Goal: Ask a question

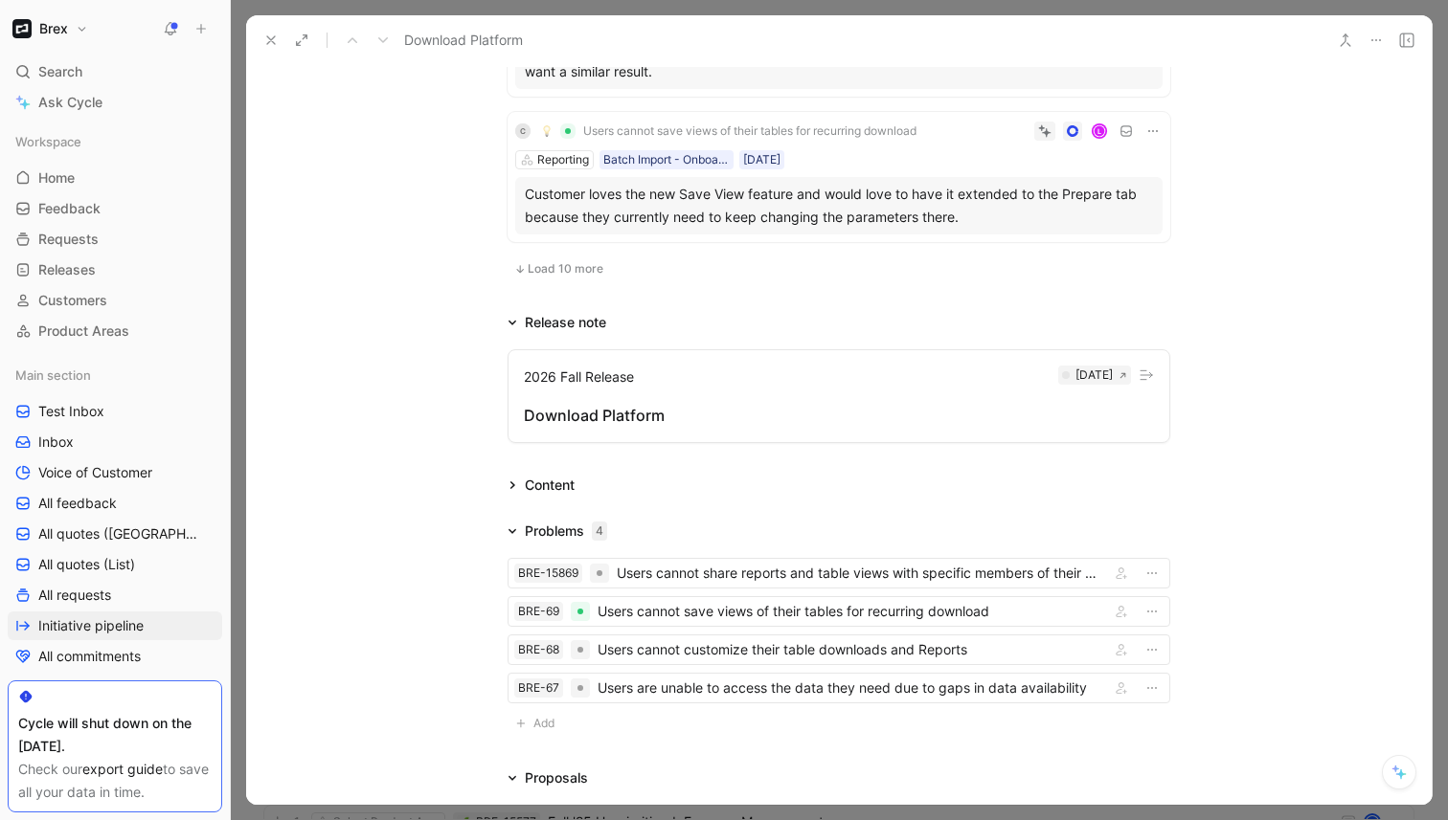
scroll to position [1945, 0]
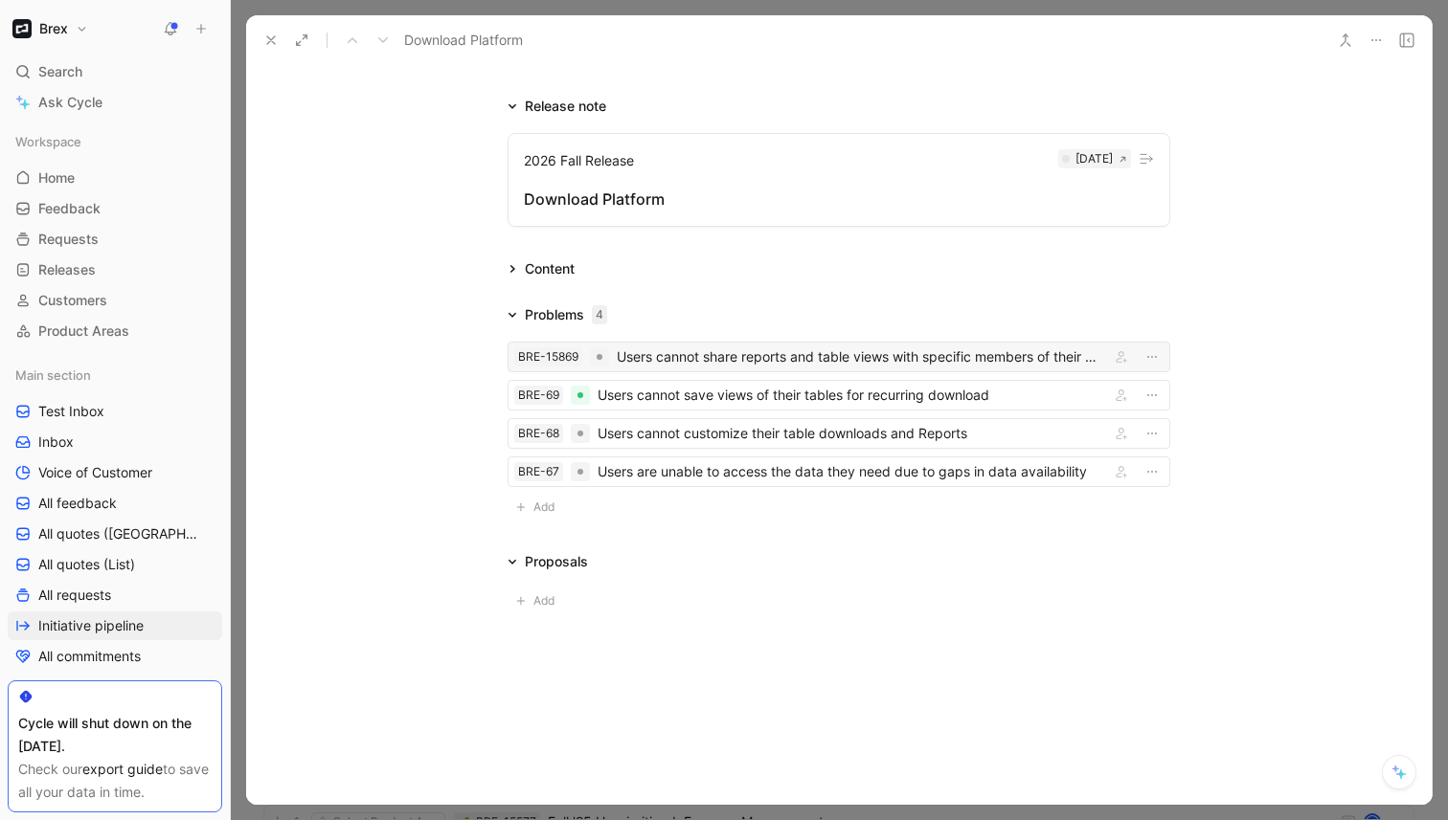
click at [715, 357] on div "Users cannot share reports and table views with specific members of their organ…" at bounding box center [859, 357] width 485 height 23
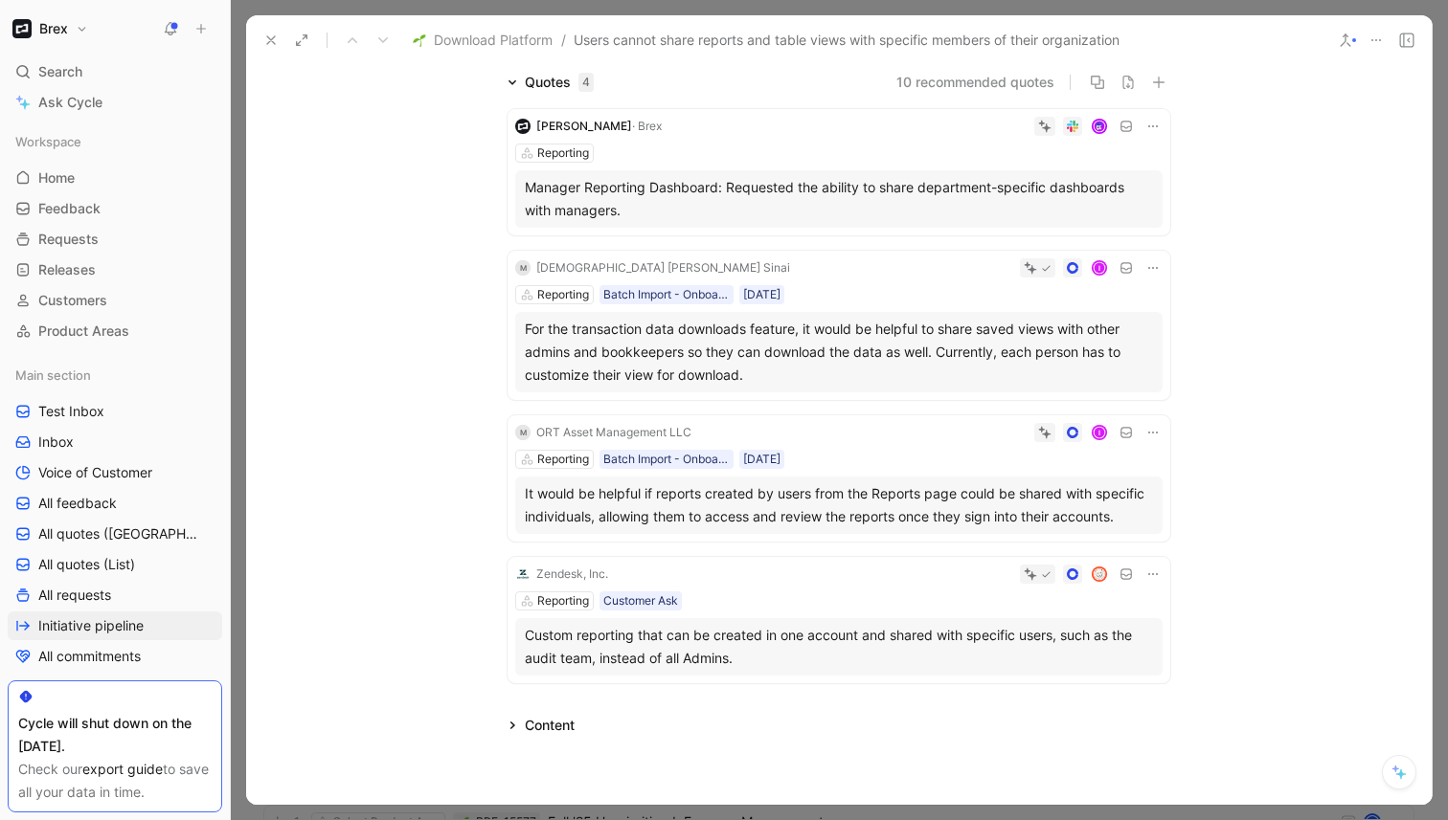
scroll to position [167, 0]
click at [108, 67] on div "Search ⌘ K" at bounding box center [115, 71] width 214 height 29
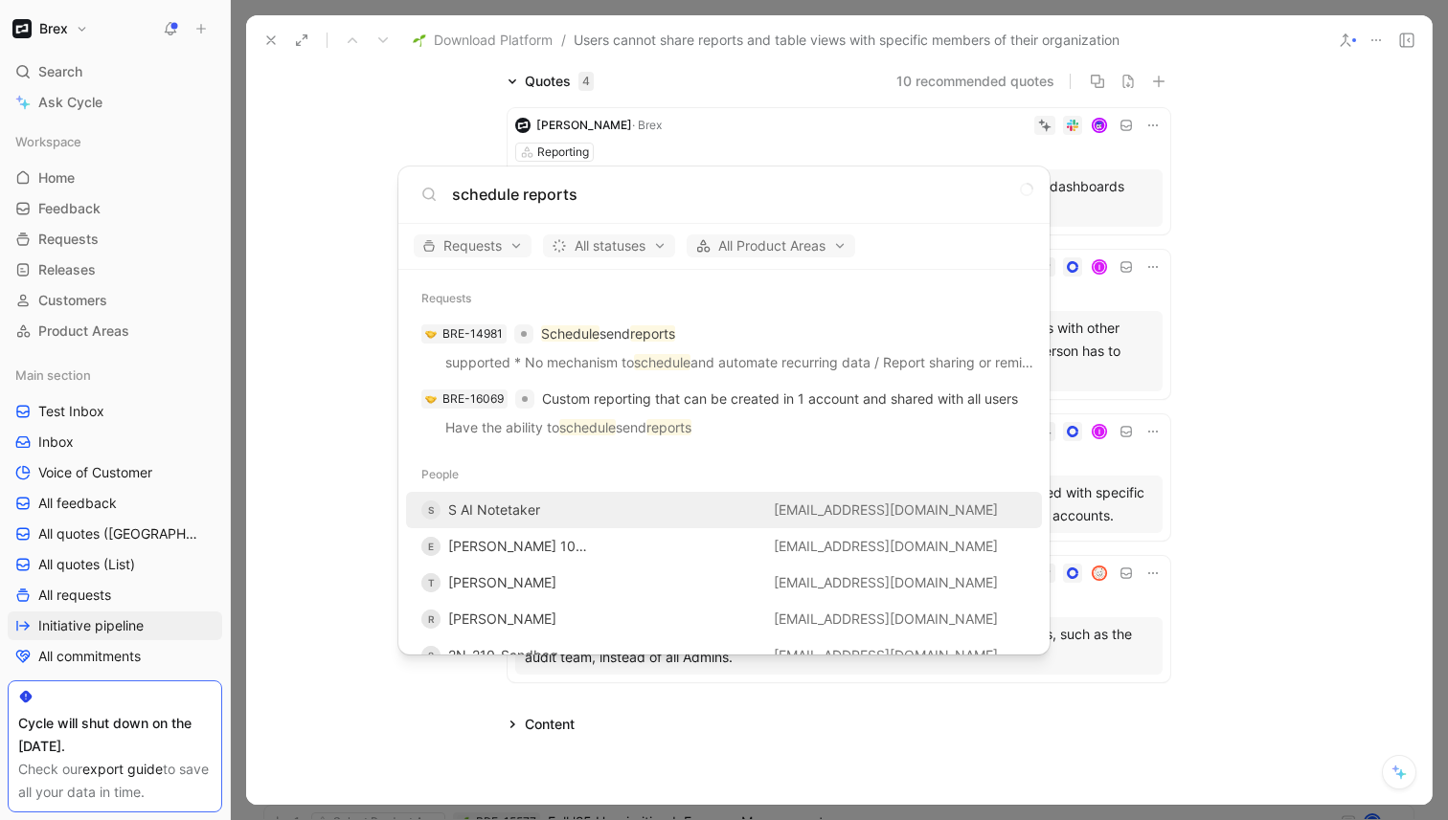
type input "schedule reports"
click at [101, 107] on body "Brex Search ⌘ K Ask Cycle Workspace Home G then H Feedback G then F Requests G …" at bounding box center [724, 410] width 1448 height 820
click at [101, 107] on span "Ask Cycle" at bounding box center [70, 102] width 64 height 23
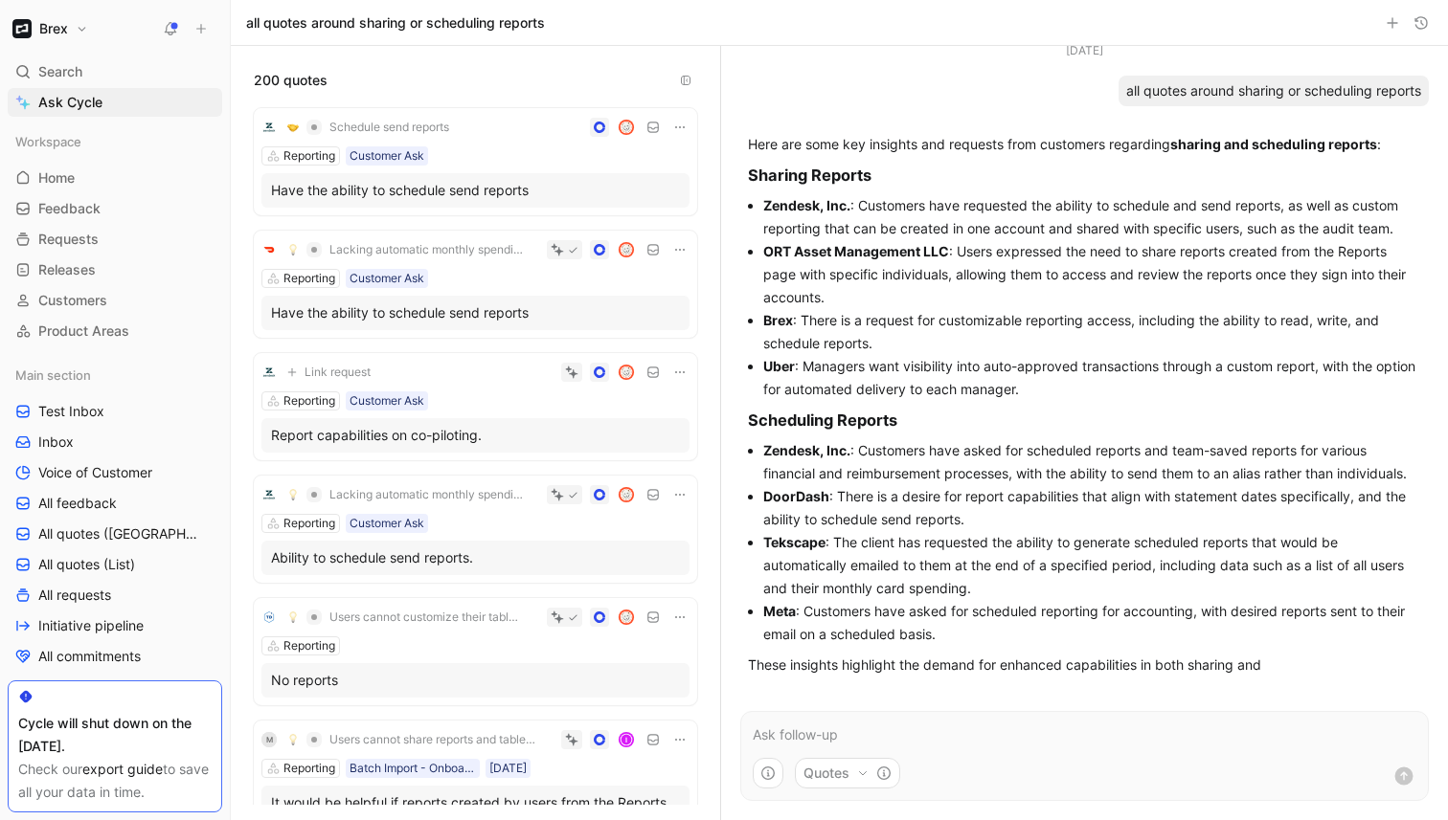
scroll to position [43, 0]
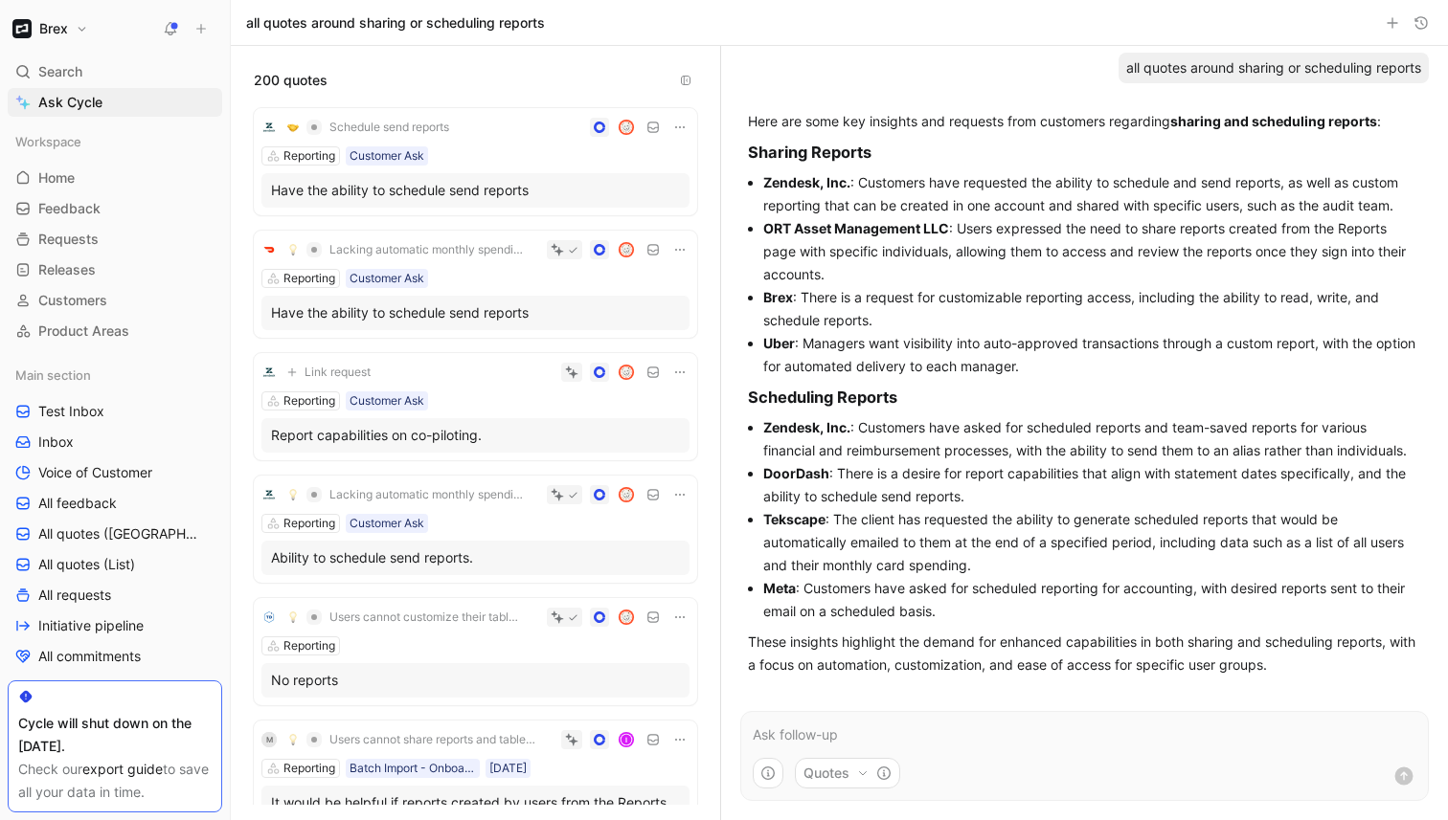
click at [672, 494] on icon at bounding box center [679, 494] width 15 height 15
click at [610, 590] on span "Delete quote" at bounding box center [620, 587] width 80 height 16
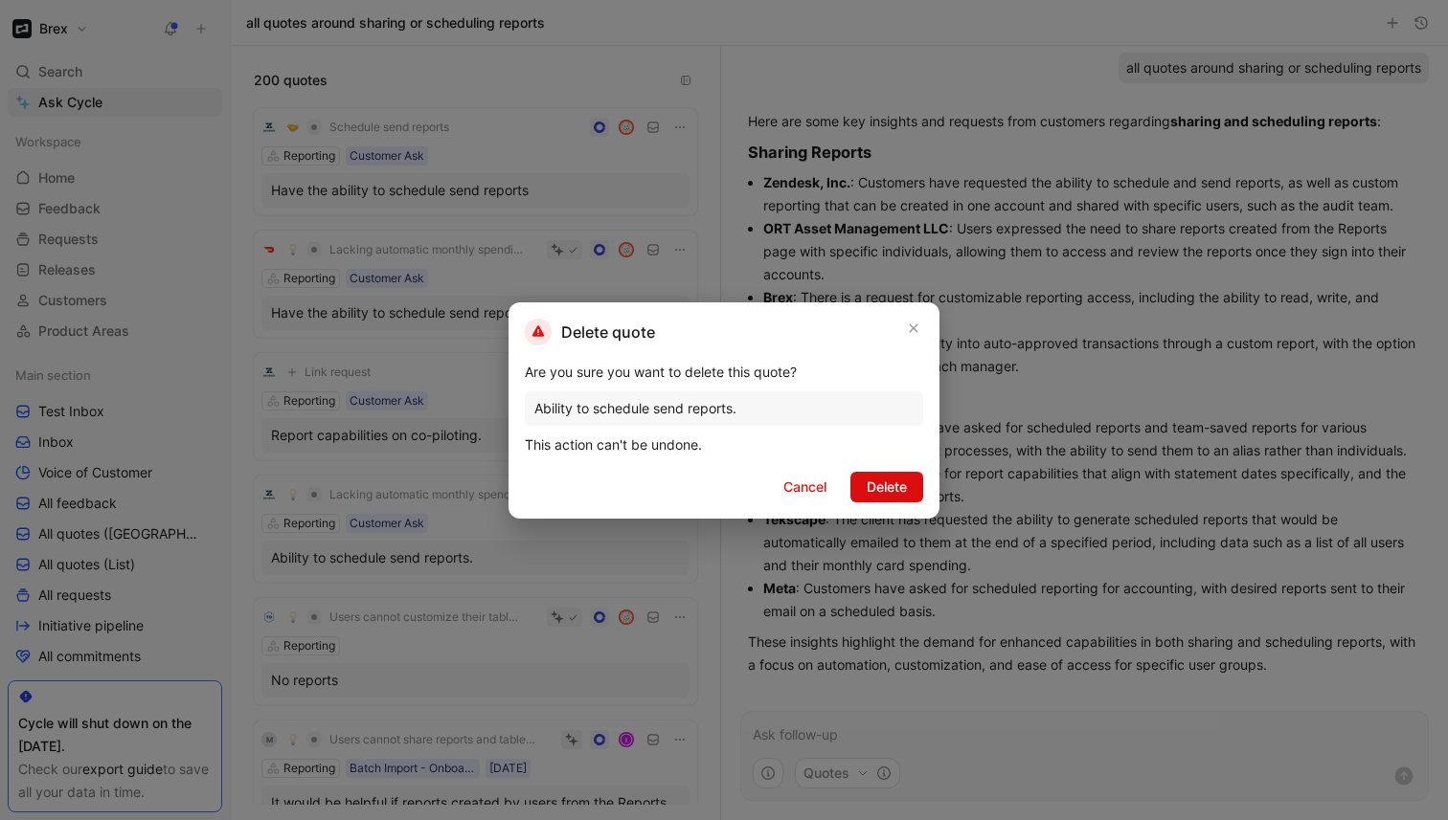
click at [878, 489] on span "Delete" at bounding box center [886, 487] width 40 height 23
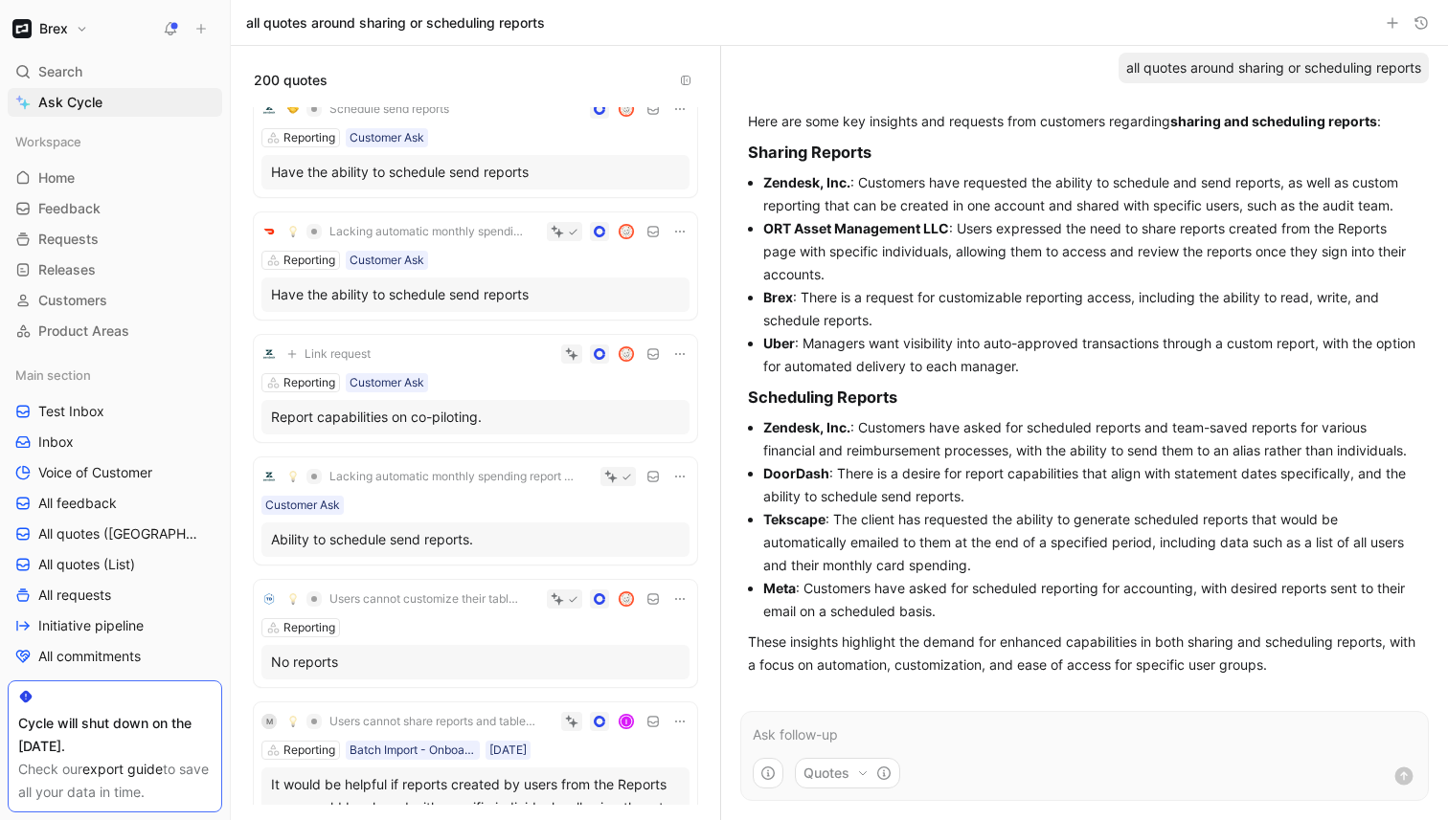
scroll to position [0, 0]
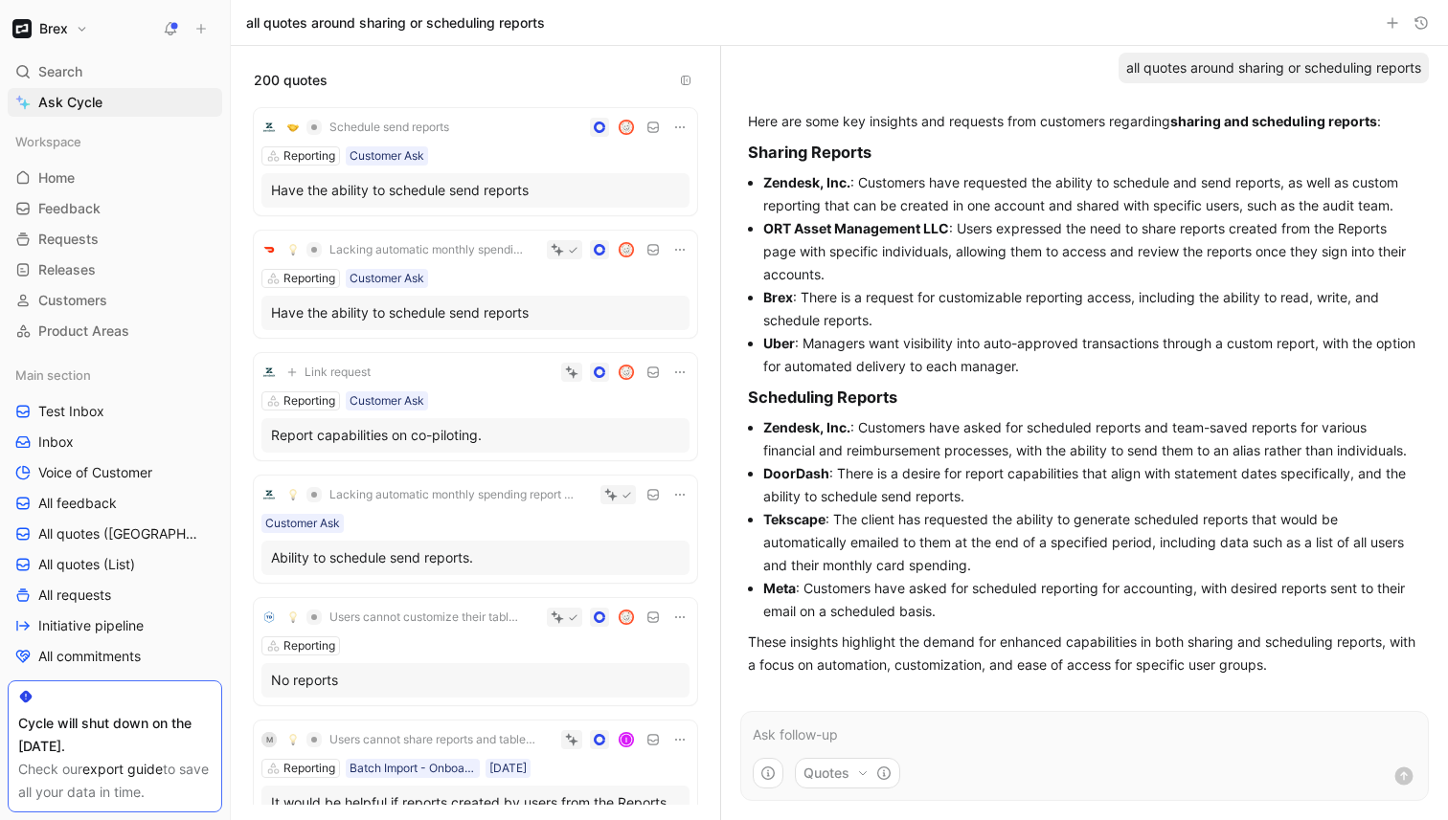
click at [672, 496] on icon at bounding box center [679, 494] width 15 height 15
click at [634, 586] on span "Delete quote" at bounding box center [620, 587] width 80 height 16
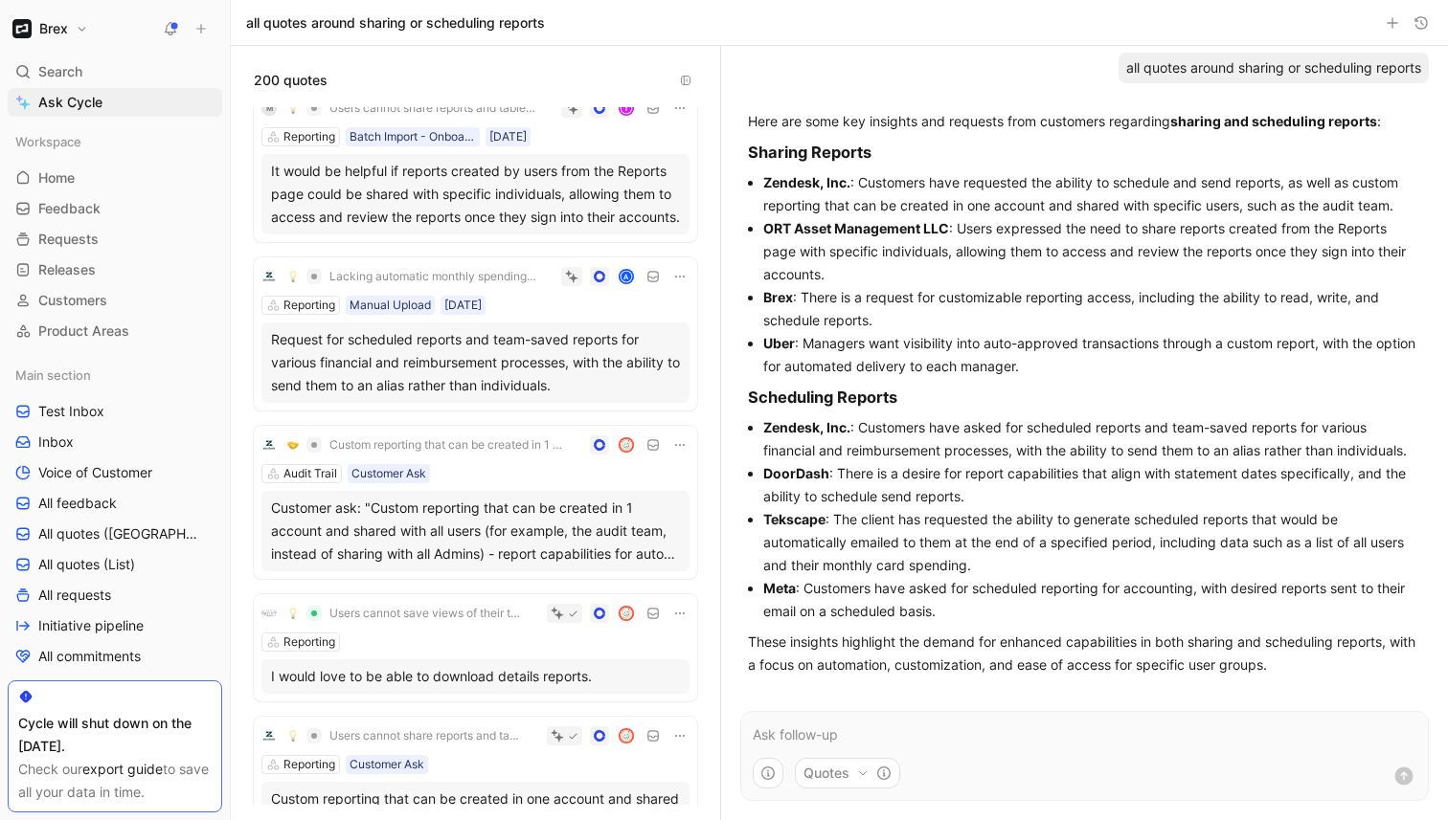
scroll to position [719, 0]
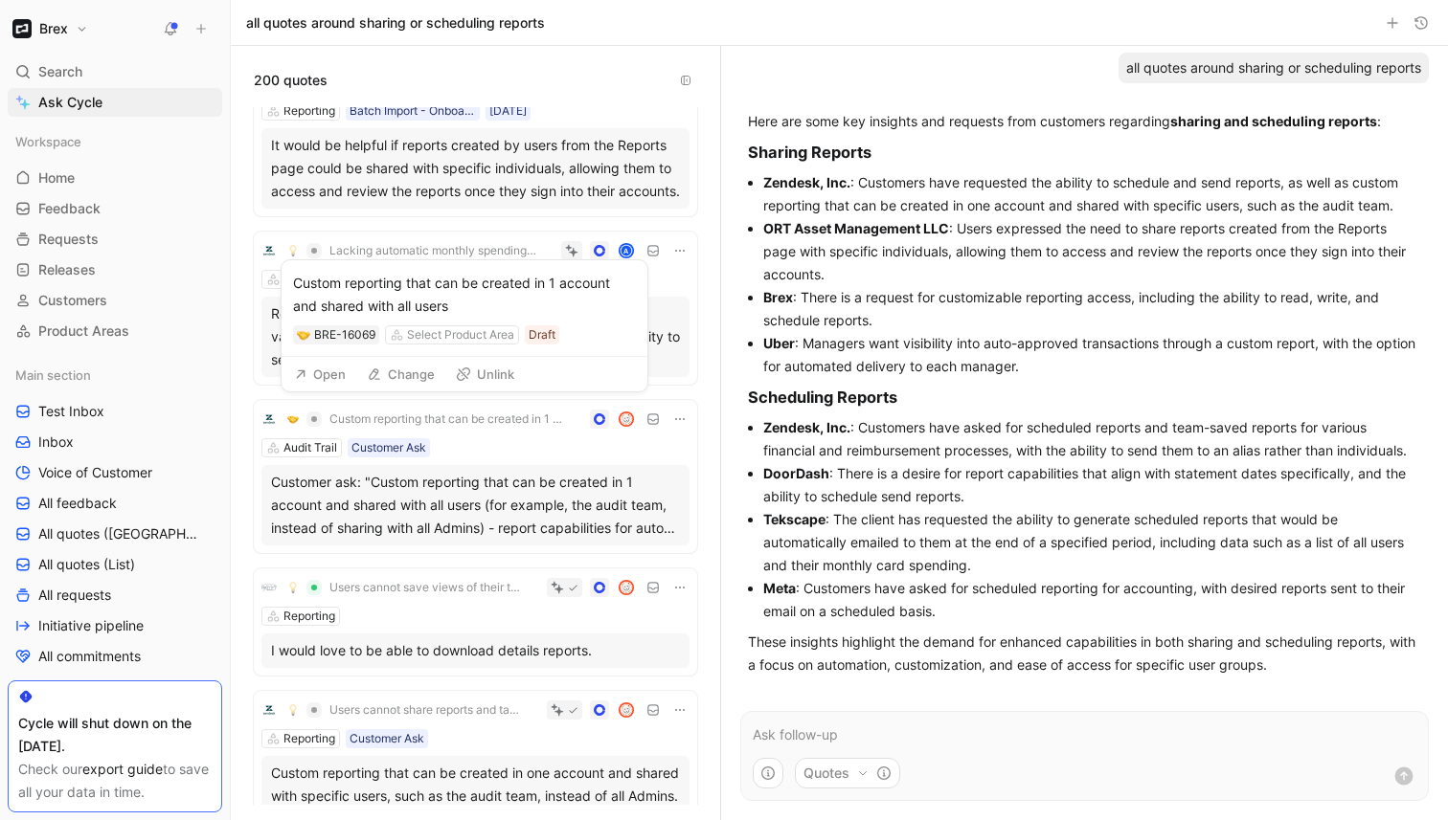
click at [450, 425] on span "Custom reporting that can be created in 1 account and shared with all users" at bounding box center [447, 419] width 236 height 15
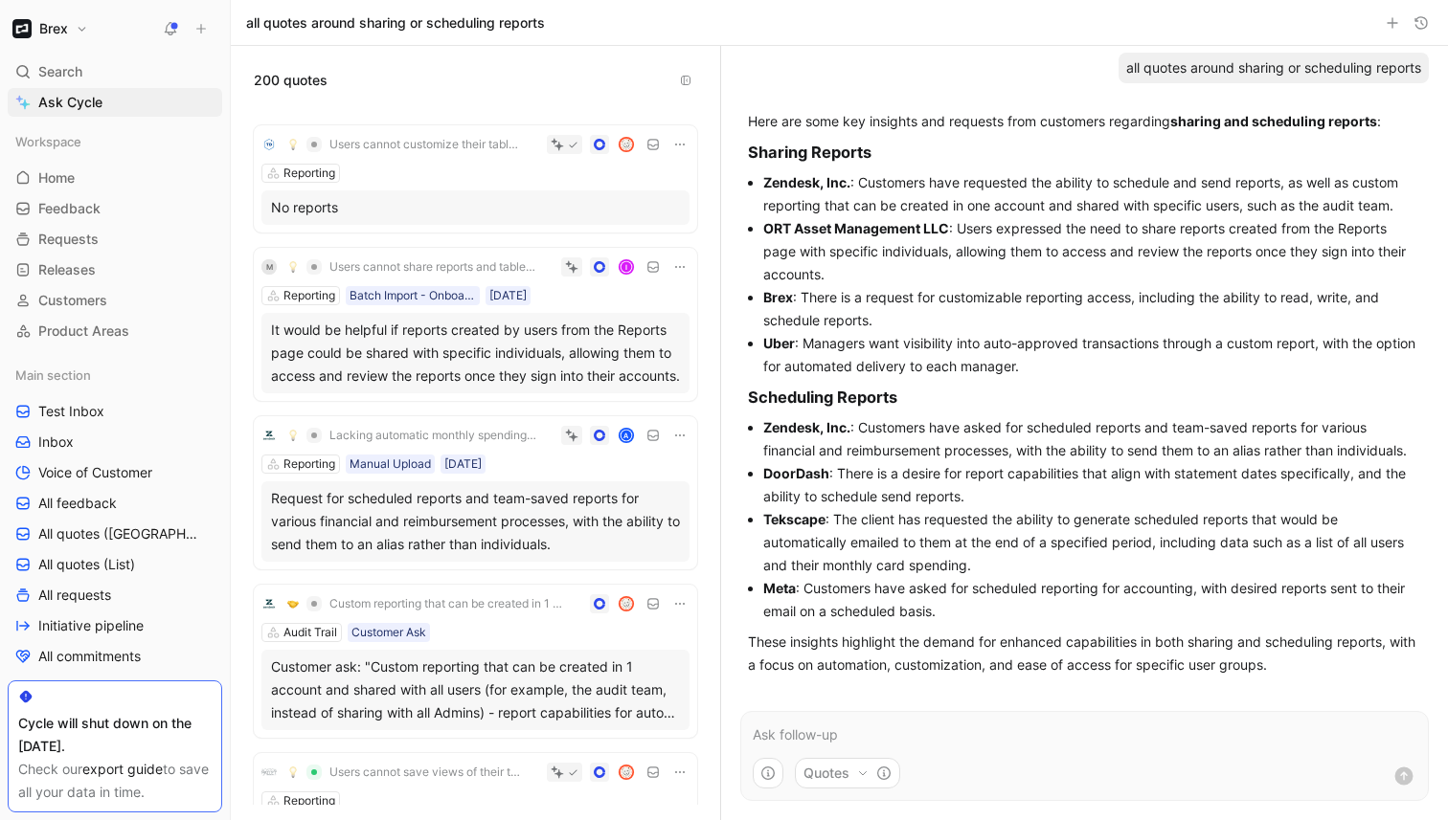
scroll to position [384, 0]
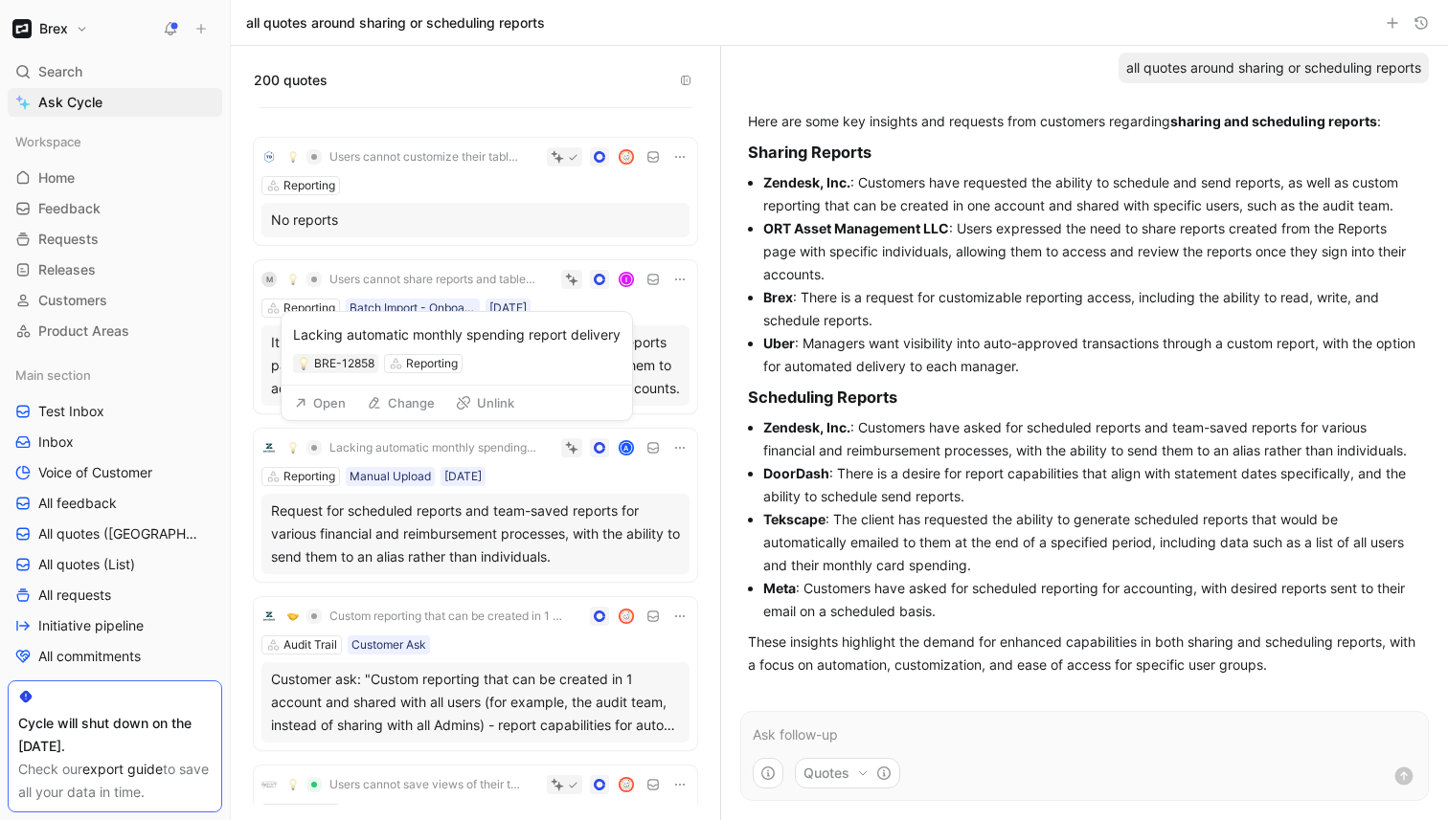
click at [517, 448] on span "Lacking automatic monthly spending report delivery" at bounding box center [433, 447] width 208 height 15
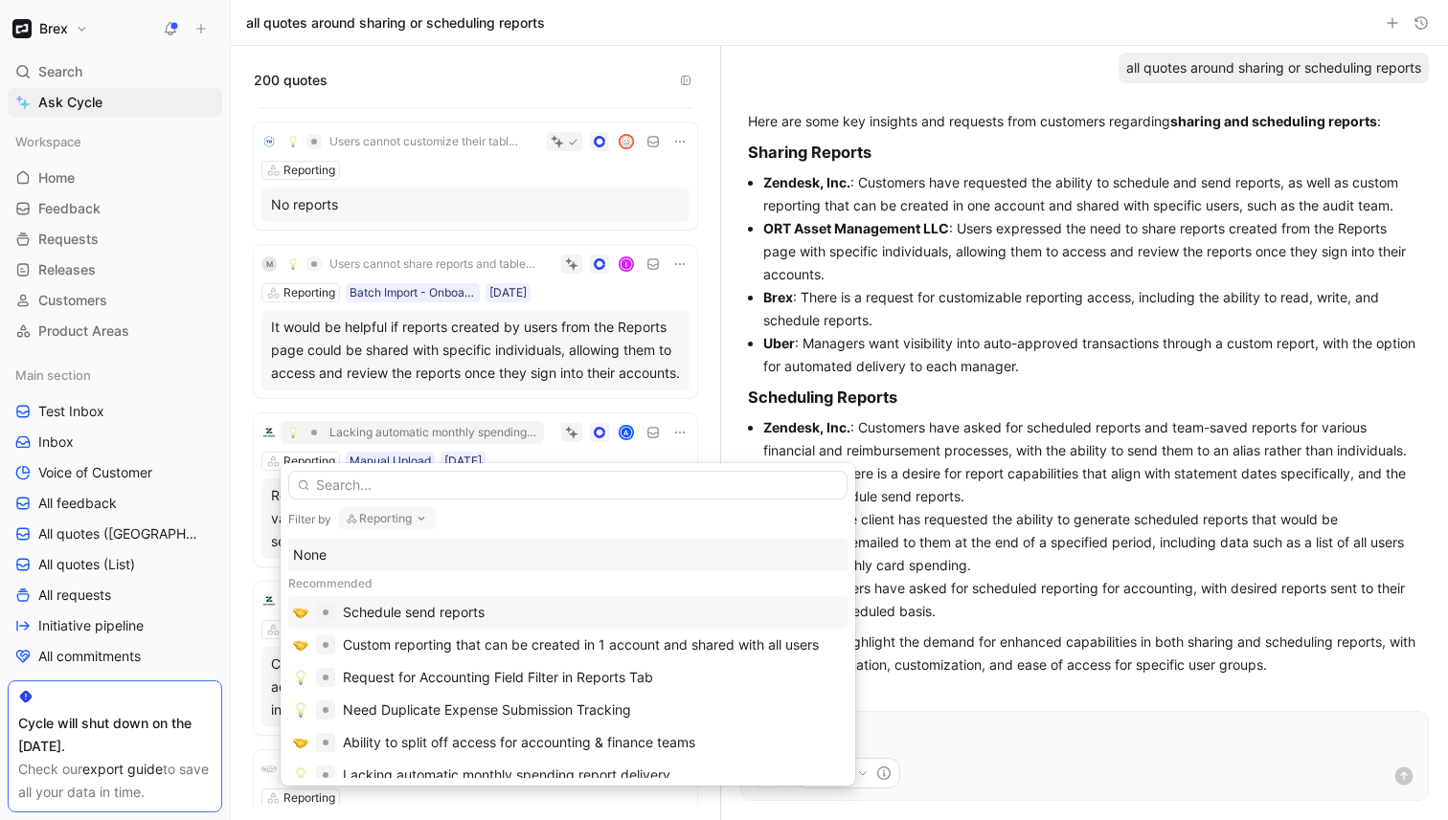
scroll to position [369, 0]
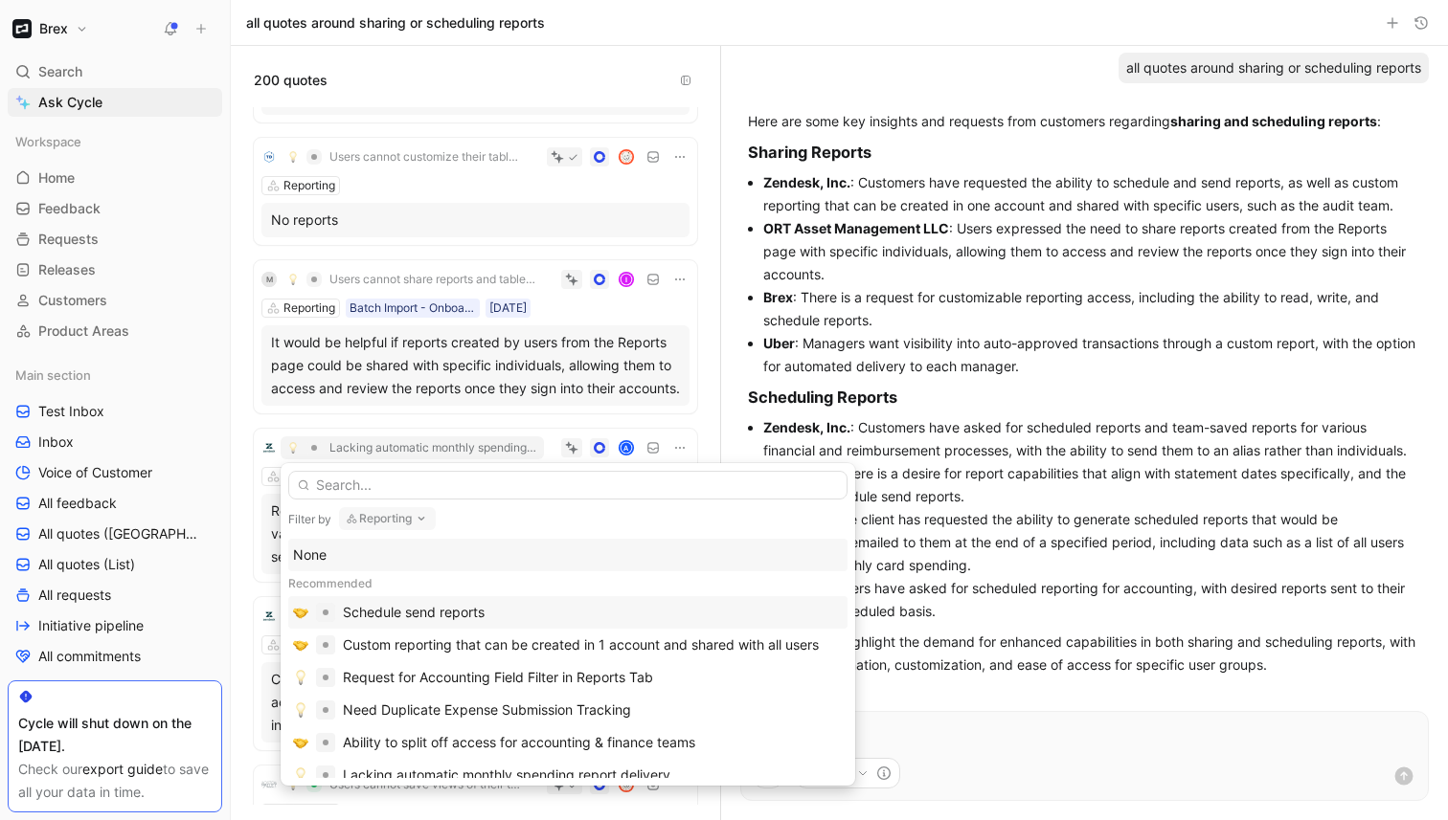
click at [512, 613] on div "Schedule send reports" at bounding box center [593, 612] width 500 height 23
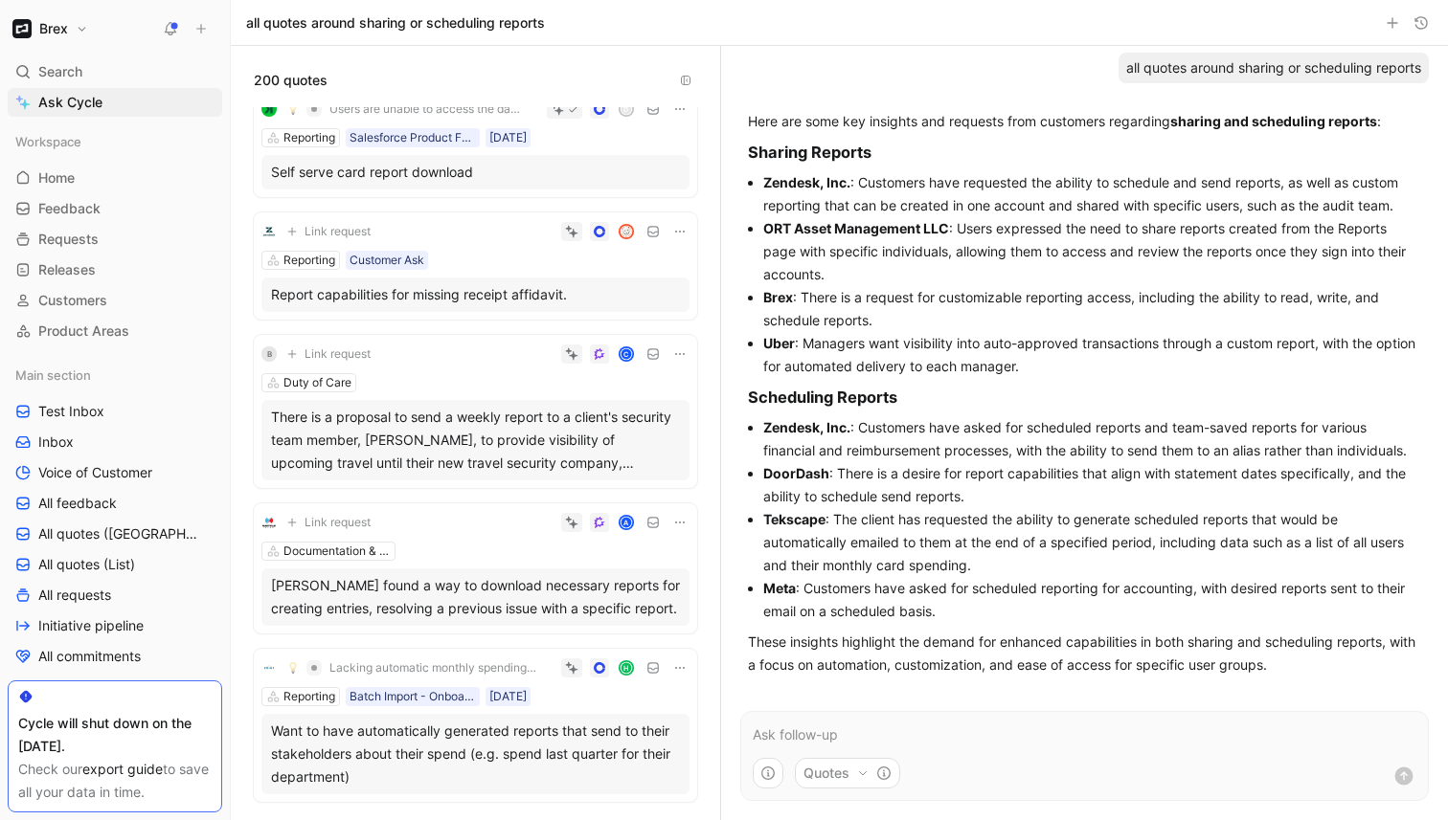
scroll to position [3072, 0]
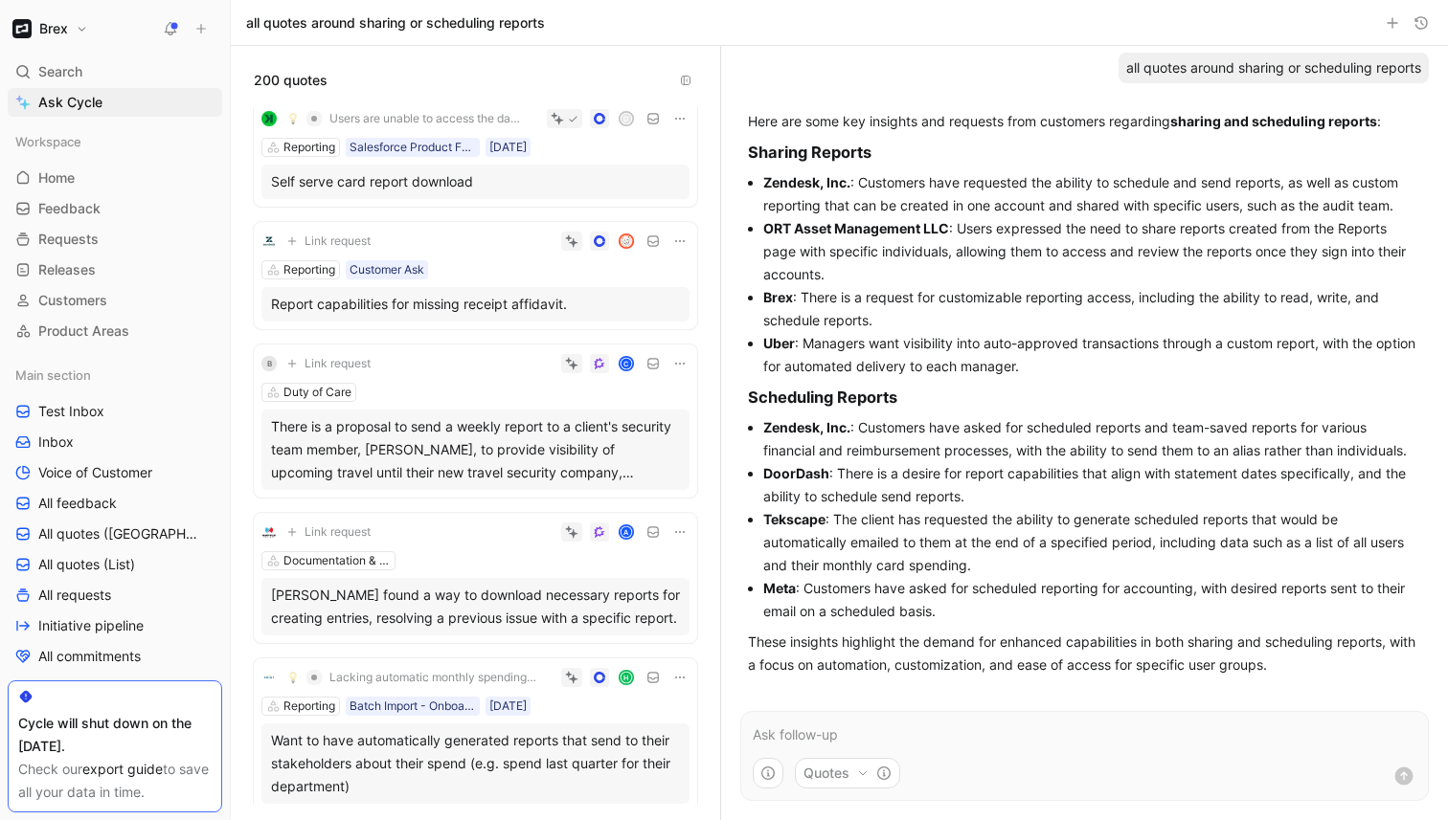
click at [353, 236] on span "Link request" at bounding box center [337, 241] width 66 height 15
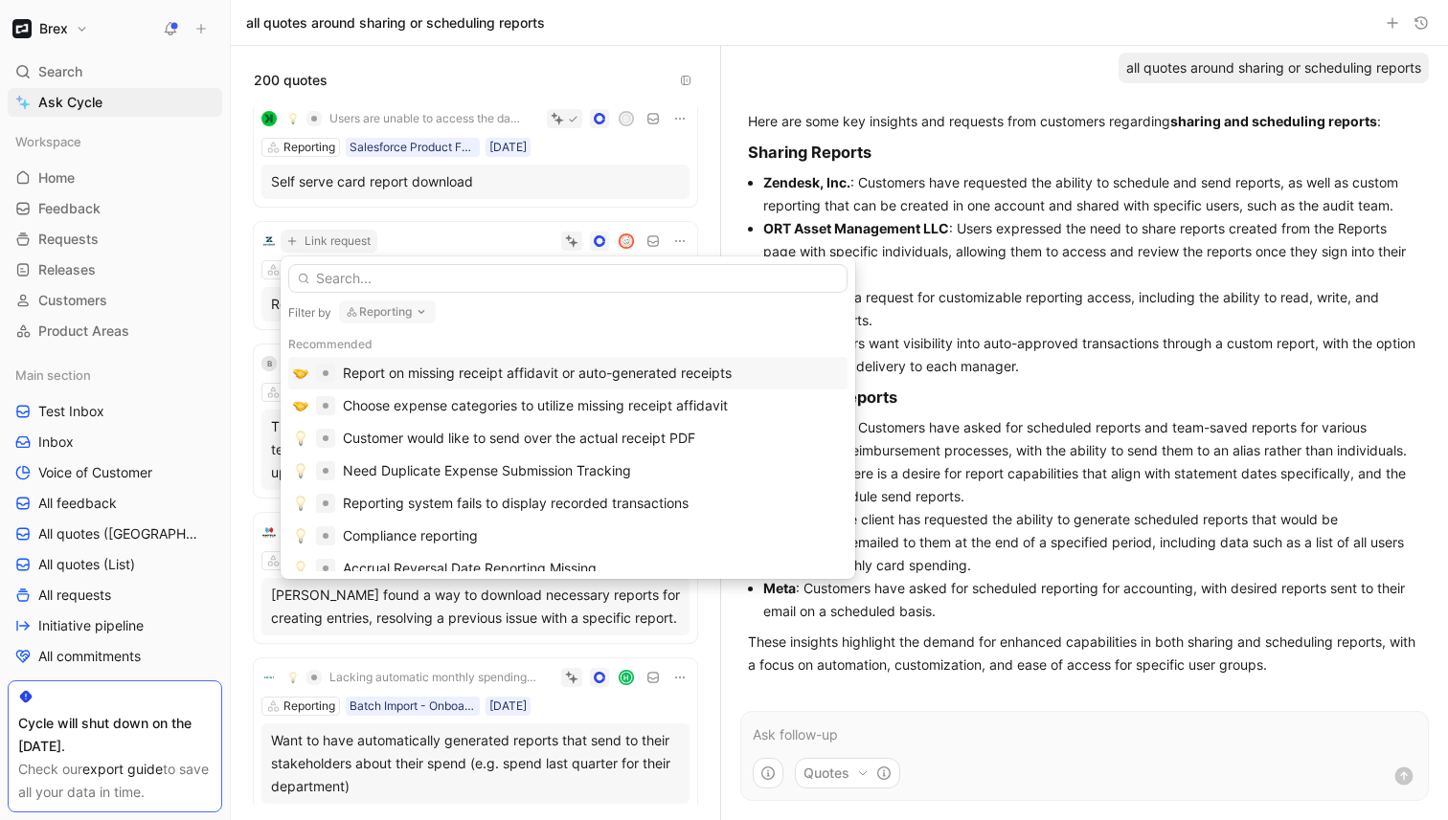
type input "o"
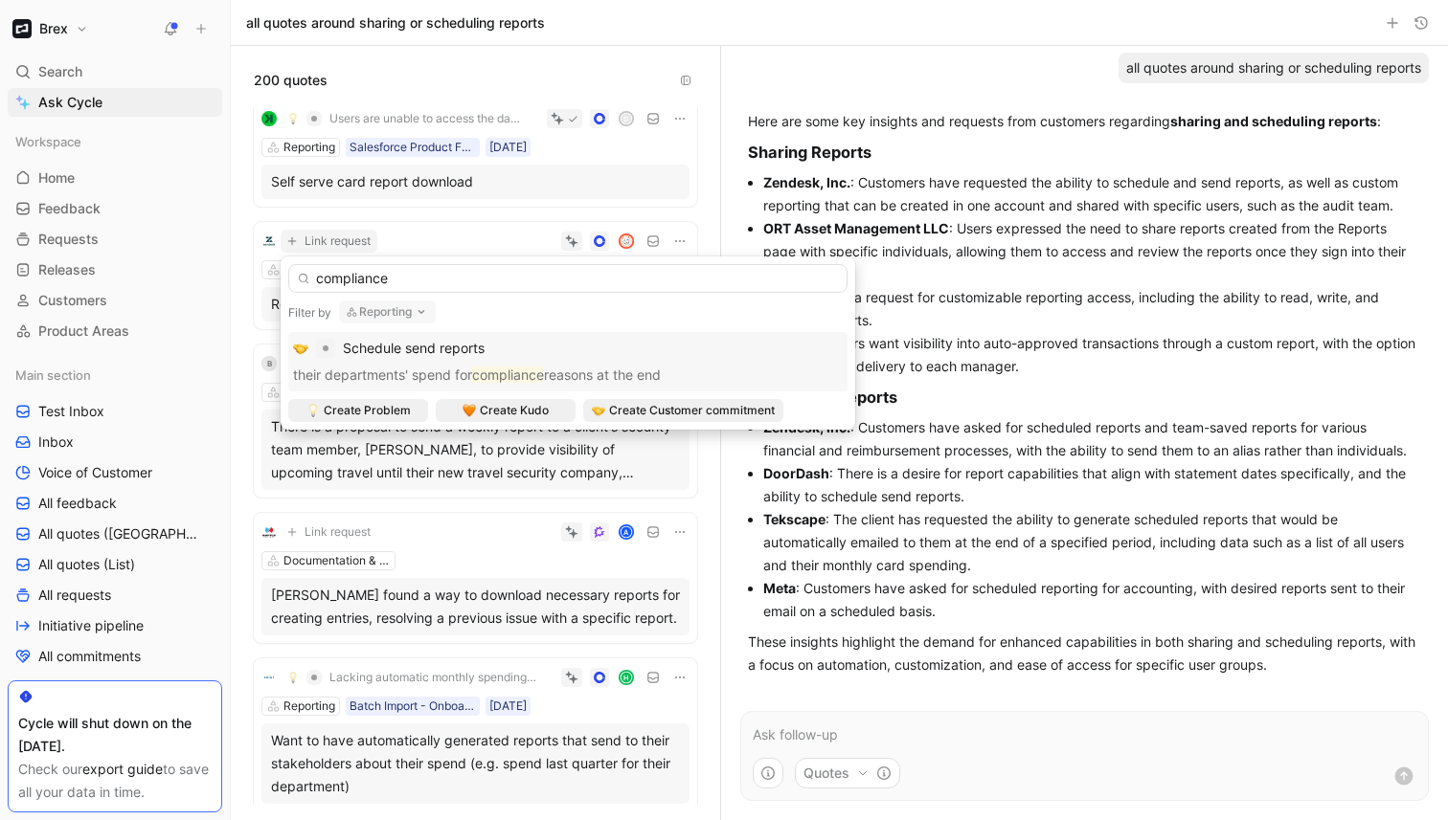
type input "compliance"
click at [410, 313] on button "Reporting" at bounding box center [387, 312] width 97 height 23
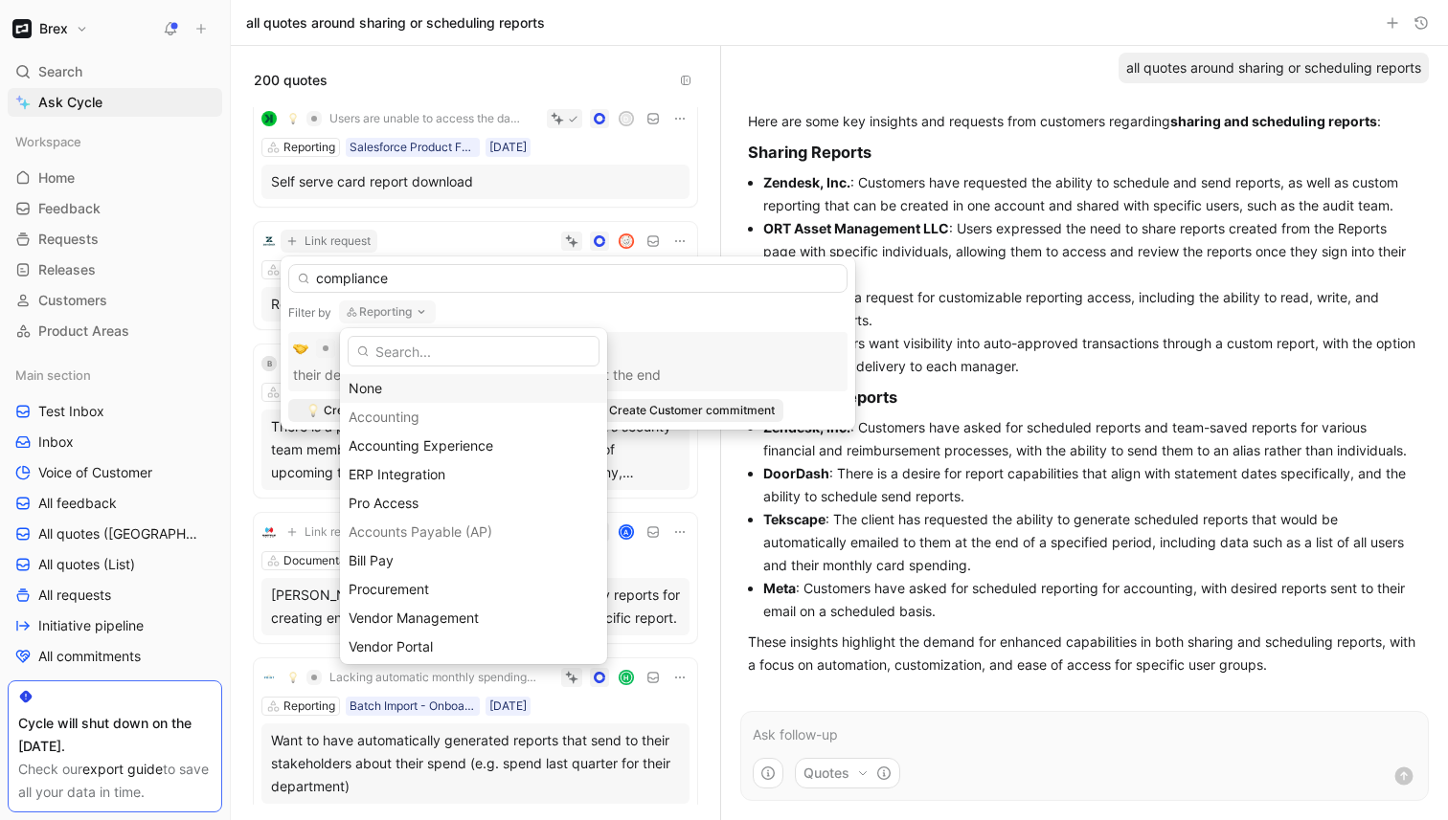
click at [404, 380] on div "None" at bounding box center [473, 388] width 250 height 23
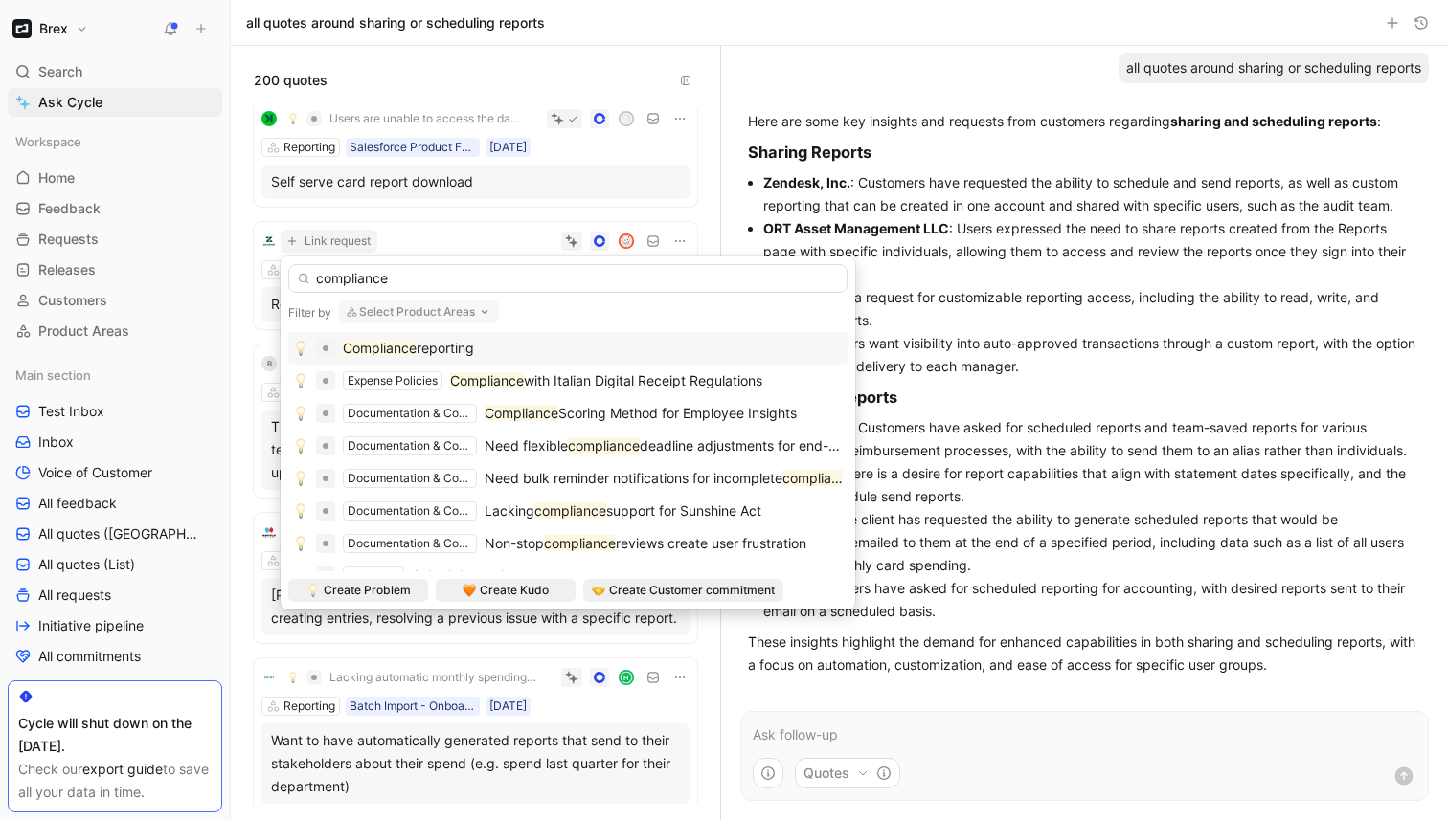
click at [416, 346] on mark "Compliance" at bounding box center [380, 348] width 74 height 16
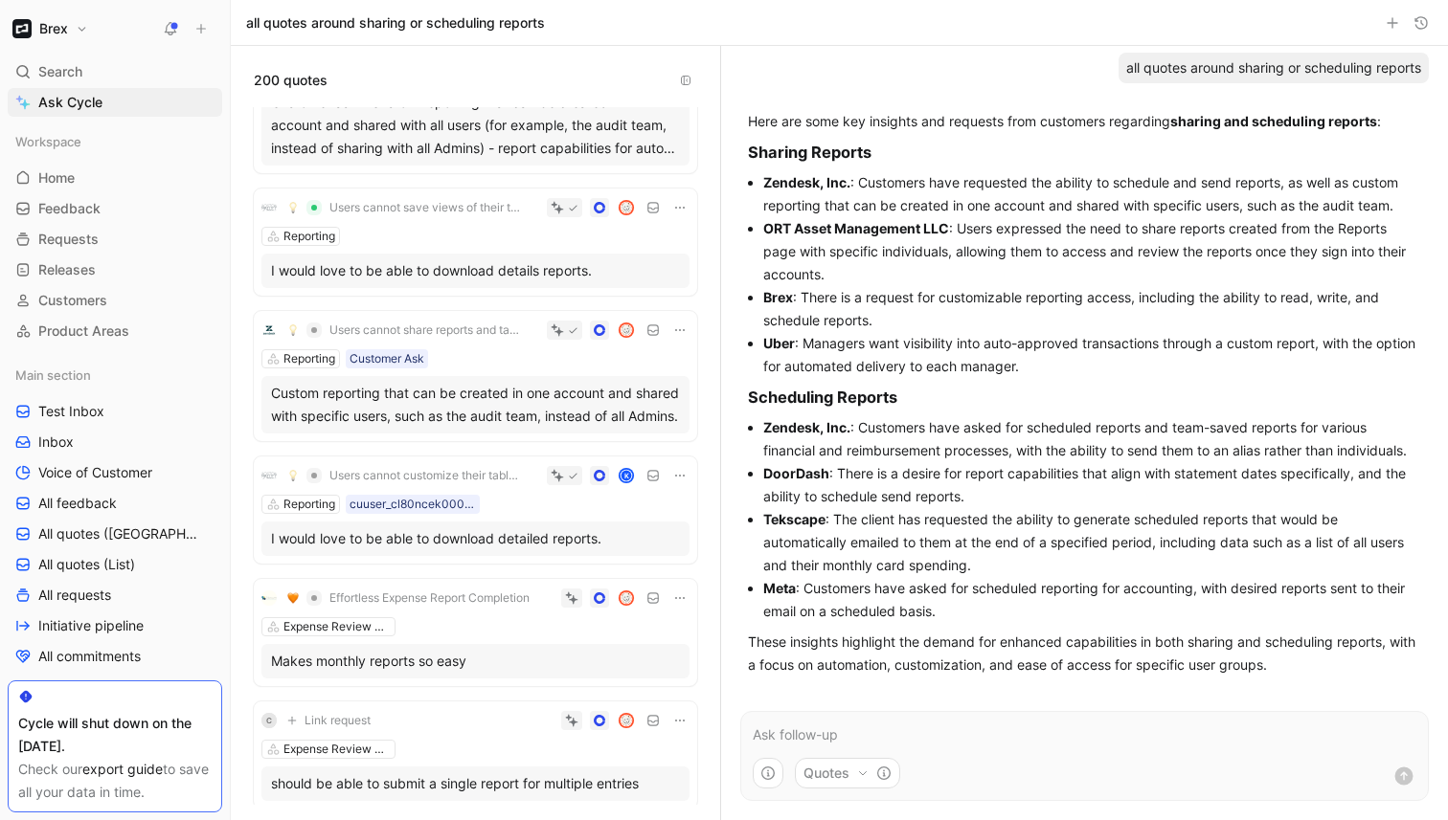
scroll to position [0, 0]
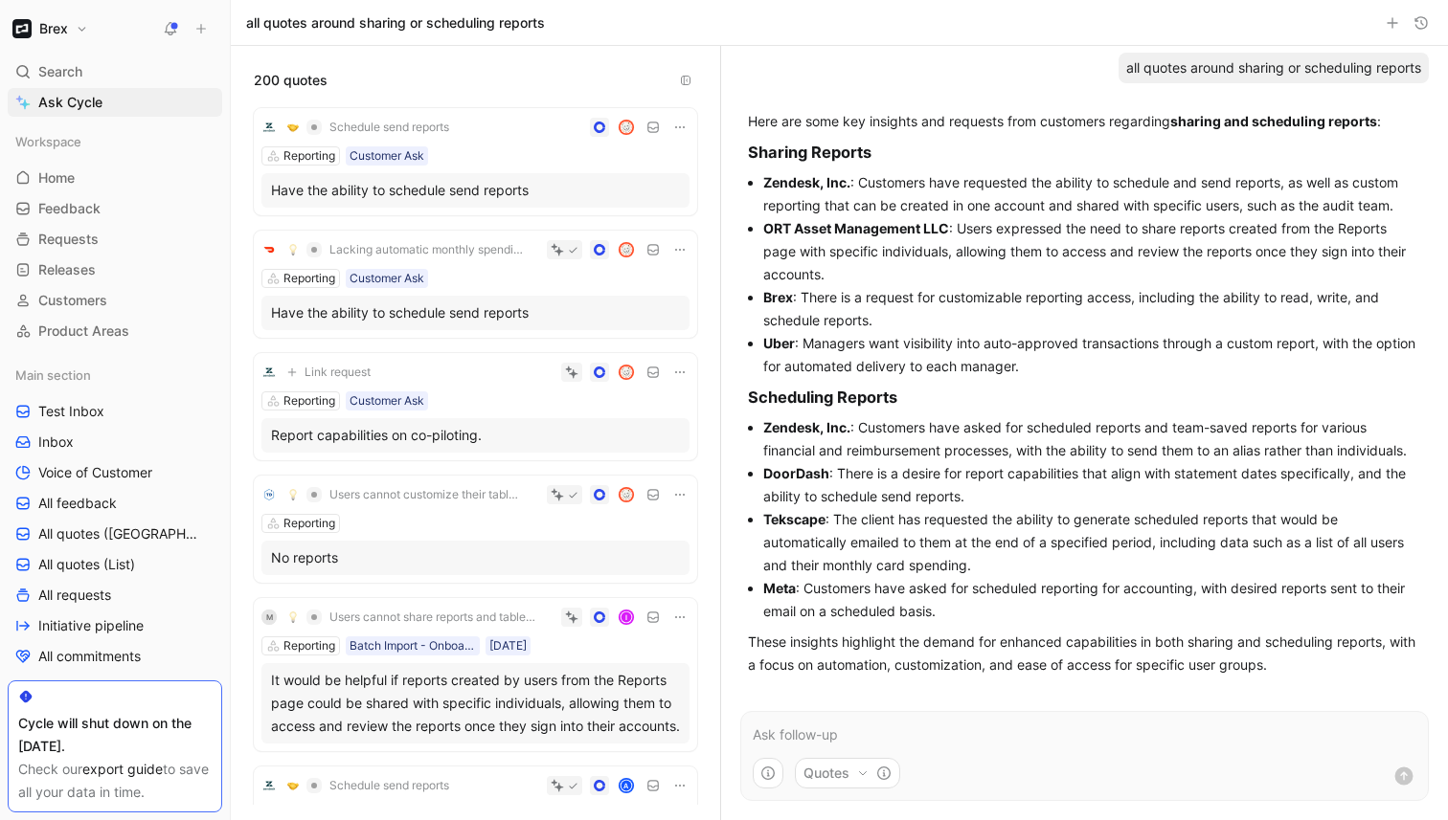
click at [381, 120] on span "Schedule send reports" at bounding box center [389, 127] width 120 height 15
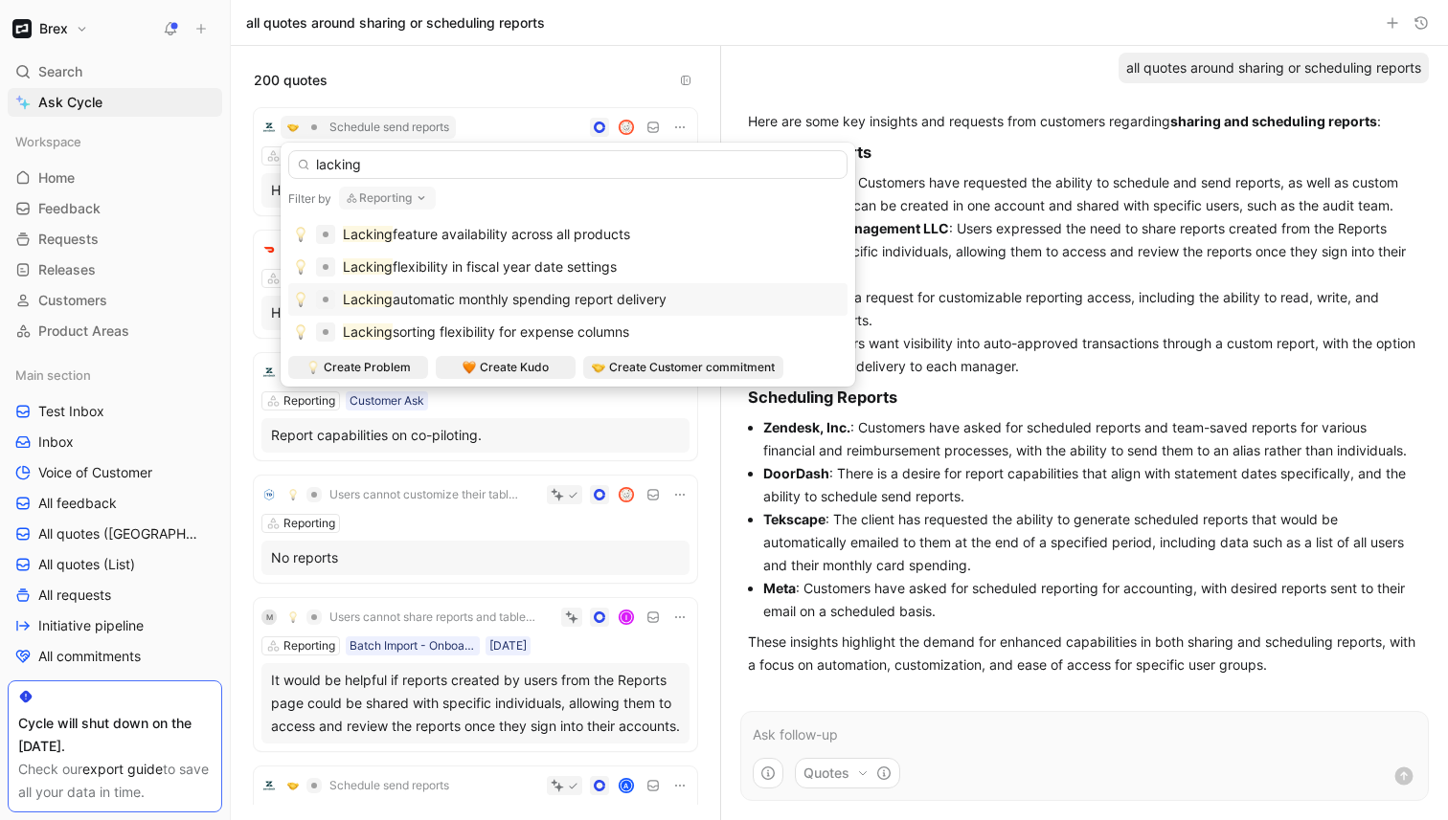
type input "lacking"
click at [545, 308] on div "Lacking automatic monthly spending report delivery" at bounding box center [505, 299] width 324 height 23
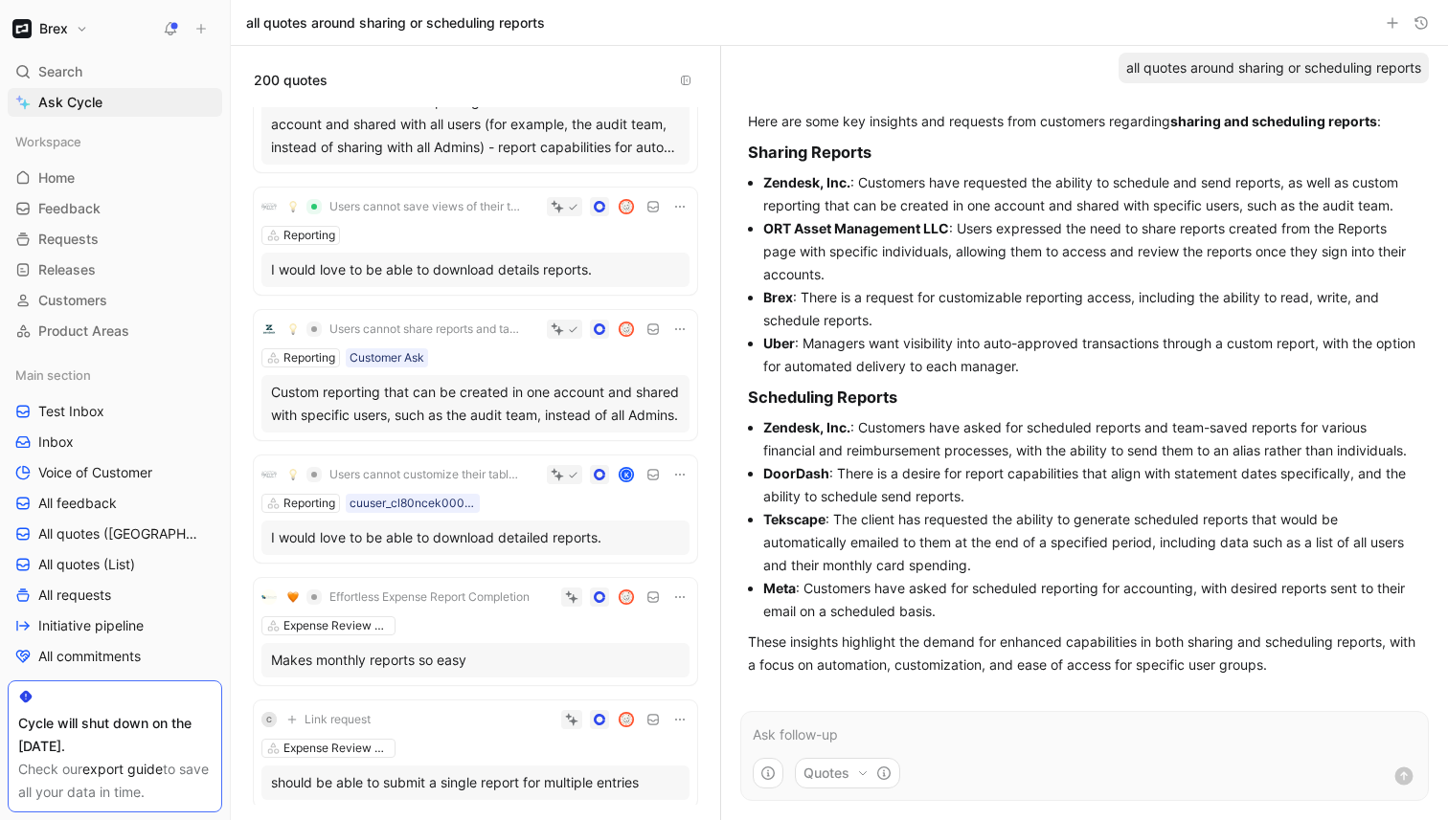
scroll to position [917, 0]
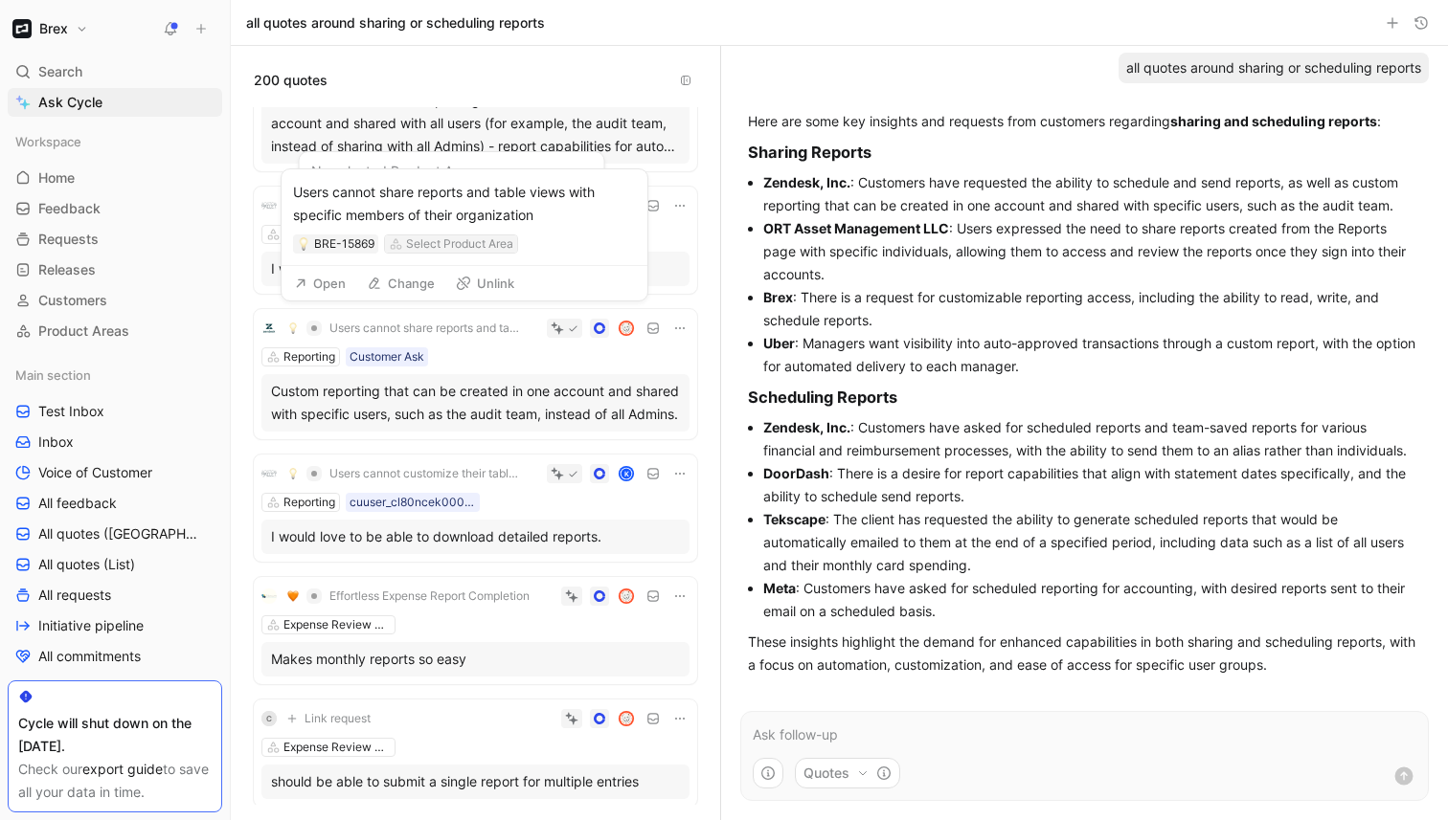
click at [473, 246] on div "Select Product Area" at bounding box center [459, 244] width 107 height 19
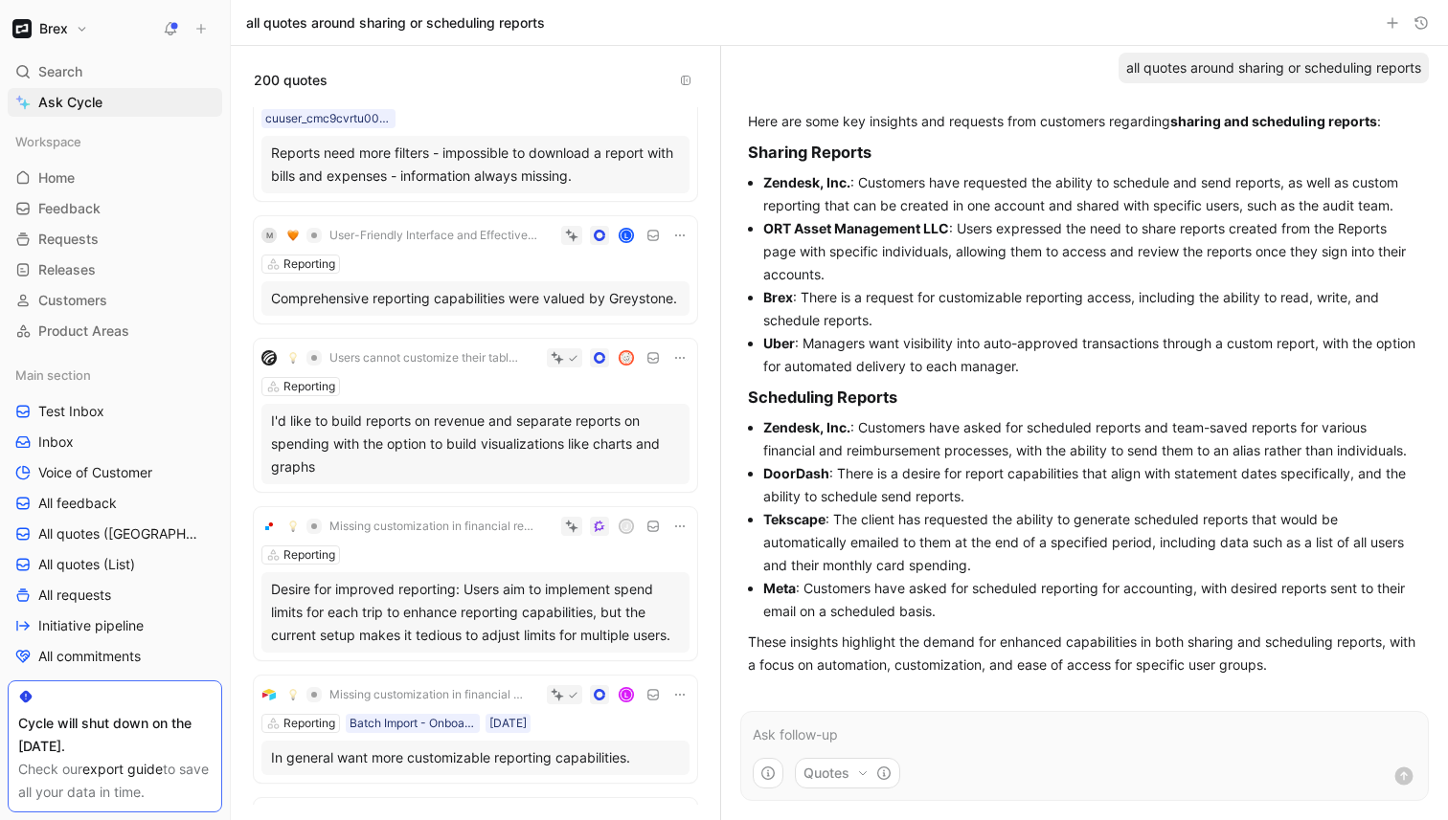
scroll to position [2033, 0]
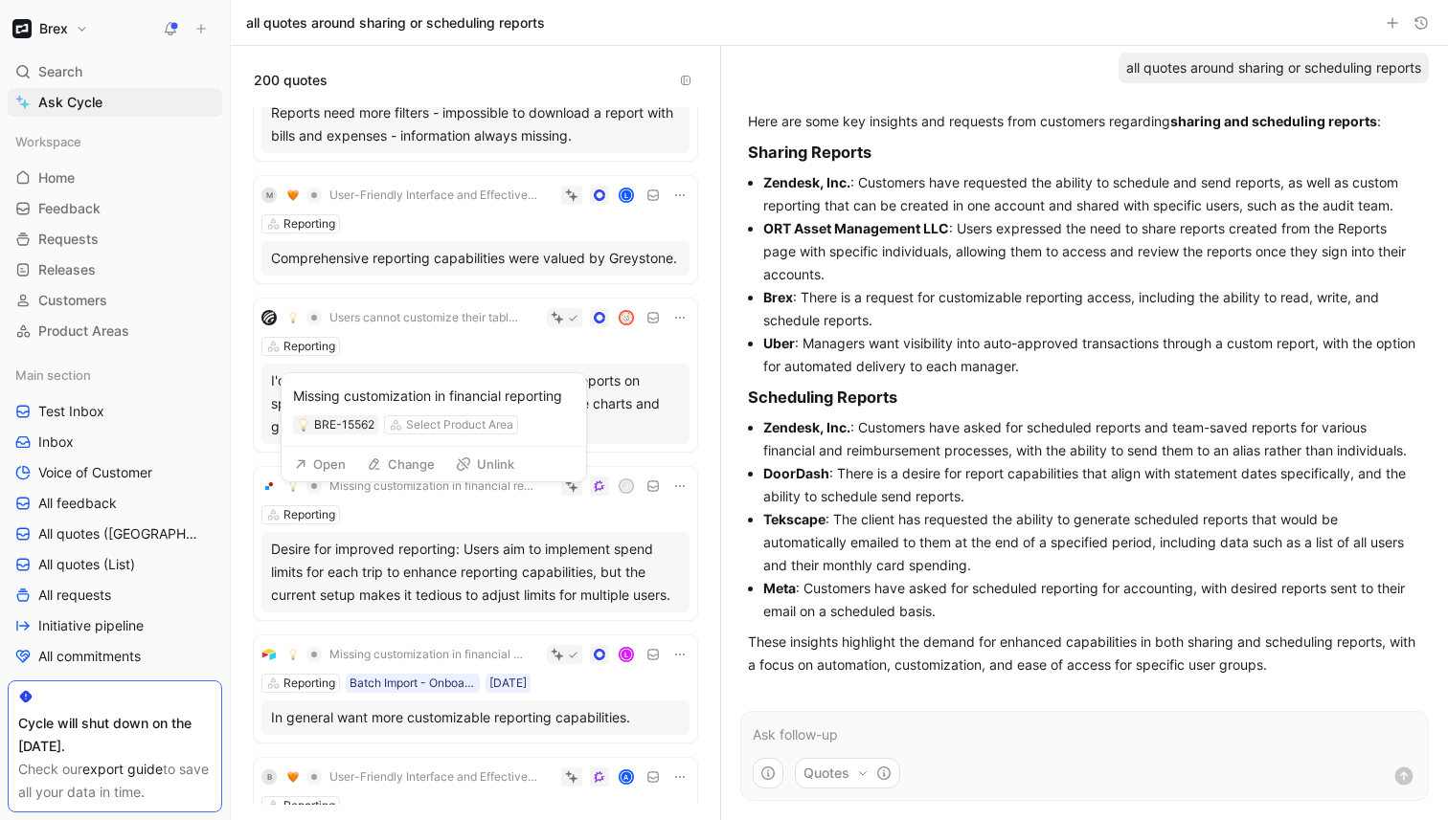
click at [436, 494] on span "Missing customization in financial reporting" at bounding box center [433, 486] width 208 height 15
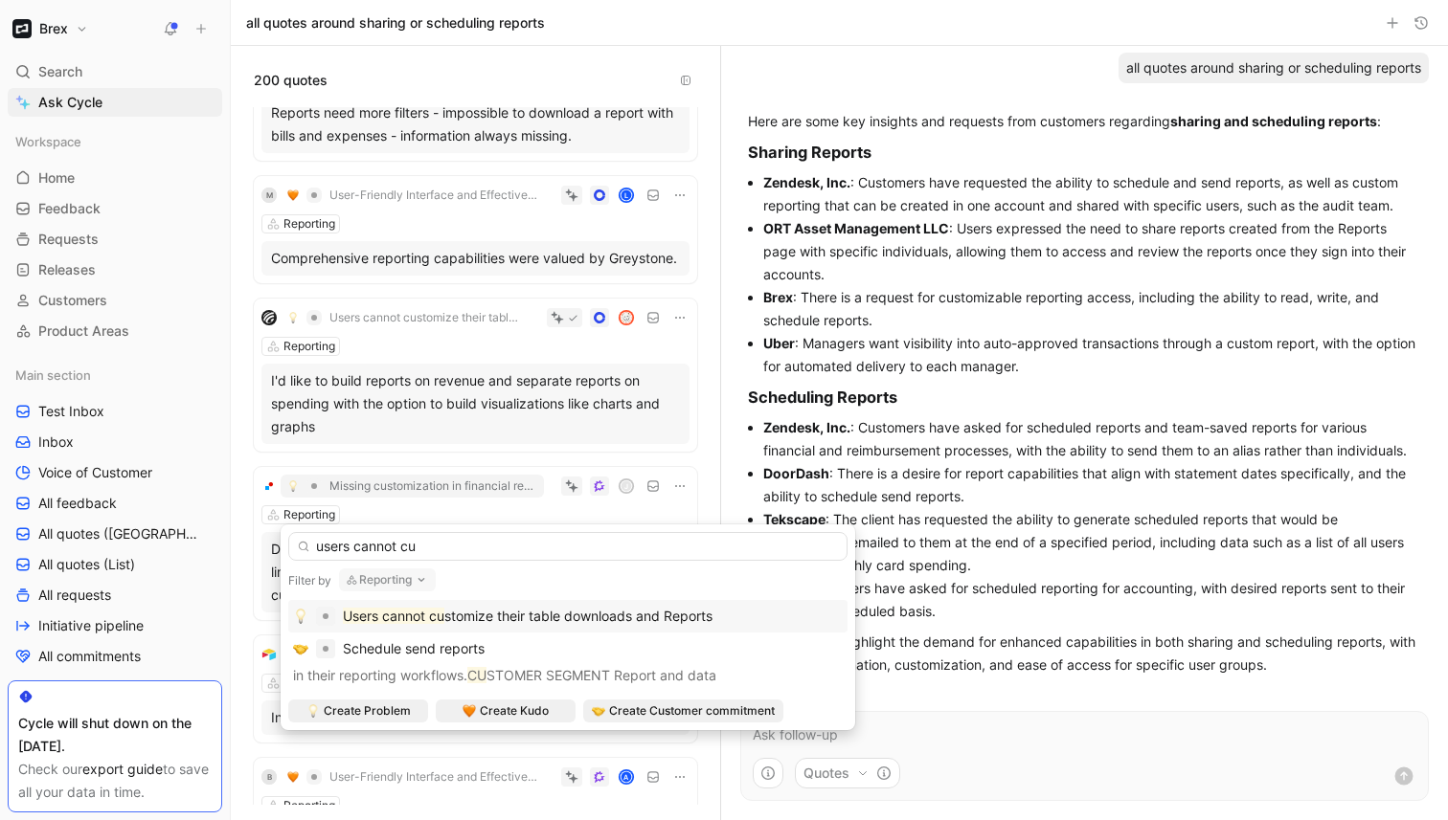
type input "users cannot cu"
click at [608, 619] on span "stomize their table downloads and Reports" at bounding box center [578, 616] width 268 height 16
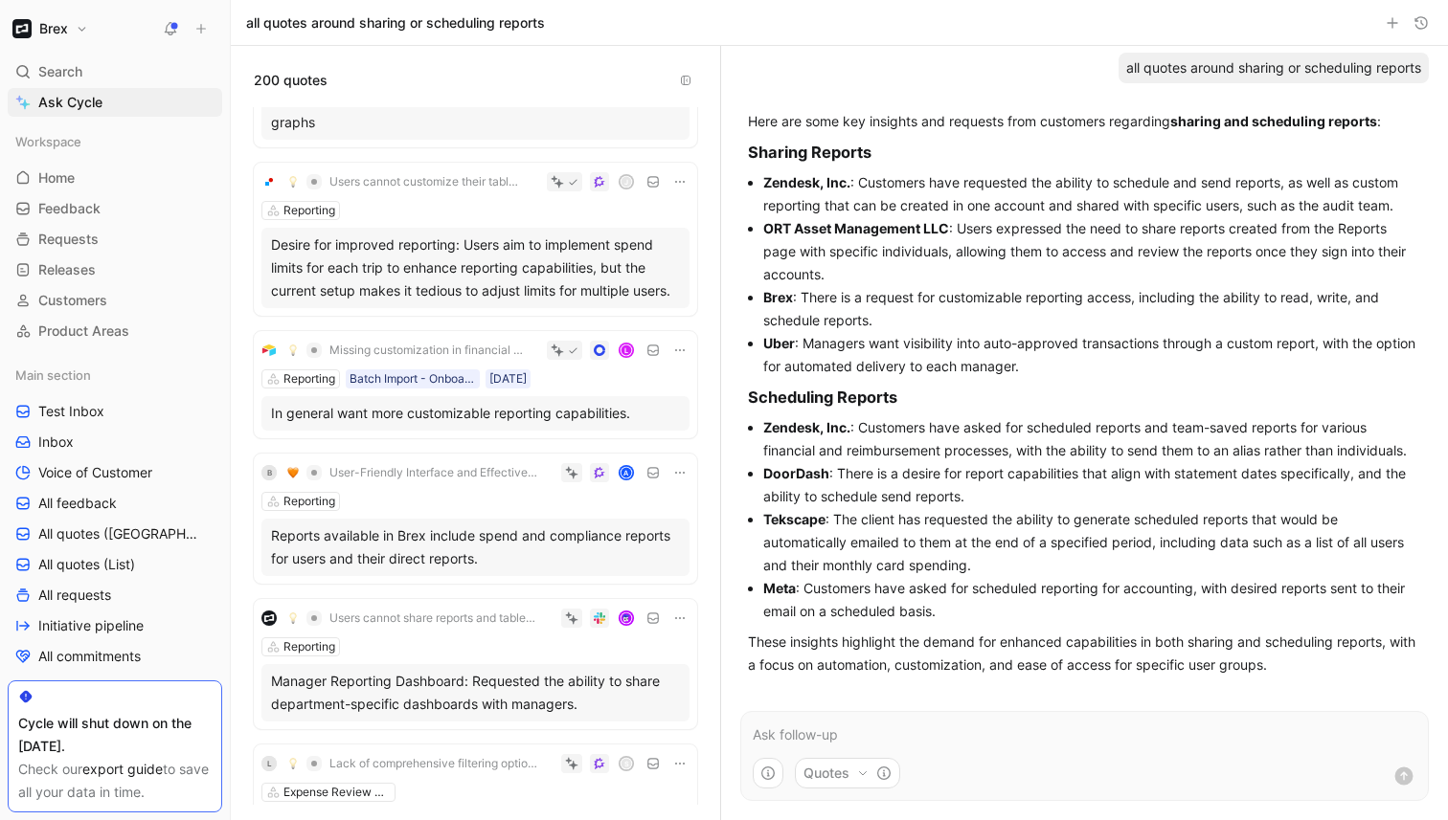
scroll to position [2310, 0]
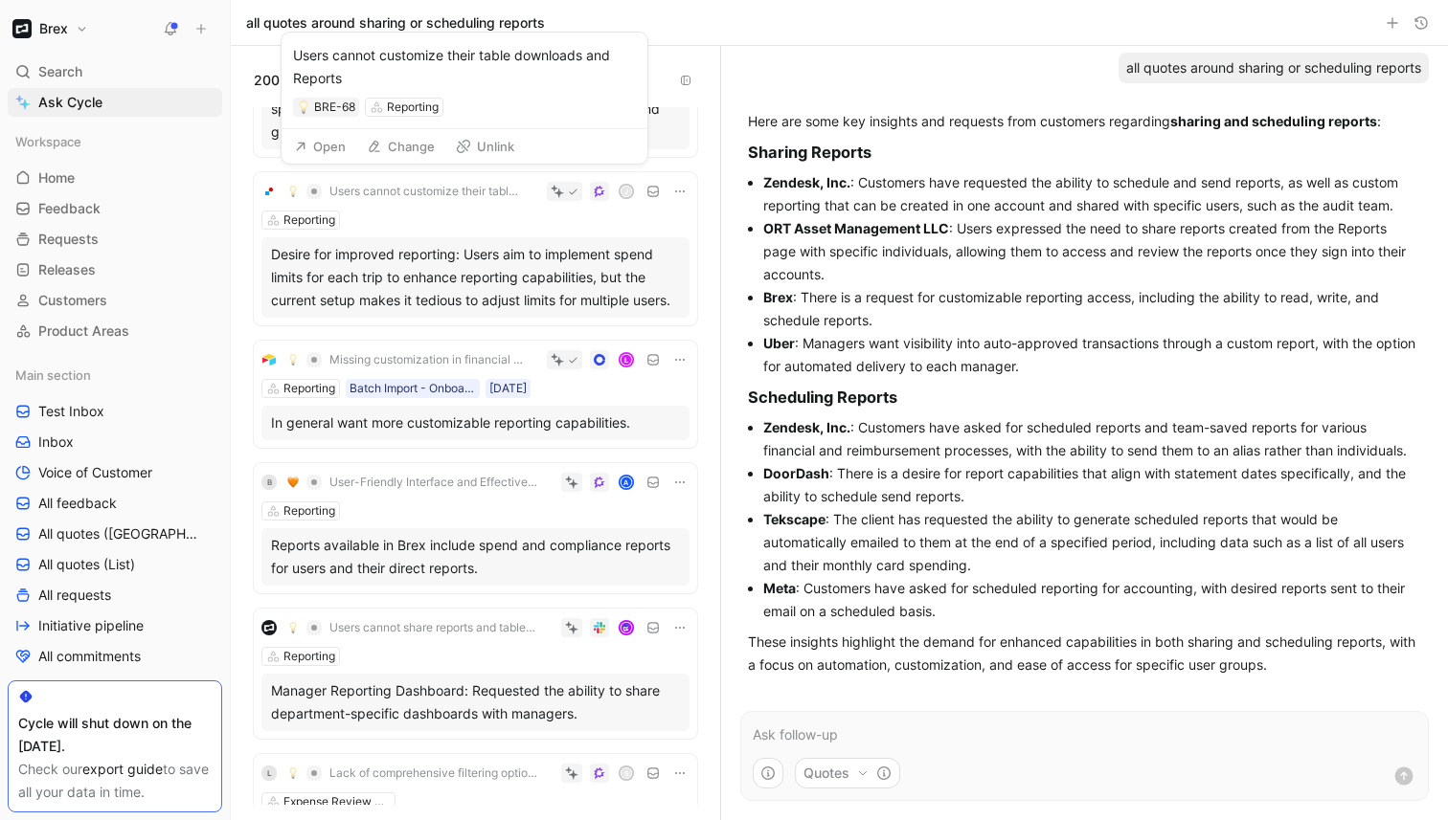
click at [433, 190] on span "Users cannot customize their table downloads and Reports" at bounding box center [425, 191] width 193 height 15
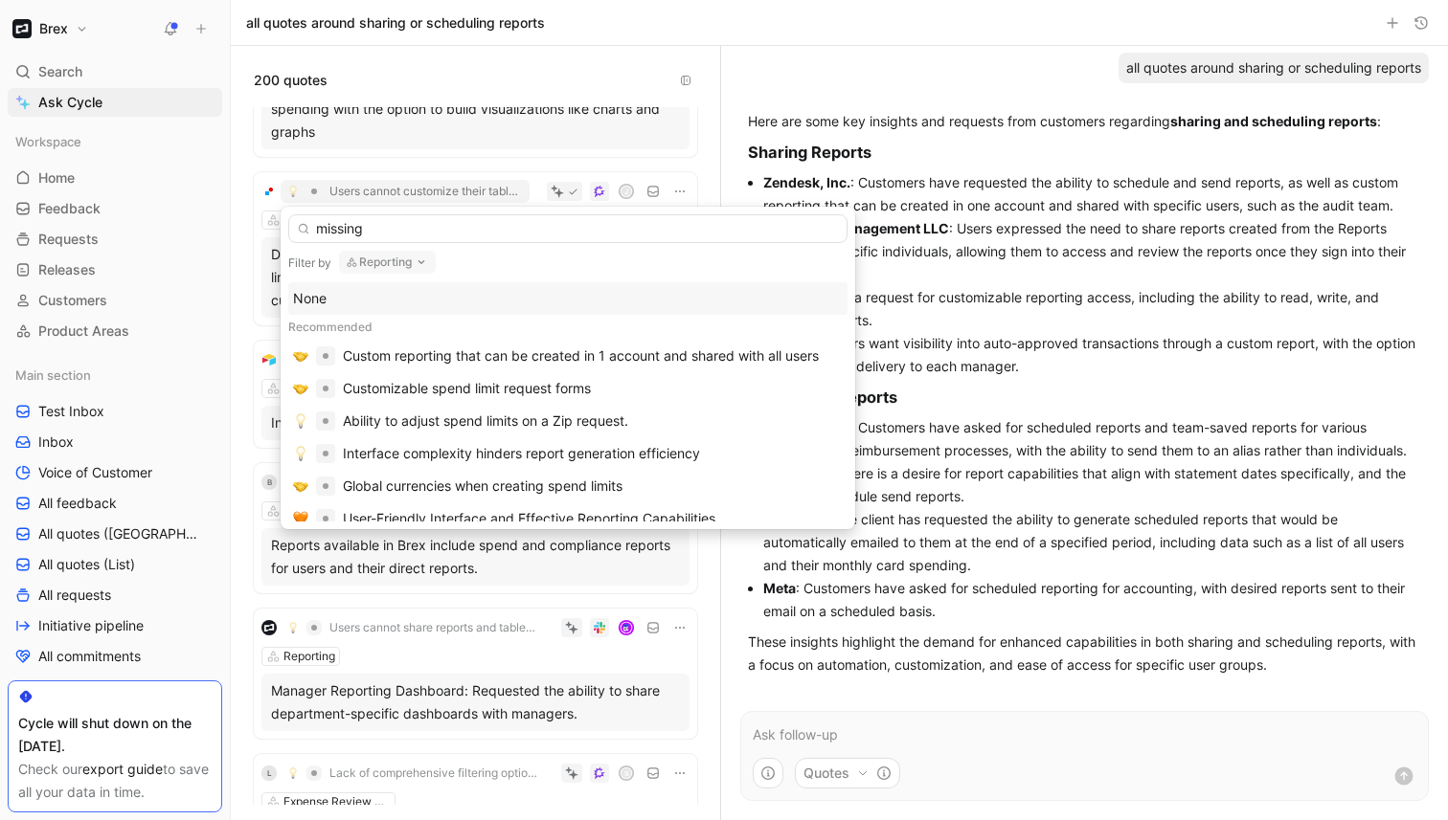
type input "missing"
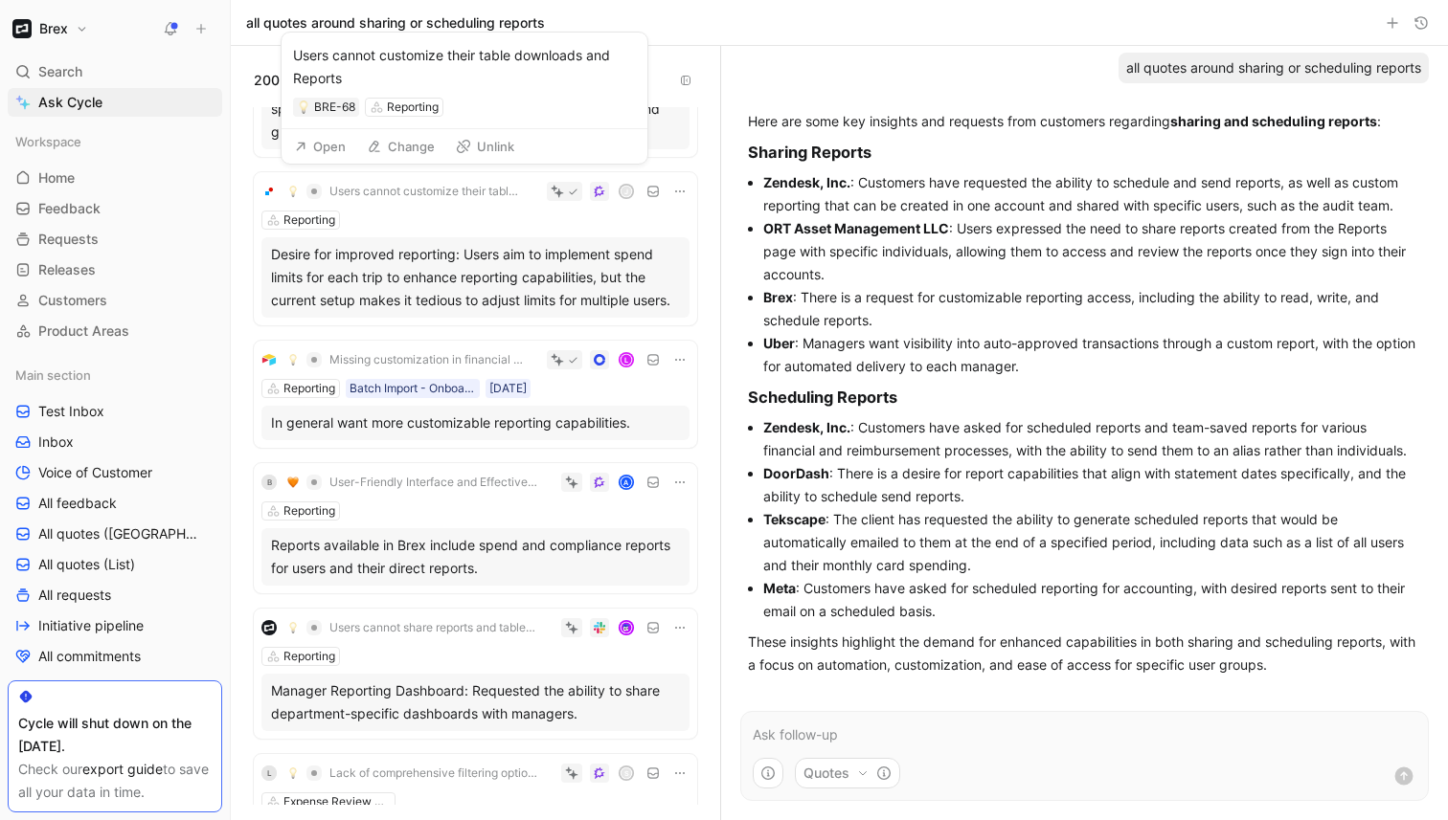
click at [481, 196] on span "Users cannot customize their table downloads and Reports" at bounding box center [425, 191] width 193 height 15
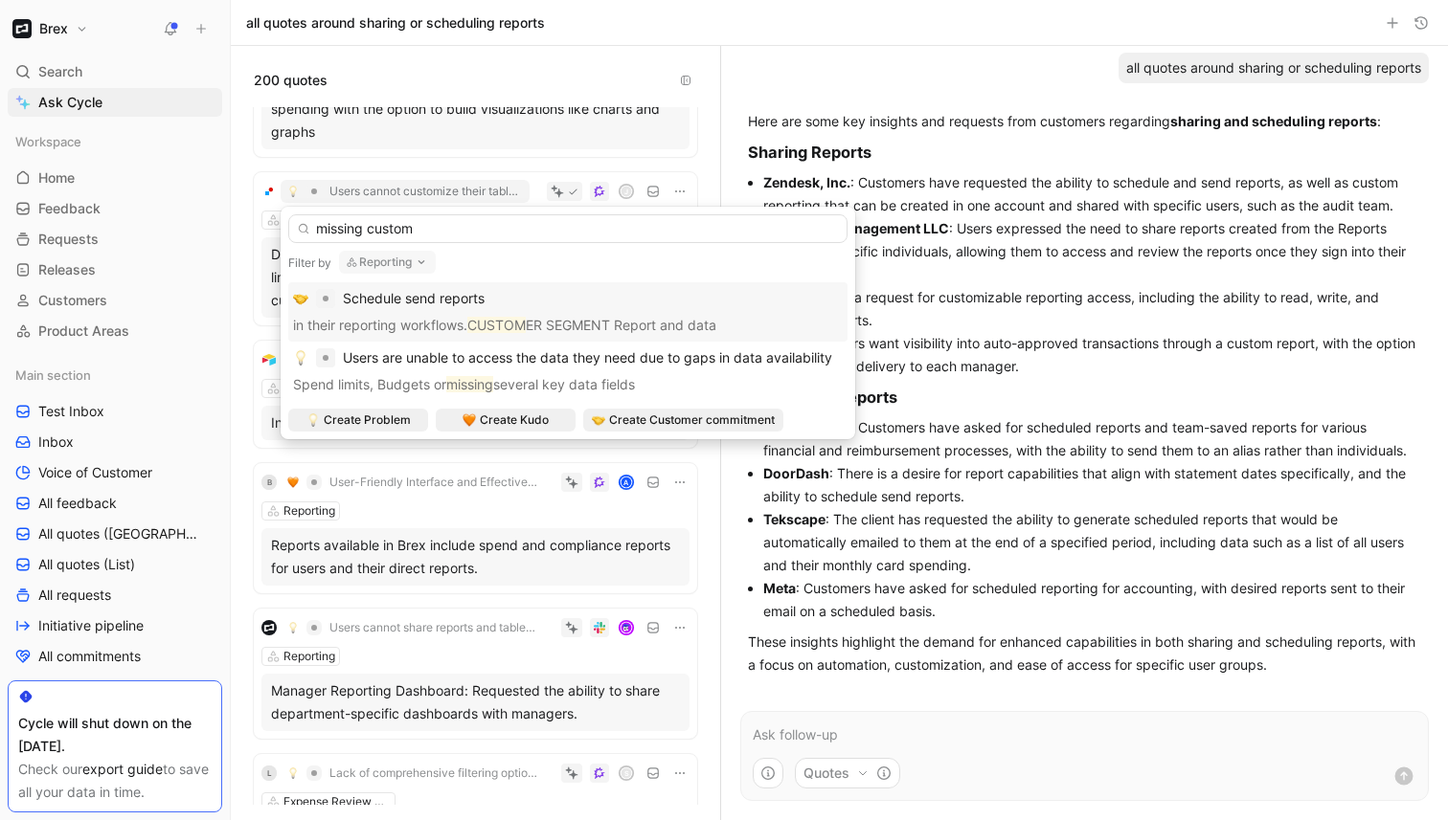
type input "missing custom"
click at [397, 262] on button "Reporting" at bounding box center [387, 262] width 97 height 23
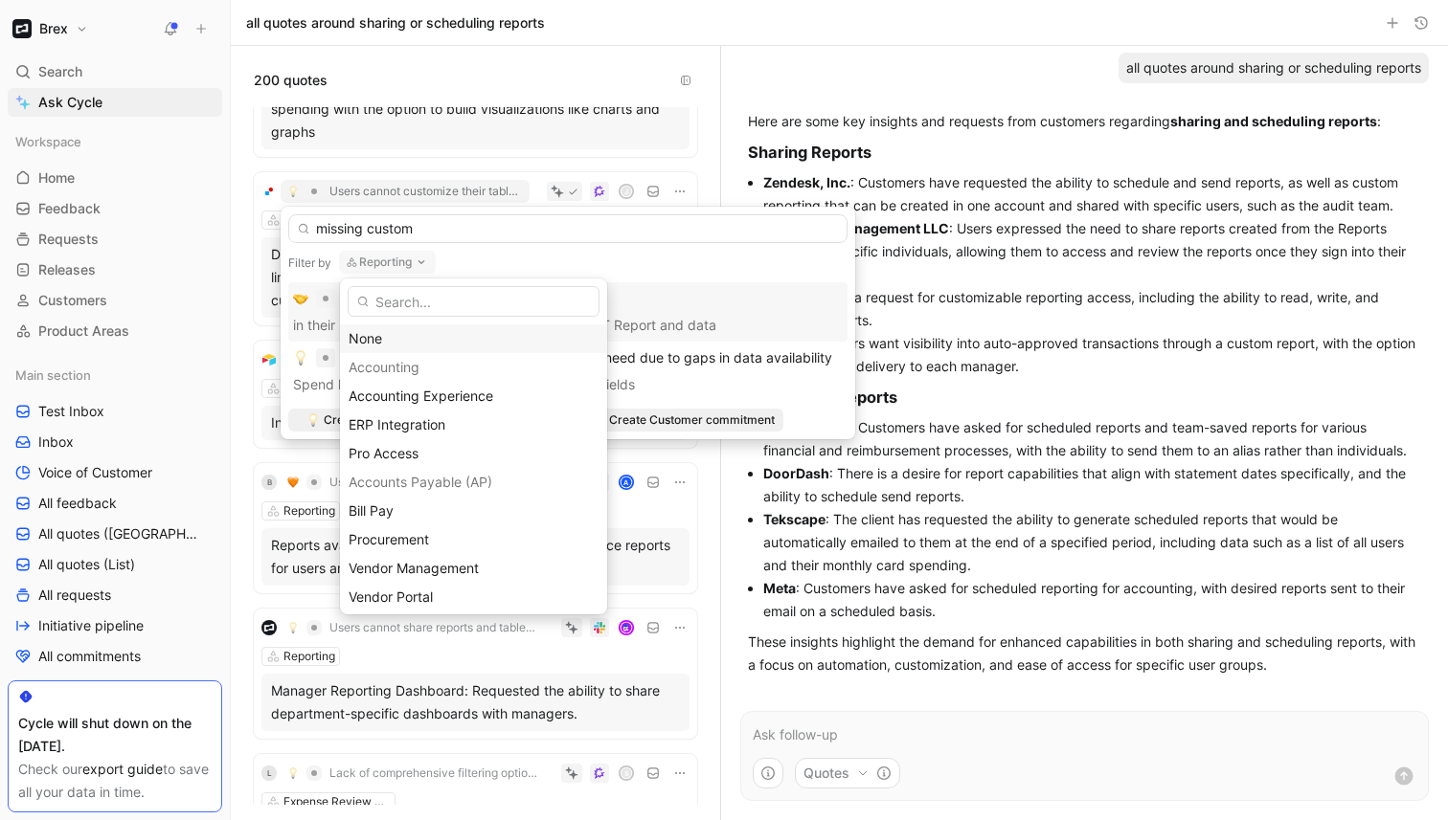
click at [401, 335] on div "None" at bounding box center [473, 338] width 250 height 23
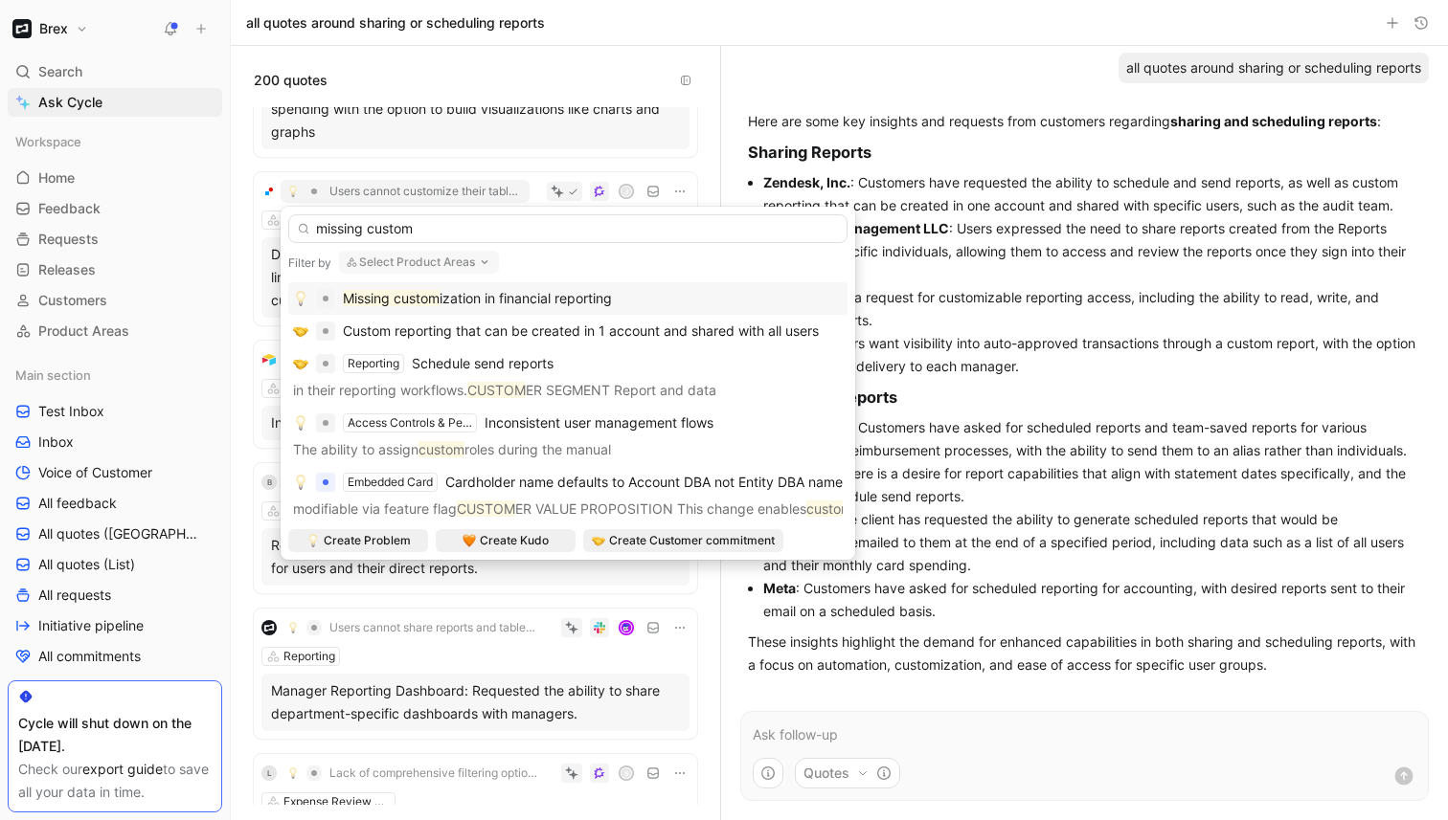
click at [447, 299] on span "ization in financial reporting" at bounding box center [525, 298] width 172 height 16
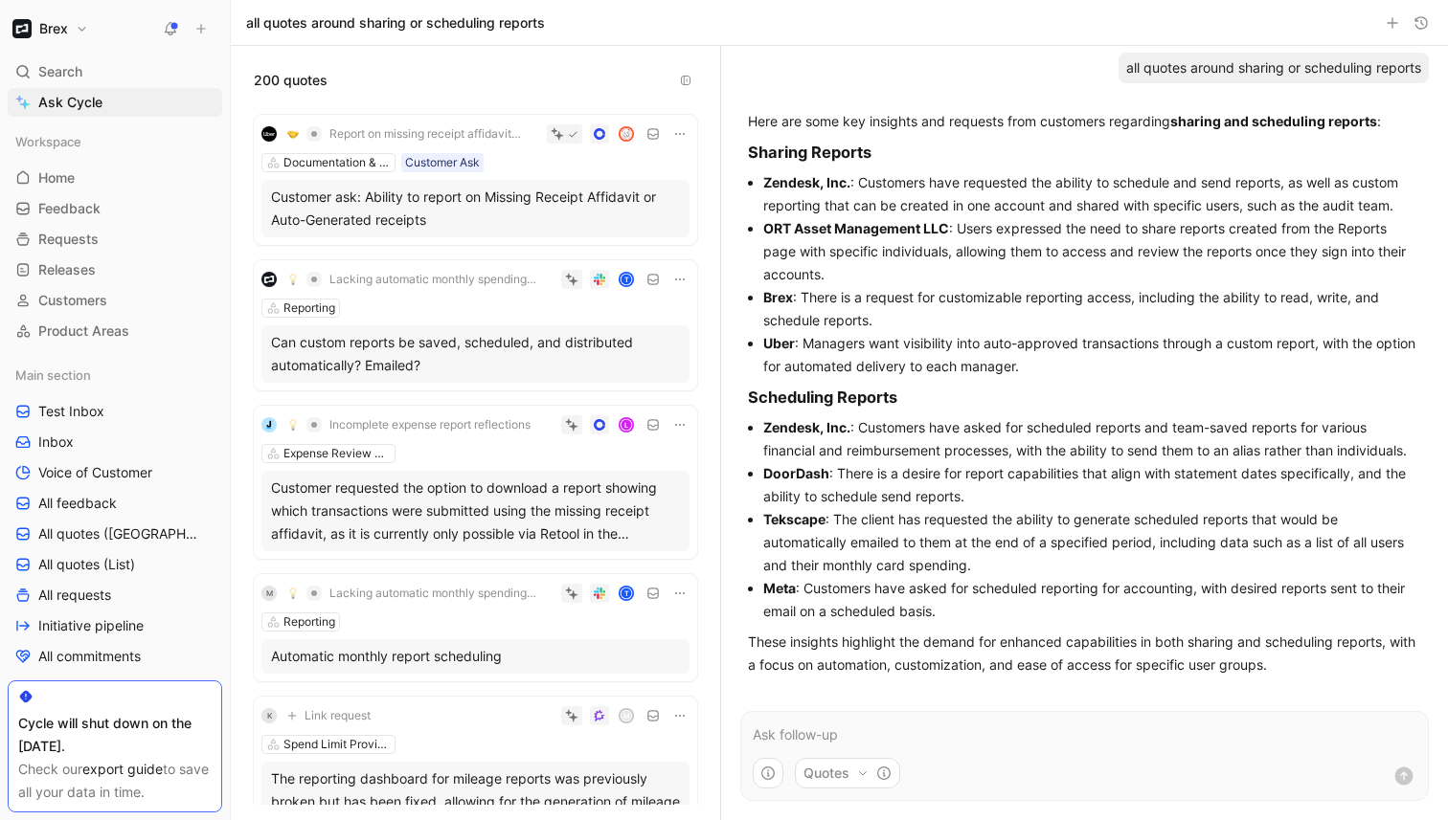
scroll to position [4308, 0]
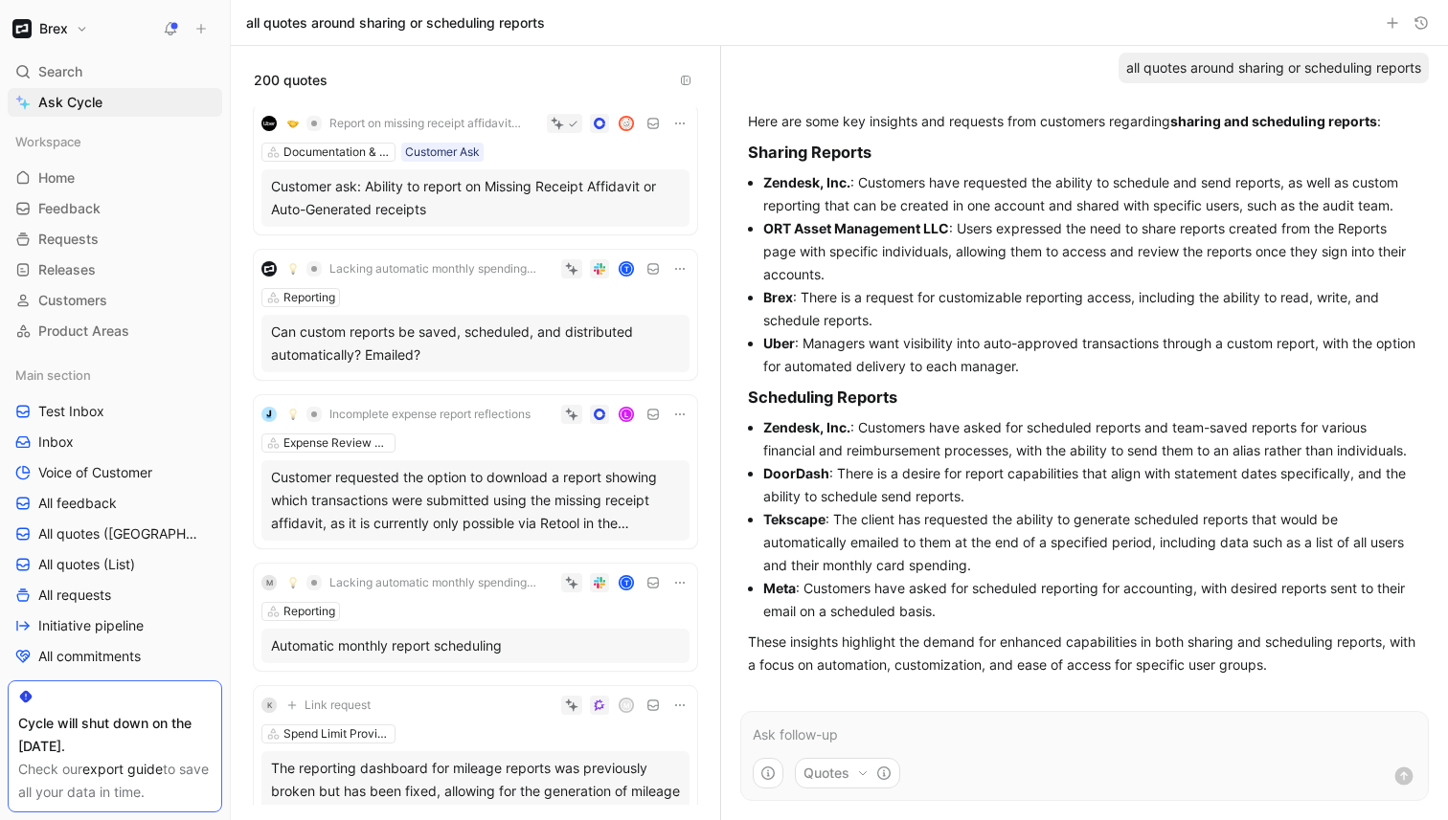
click at [475, 283] on div "Lacking automatic monthly spending report delivery T Reporting Can custom repor…" at bounding box center [475, 315] width 443 height 130
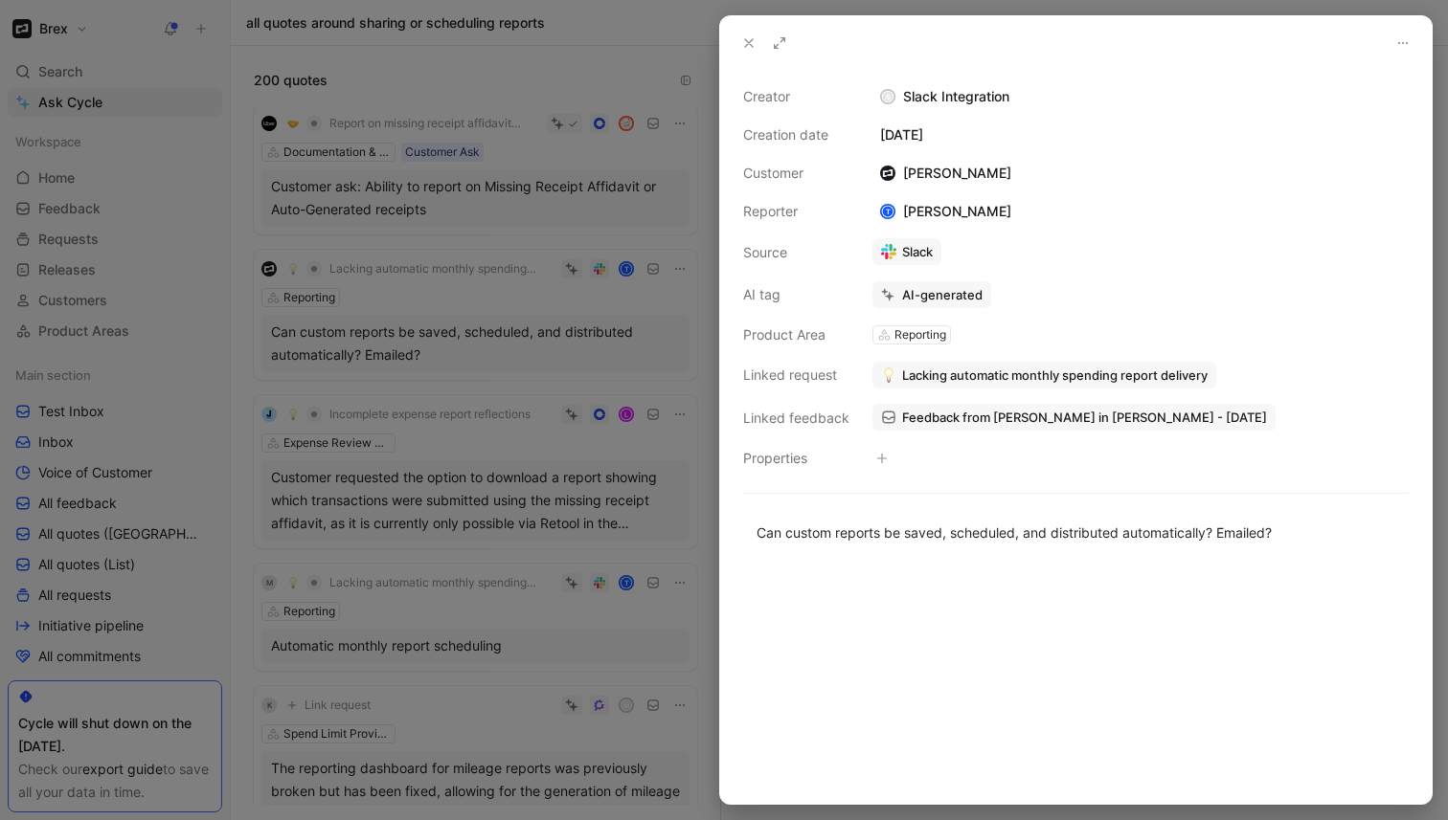
click at [686, 255] on div at bounding box center [724, 410] width 1448 height 820
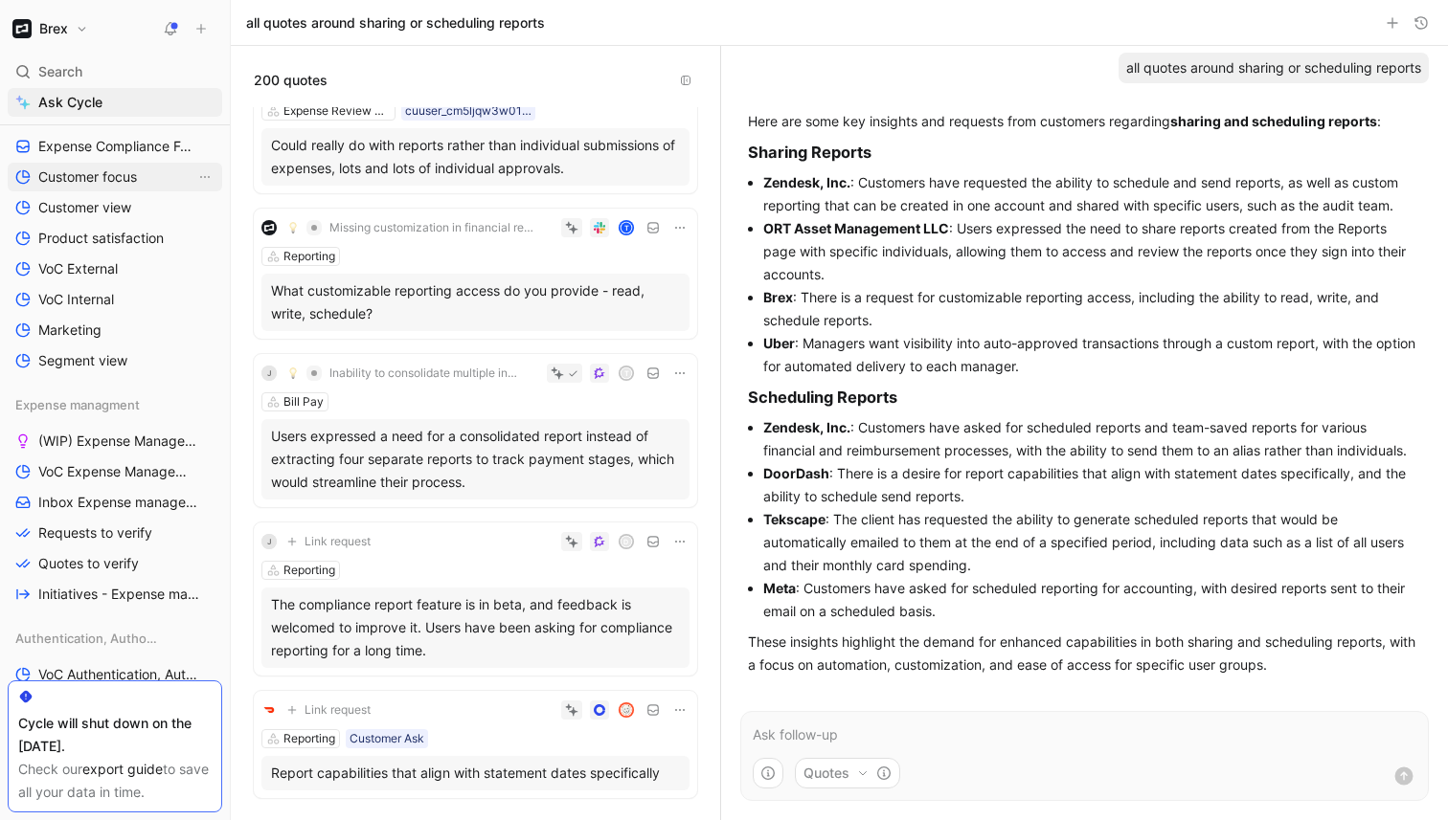
scroll to position [640, 0]
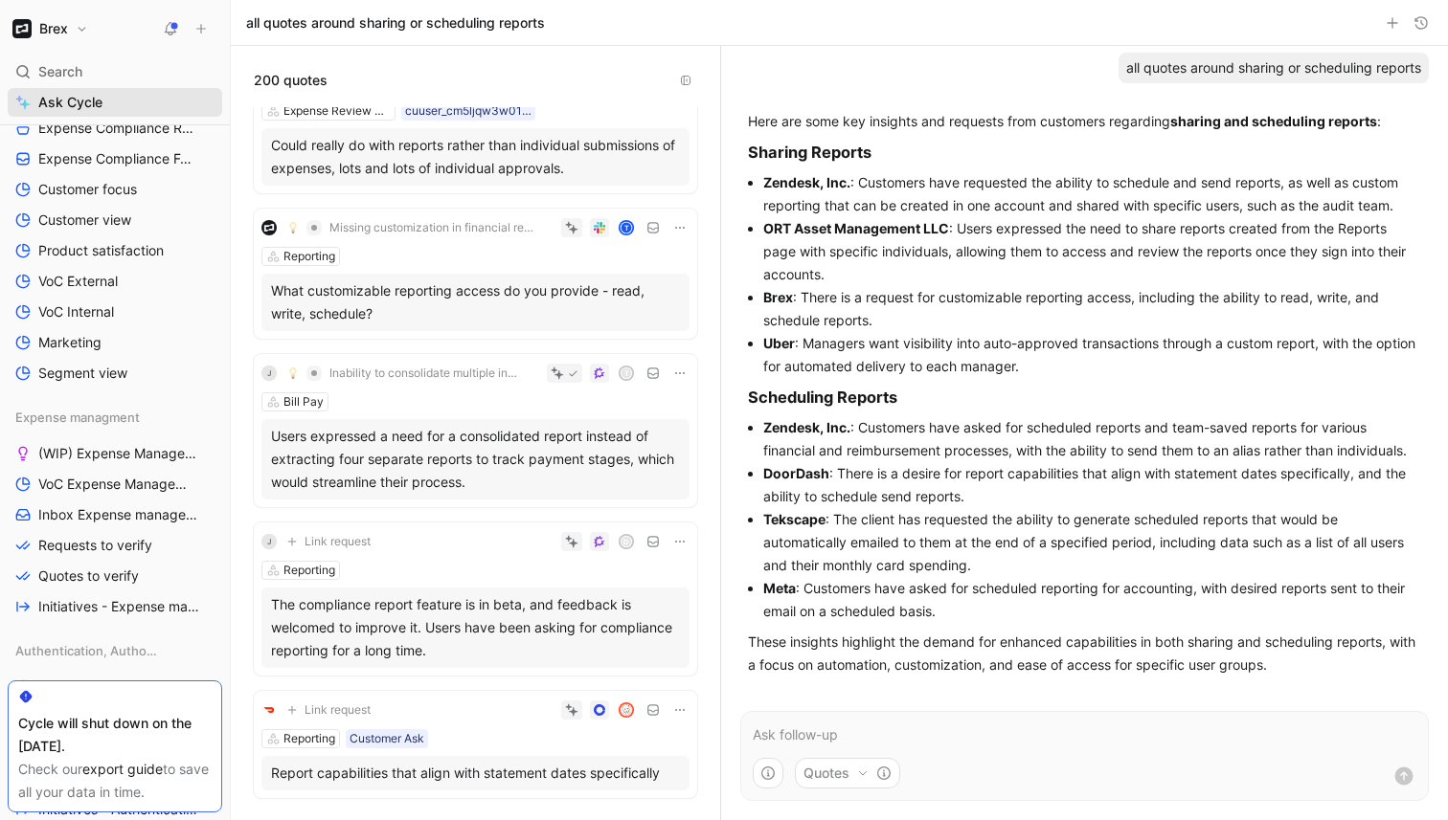
click at [145, 94] on link "Ask Cycle" at bounding box center [115, 102] width 214 height 29
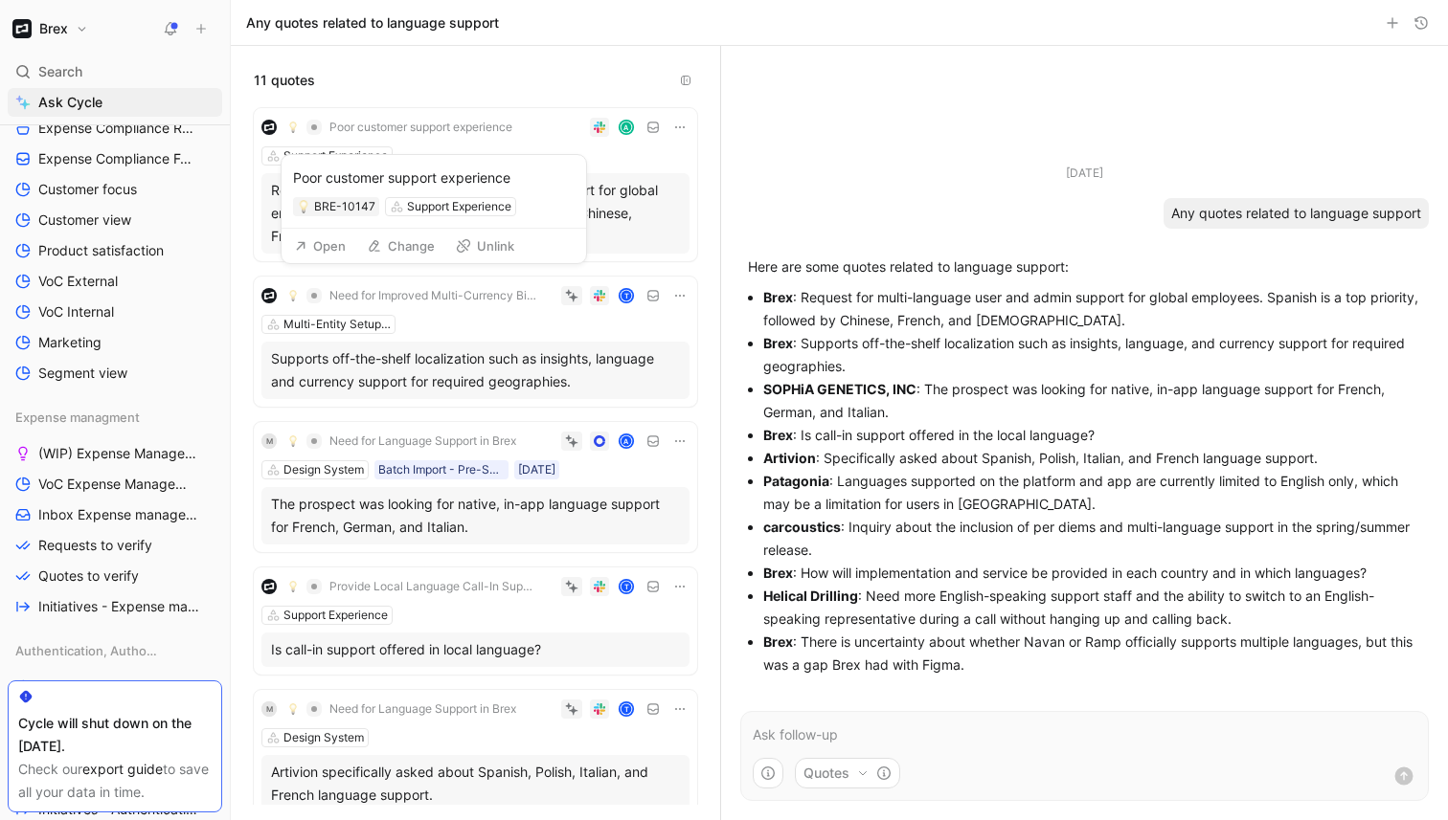
click at [492, 122] on span "Poor customer support experience" at bounding box center [420, 127] width 183 height 15
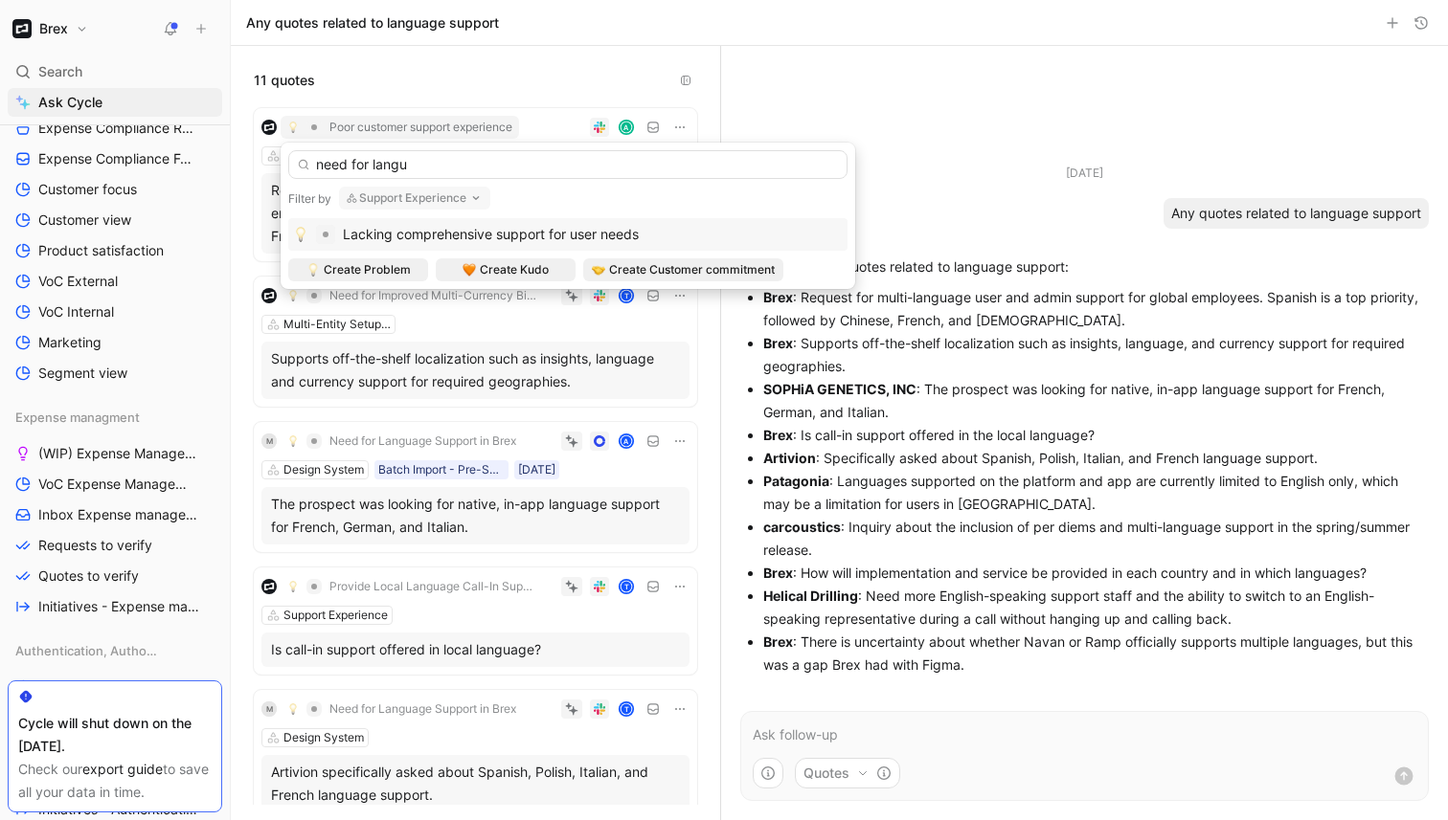
type input "need for langu"
click at [461, 199] on button "Support Experience" at bounding box center [414, 198] width 151 height 23
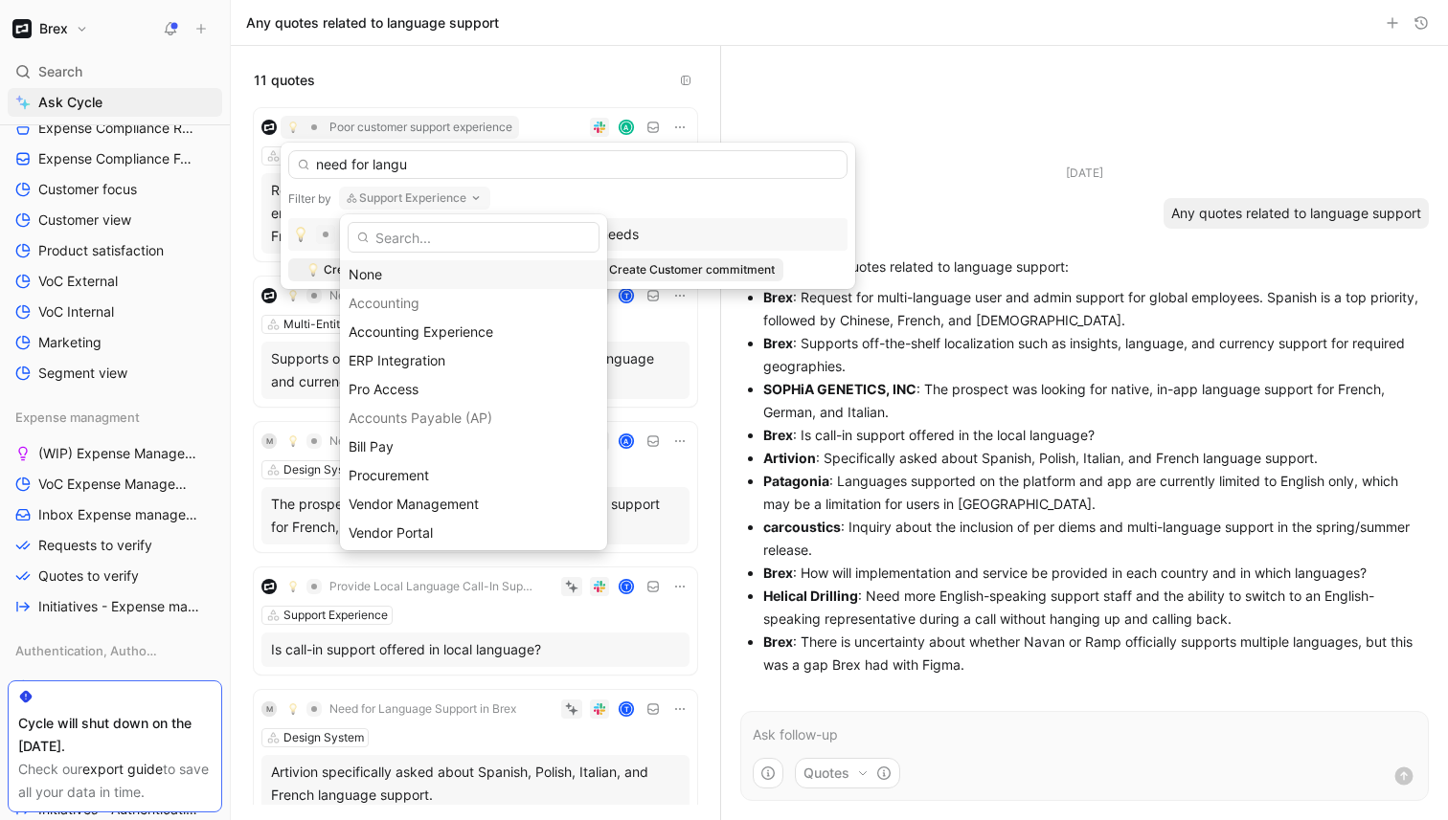
click at [457, 279] on div "None" at bounding box center [473, 274] width 250 height 23
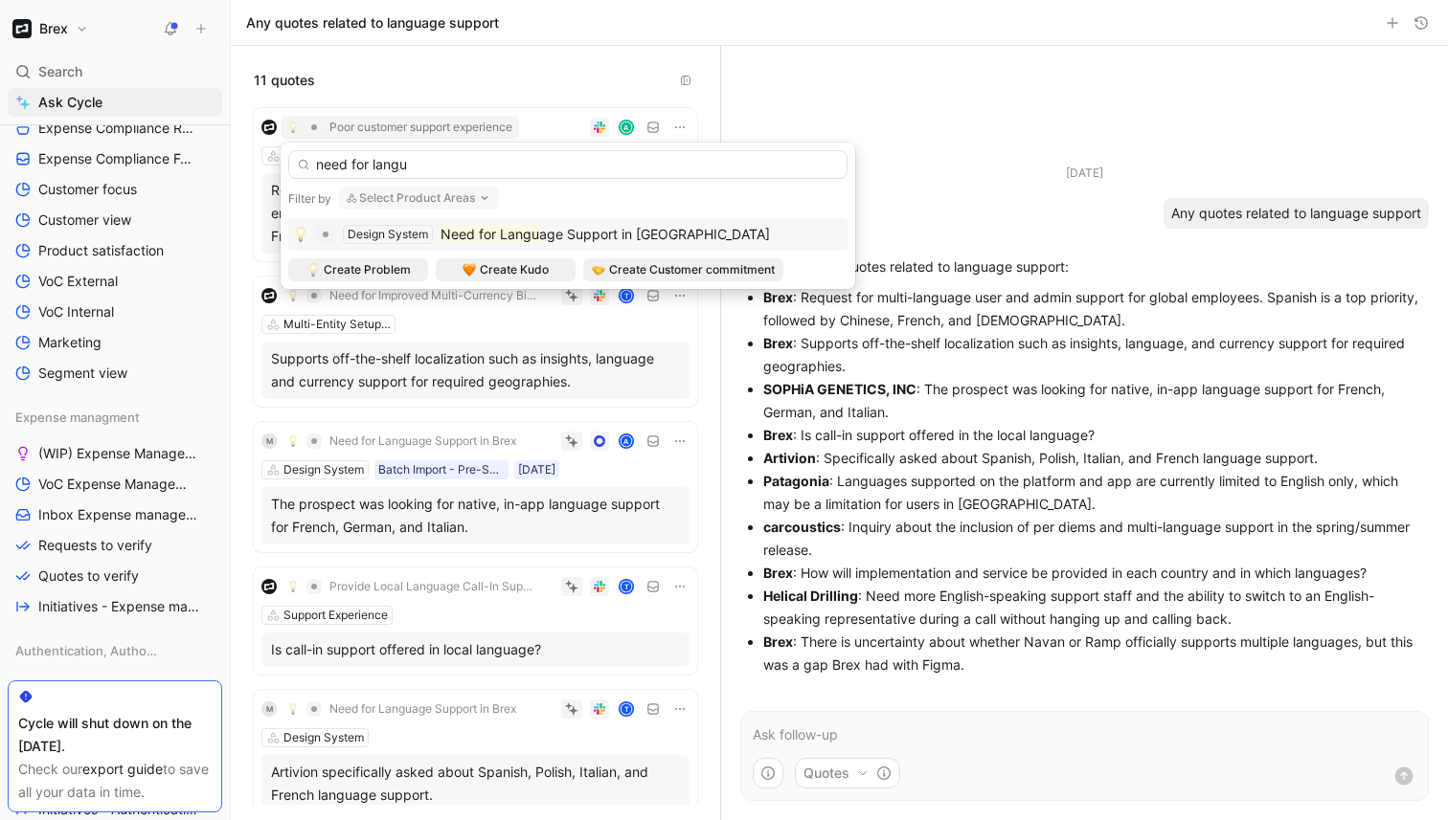
click at [466, 232] on mark "Need for Langu" at bounding box center [489, 234] width 99 height 16
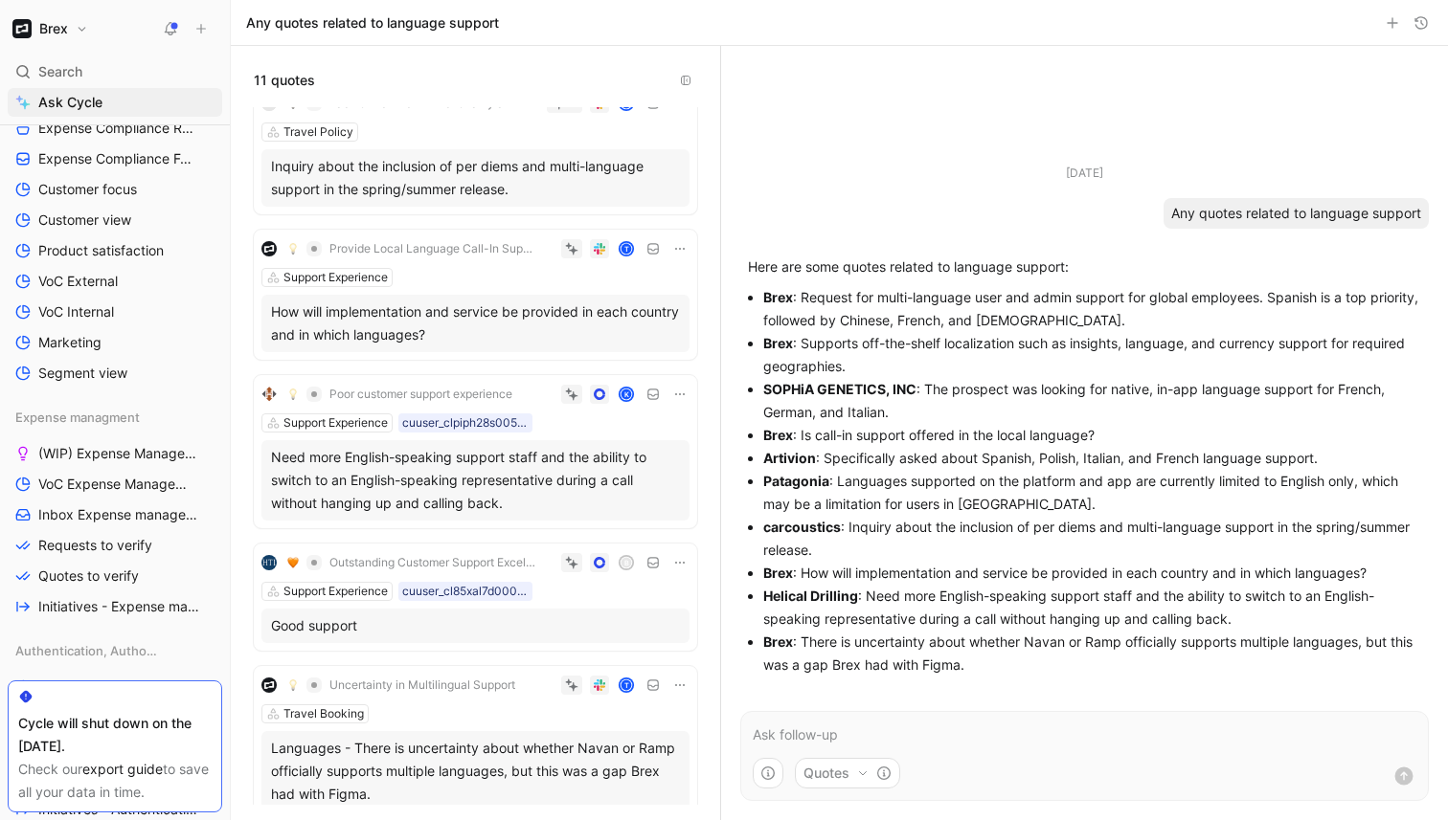
scroll to position [896, 0]
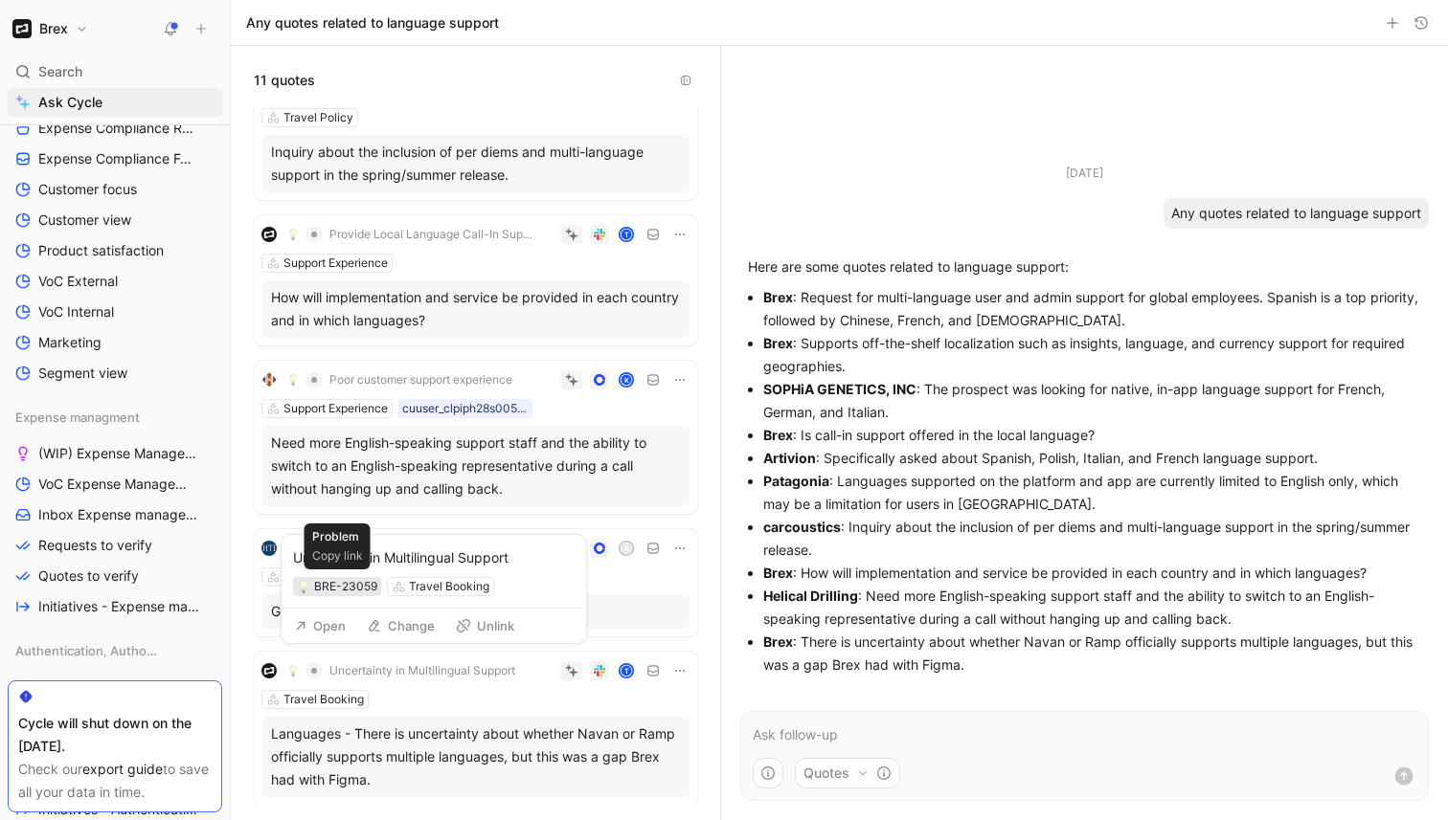
click at [360, 588] on div "BRE-23059" at bounding box center [345, 586] width 63 height 19
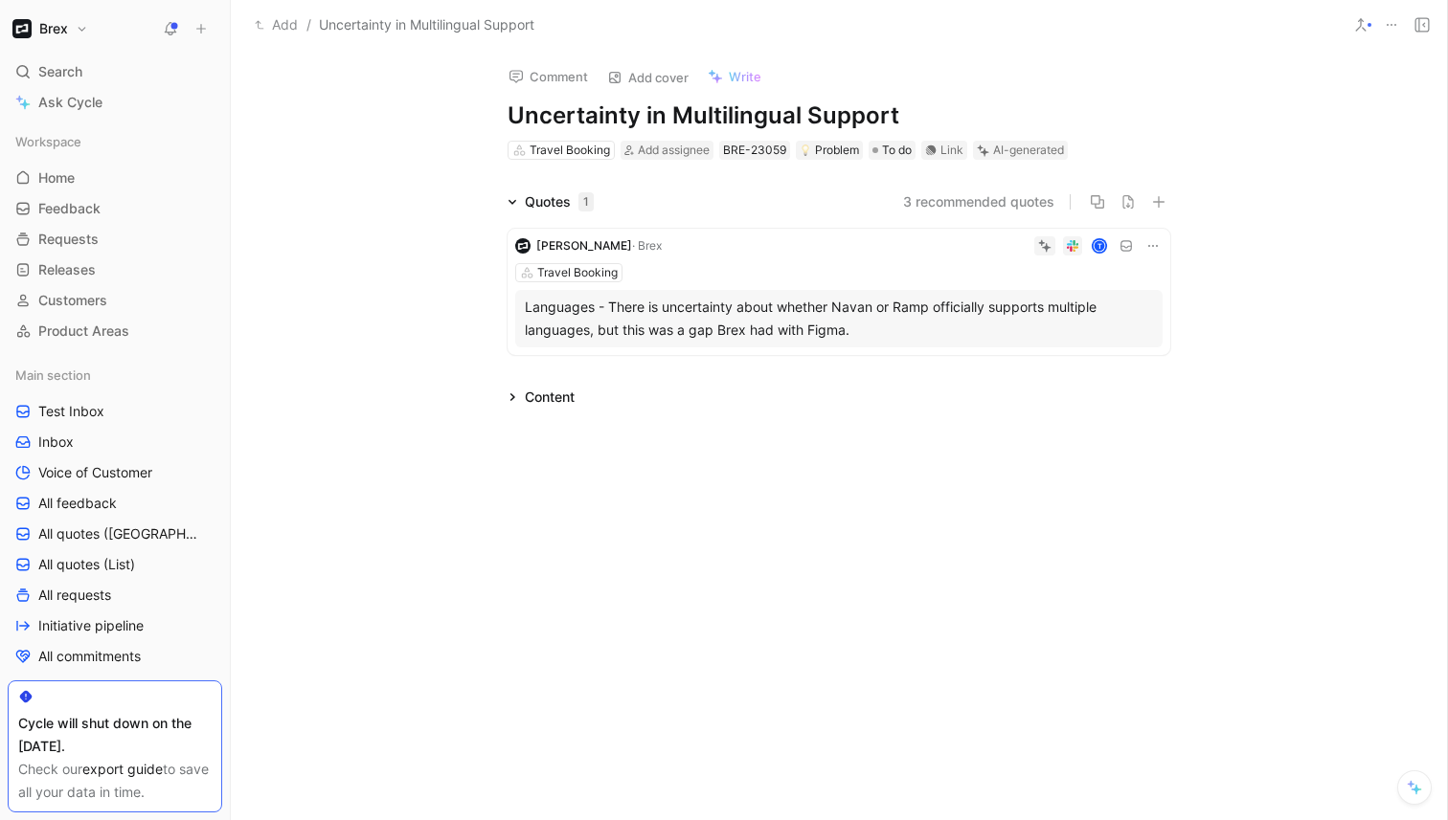
click at [712, 273] on div "Travel Booking" at bounding box center [838, 272] width 647 height 19
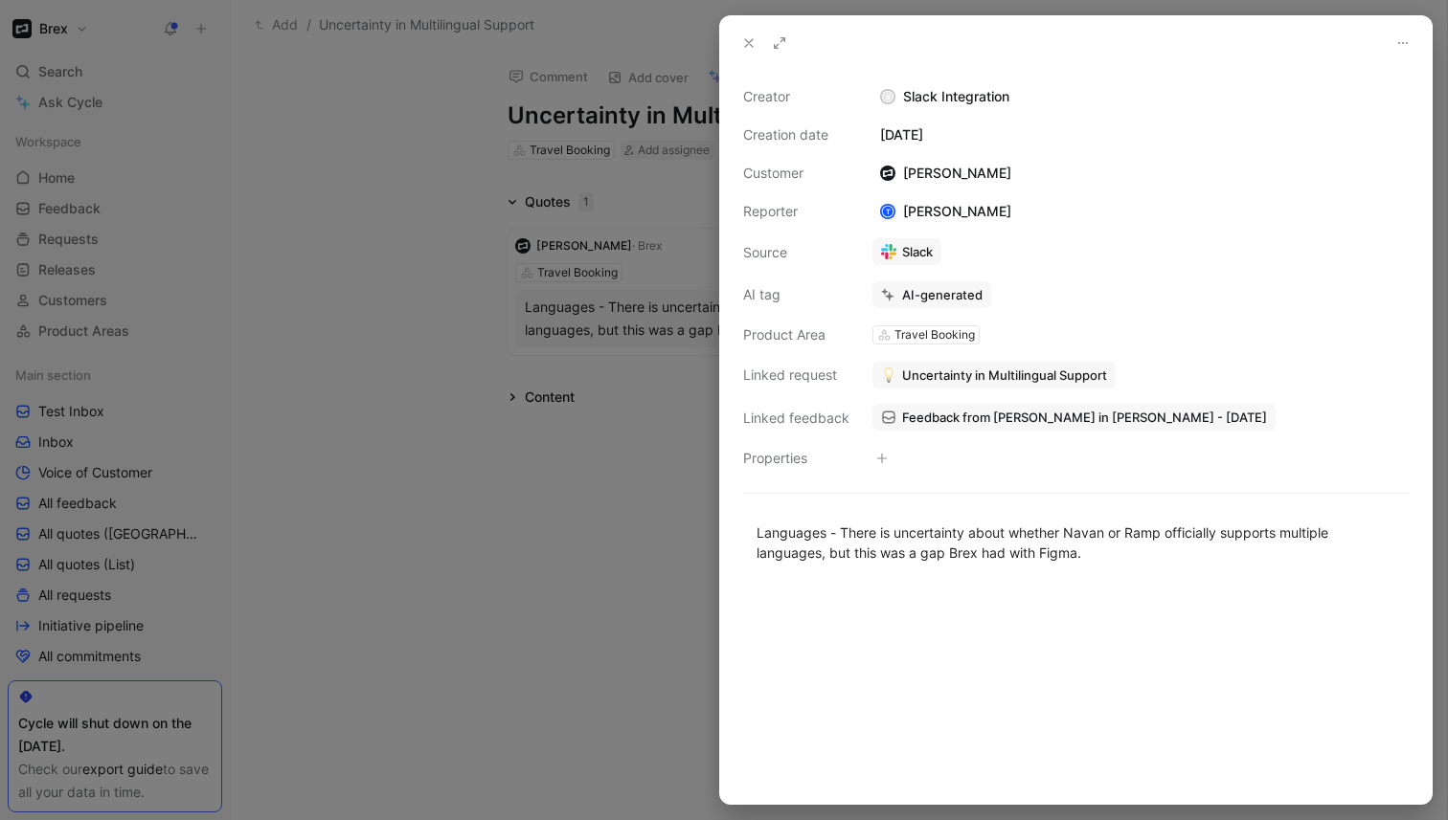
click at [931, 413] on span "Feedback from Tanya Firdman in Slack - 9/19/2025" at bounding box center [1084, 417] width 365 height 17
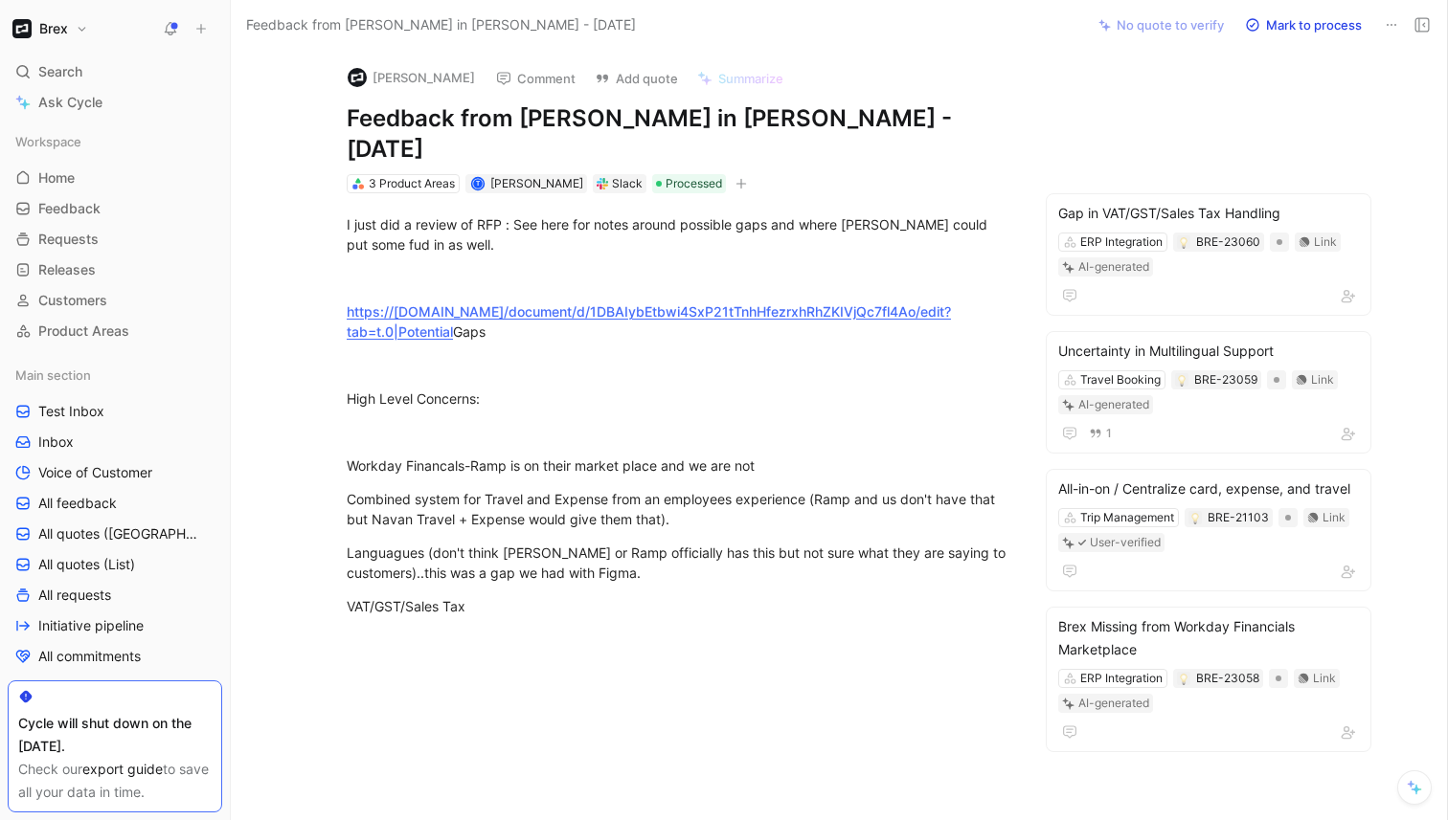
click at [593, 174] on div "Slack" at bounding box center [620, 183] width 54 height 19
click at [490, 122] on button "Open" at bounding box center [475, 117] width 69 height 27
click at [389, 79] on button "[PERSON_NAME]" at bounding box center [411, 77] width 145 height 29
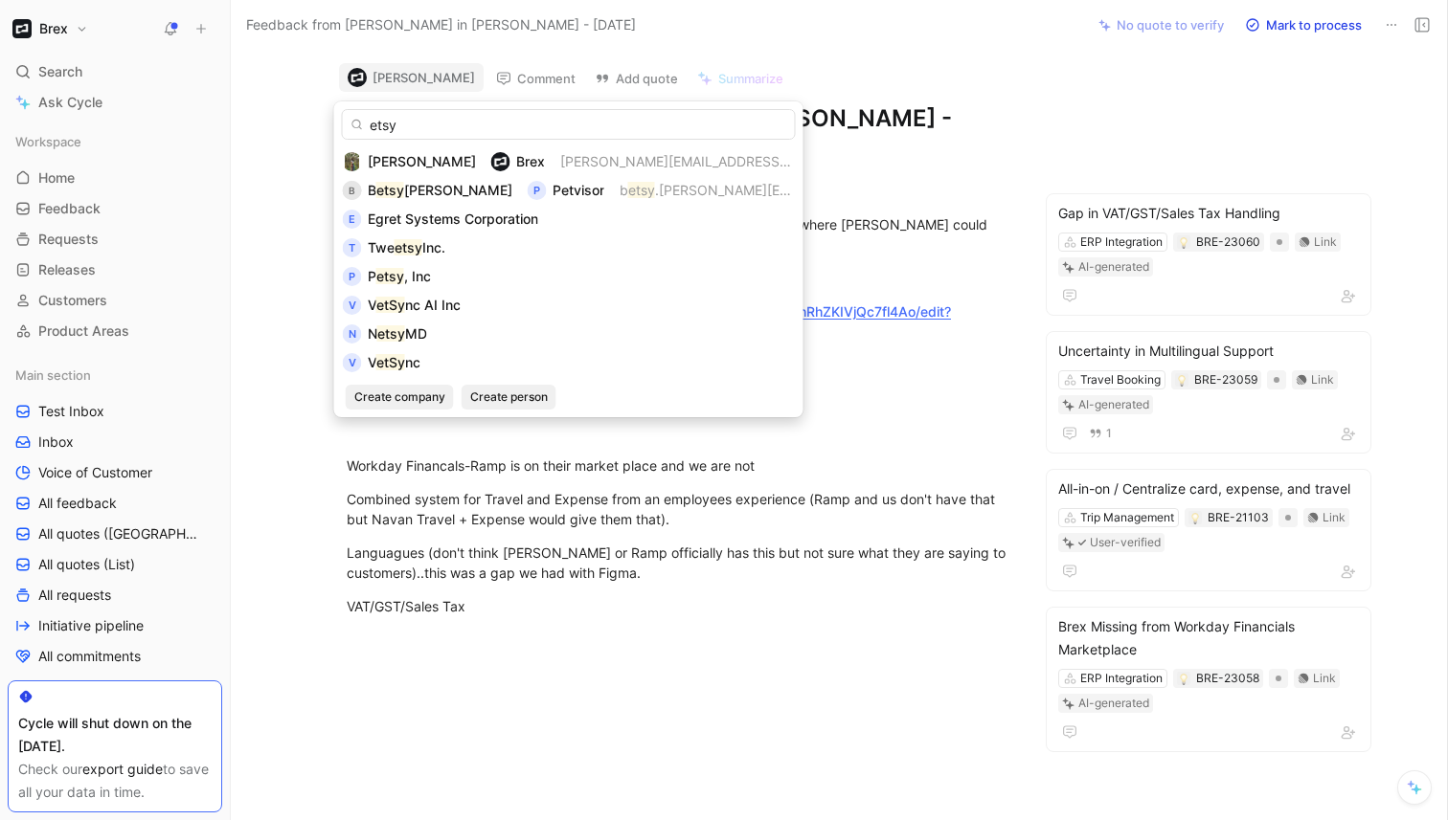
click at [377, 125] on input "etsy" at bounding box center [569, 124] width 454 height 31
type input "Etsy"
click at [428, 401] on span "Create company" at bounding box center [399, 397] width 91 height 19
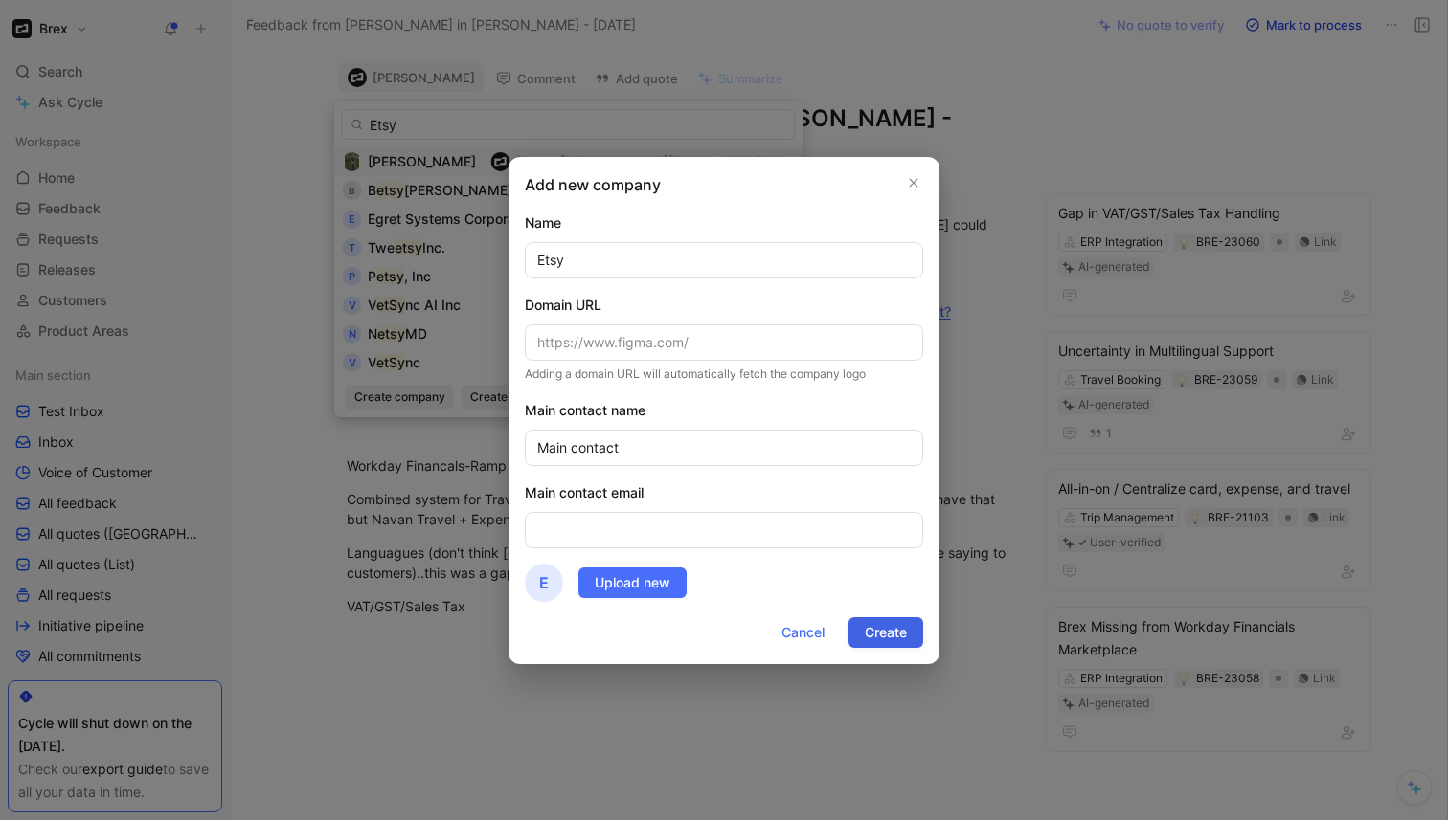
click at [884, 634] on span "Create" at bounding box center [886, 632] width 42 height 23
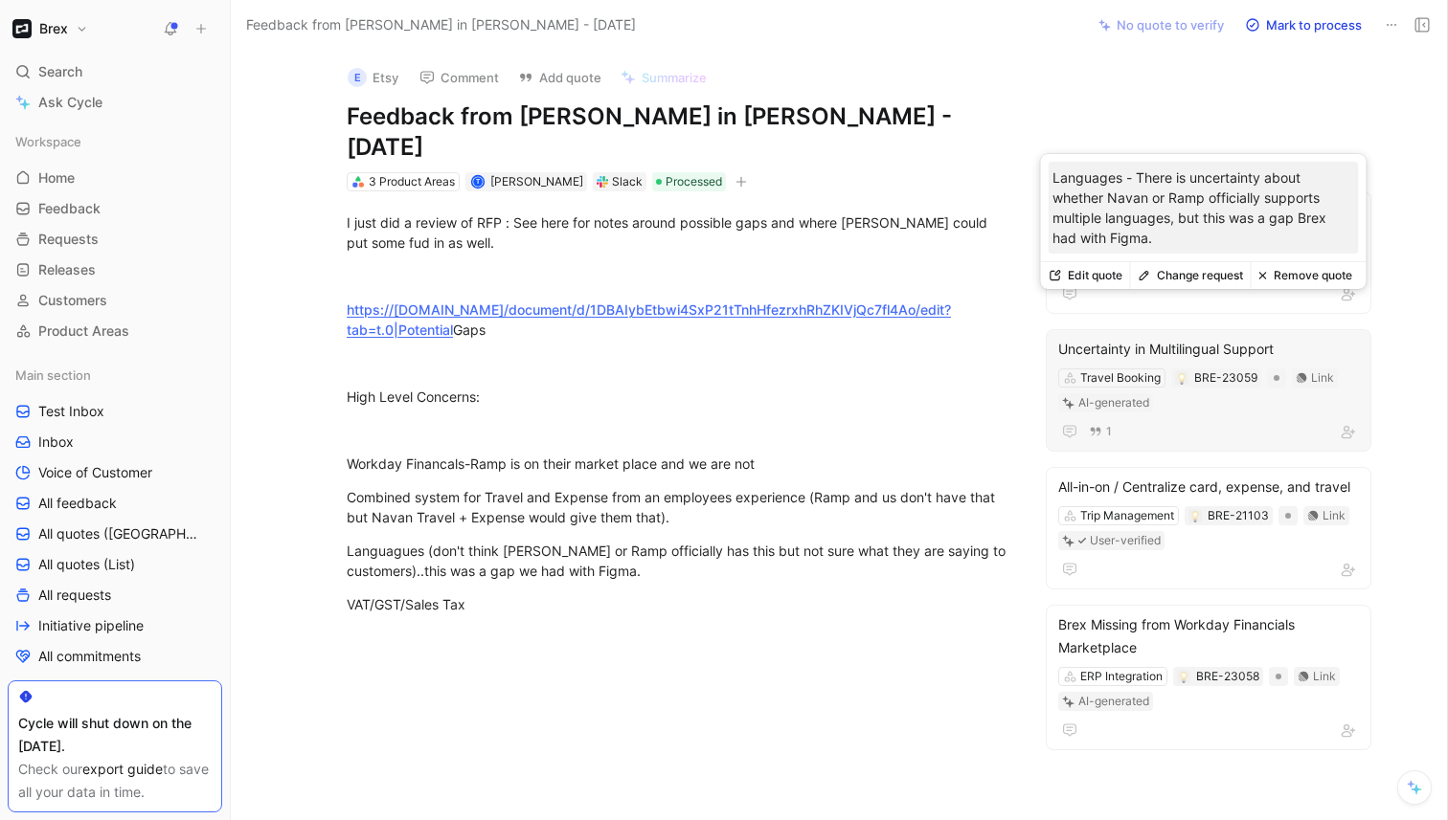
click at [1276, 338] on div "Uncertainty in Multilingual Support" at bounding box center [1208, 349] width 301 height 23
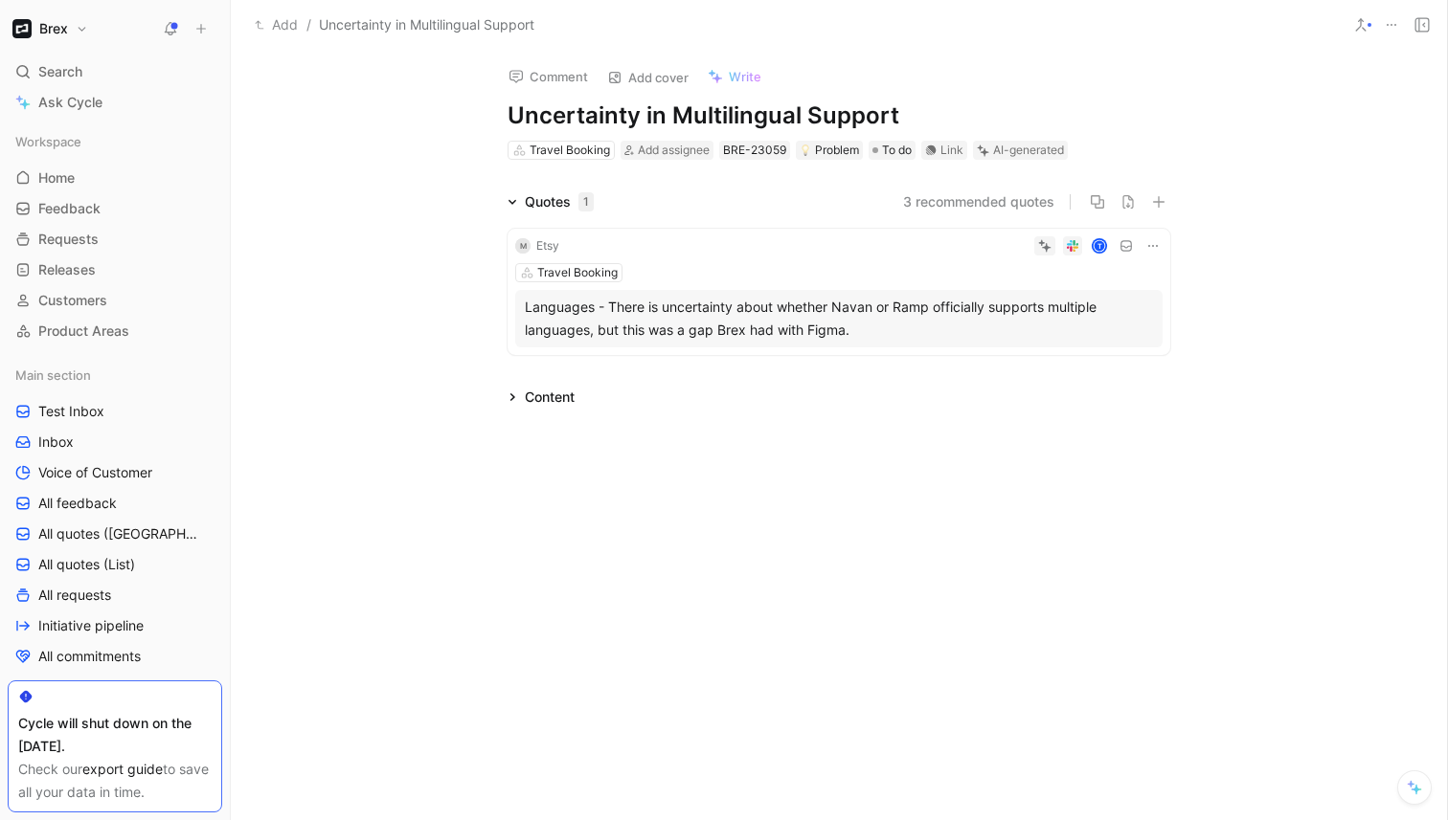
click at [738, 262] on div "M Etsy T Travel Booking Languages - There is uncertainty about whether Navan or…" at bounding box center [838, 292] width 663 height 126
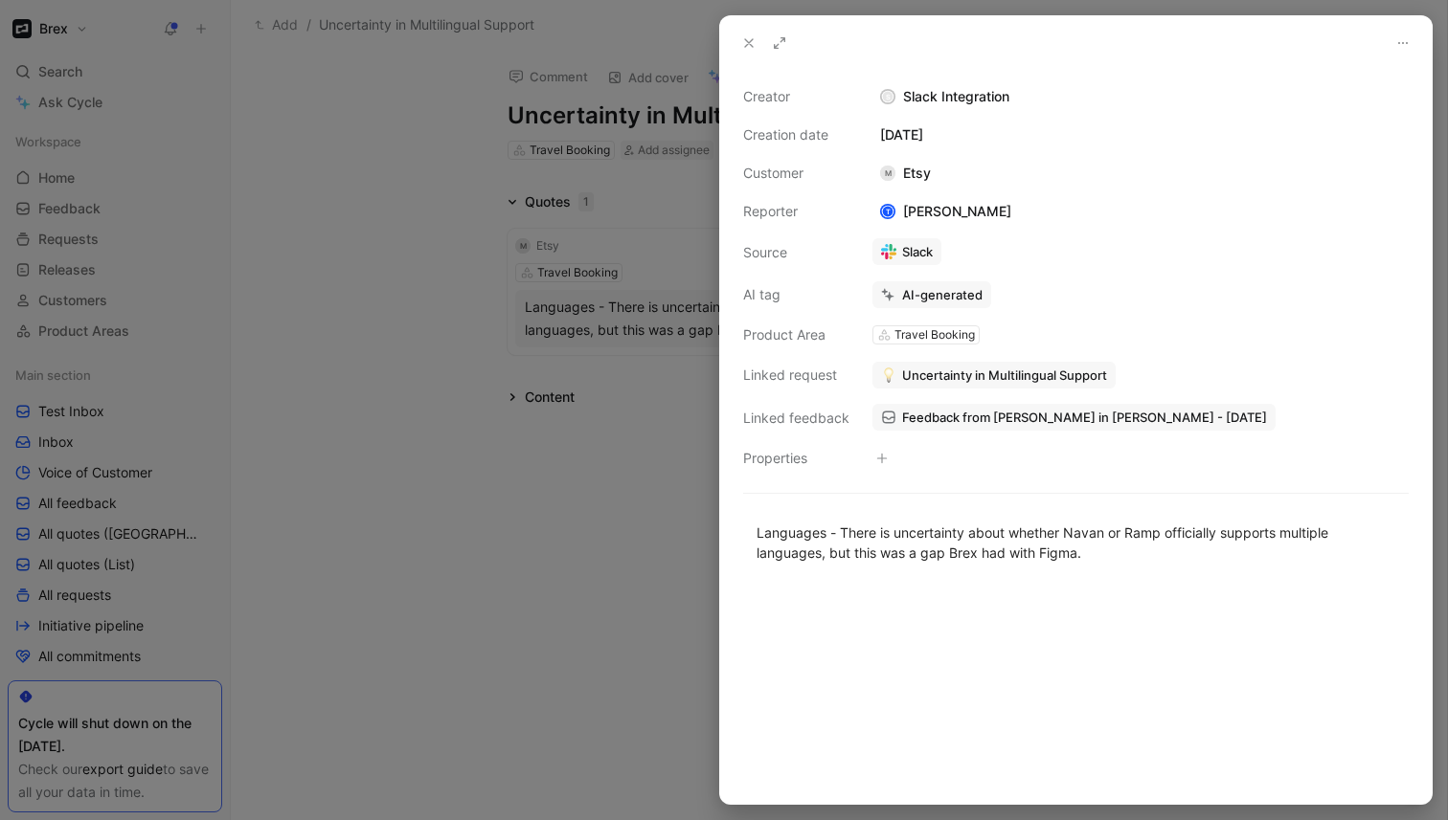
click at [955, 376] on span "Uncertainty in Multilingual Support" at bounding box center [1004, 375] width 205 height 17
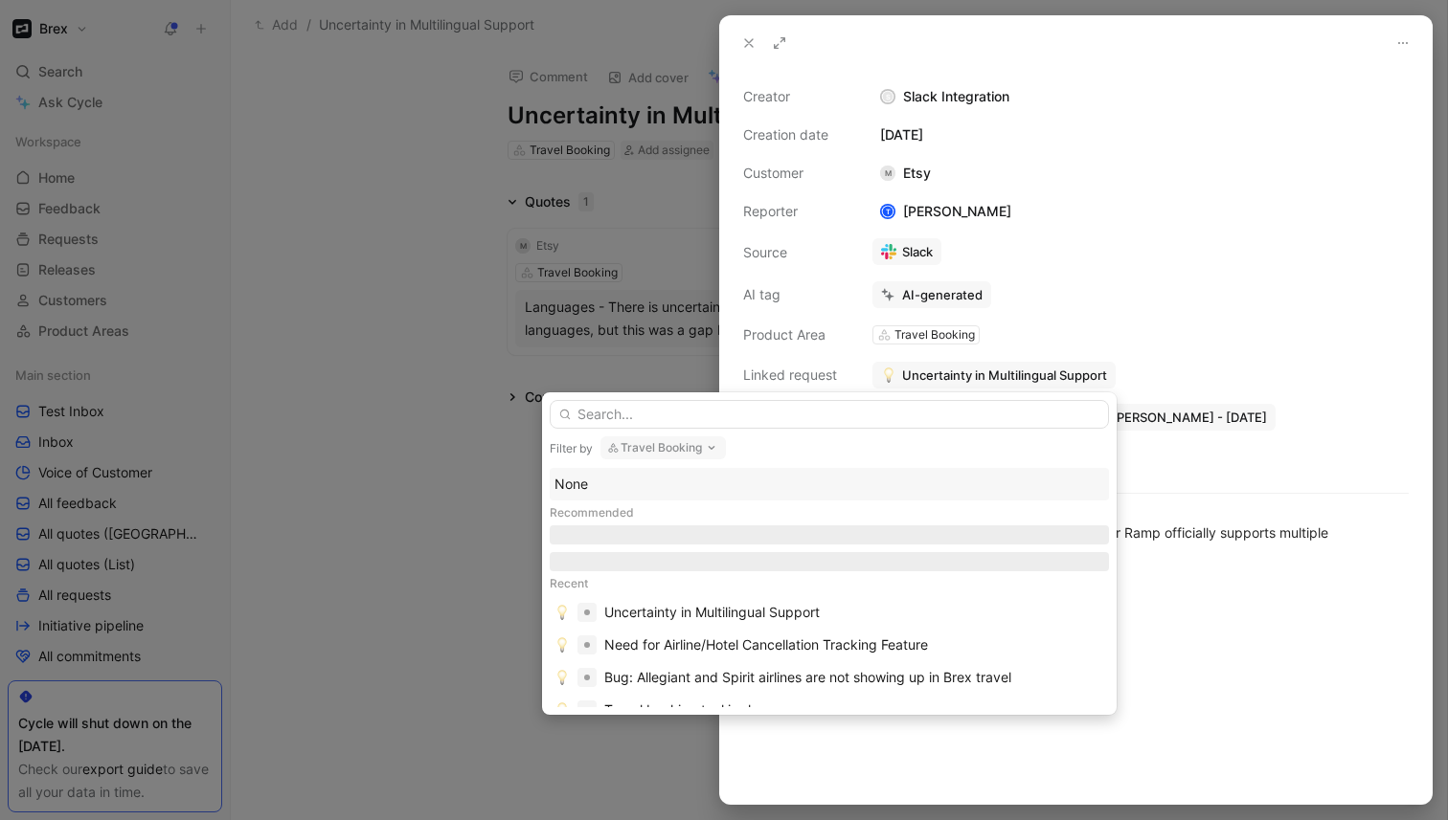
click at [691, 449] on button "Travel Booking" at bounding box center [662, 448] width 125 height 23
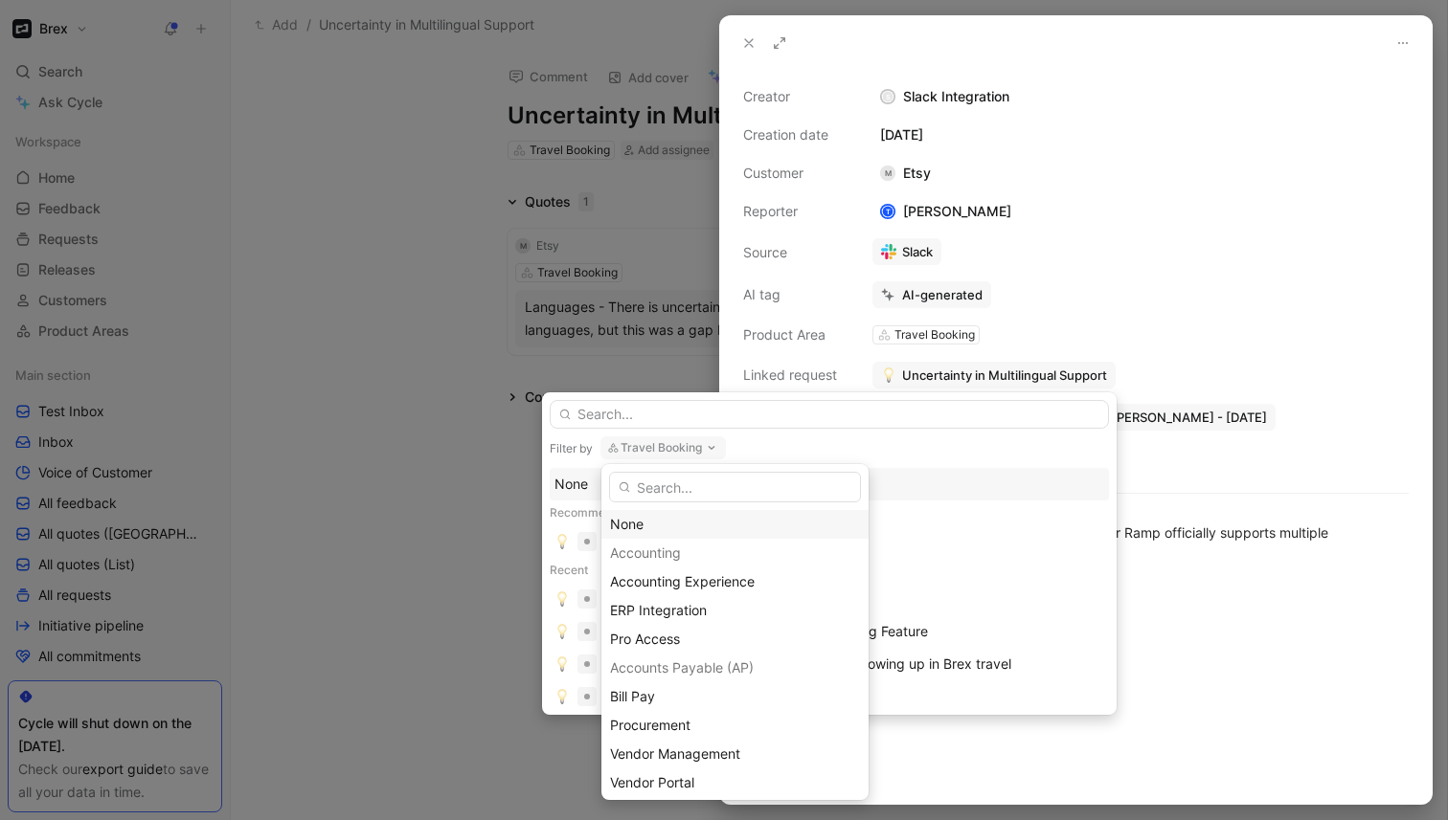
click at [662, 527] on div "None" at bounding box center [735, 524] width 250 height 23
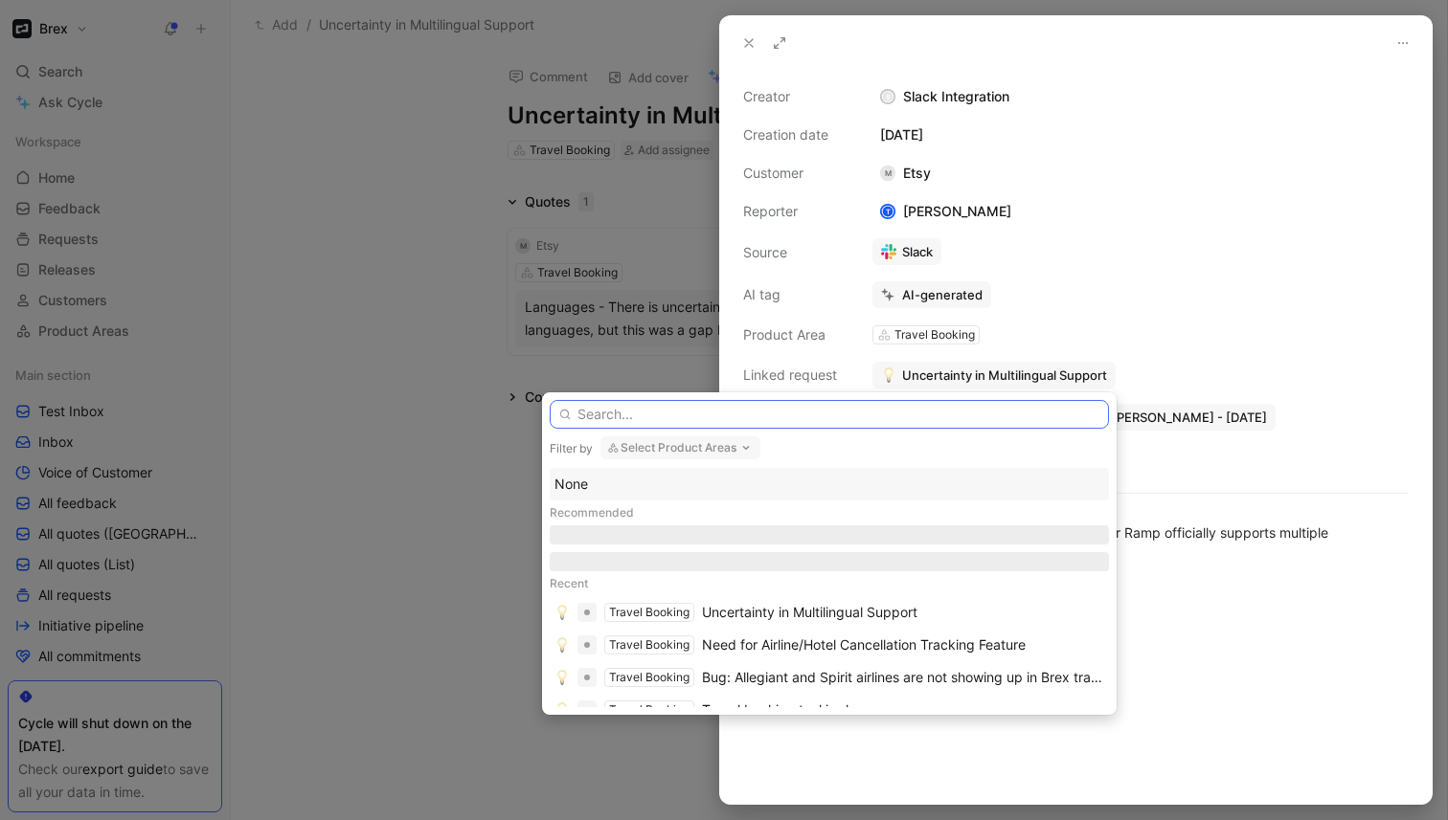
click at [686, 415] on input "text" at bounding box center [829, 414] width 559 height 29
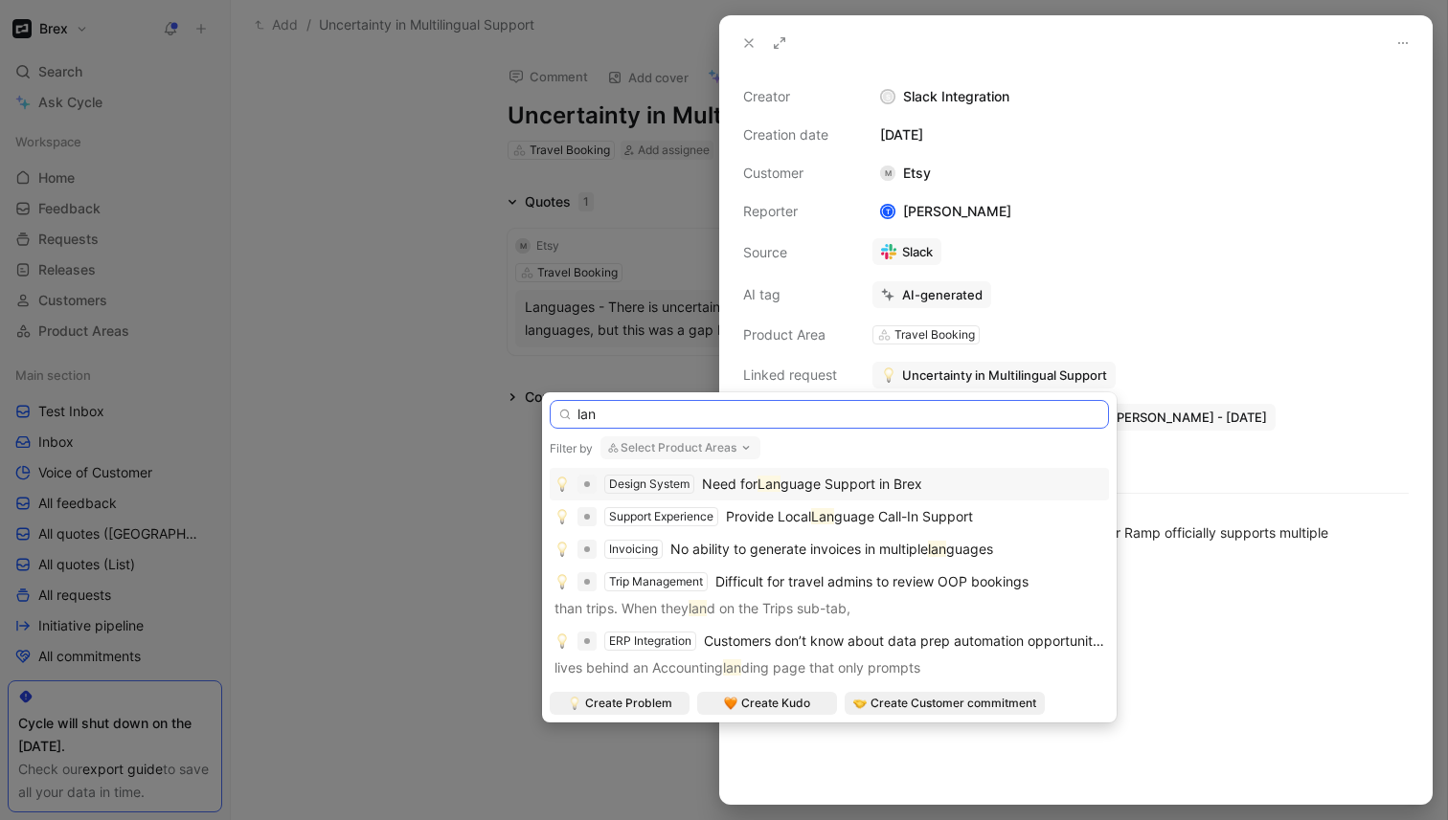
type input "lan"
click at [838, 481] on span "guage Support in Brex" at bounding box center [851, 484] width 142 height 16
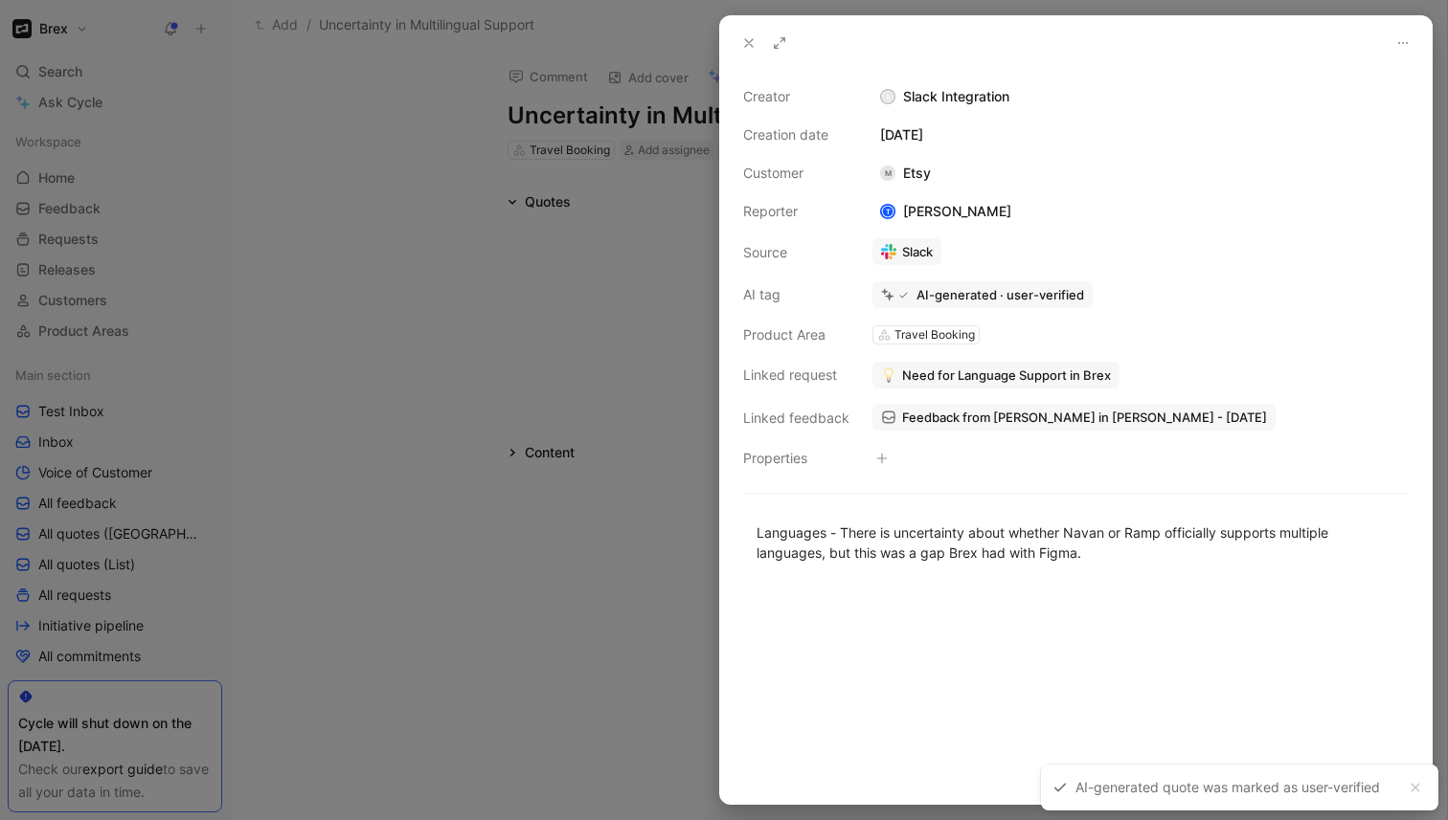
click at [395, 503] on div at bounding box center [724, 410] width 1448 height 820
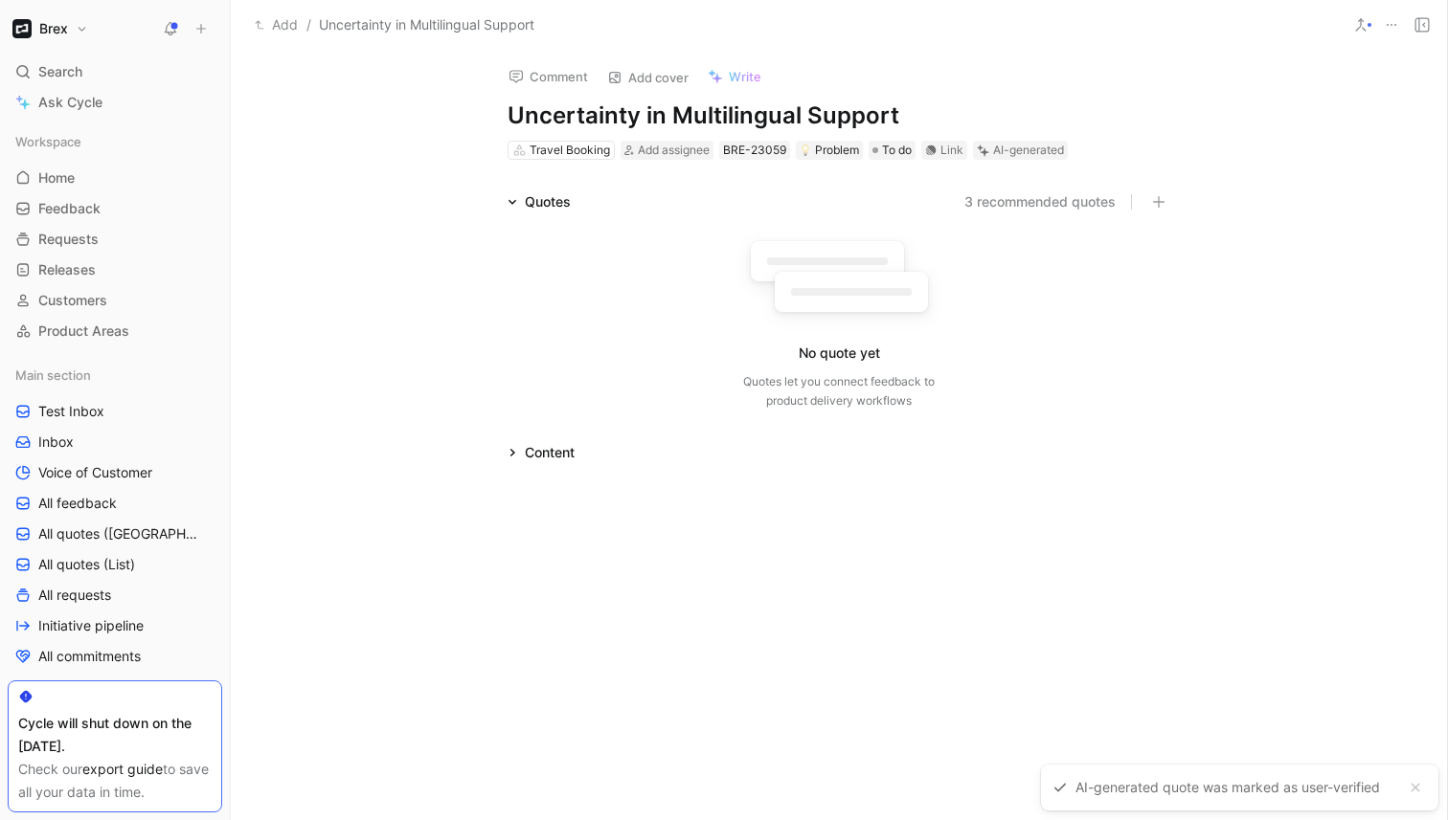
click at [1392, 20] on icon at bounding box center [1390, 24] width 15 height 15
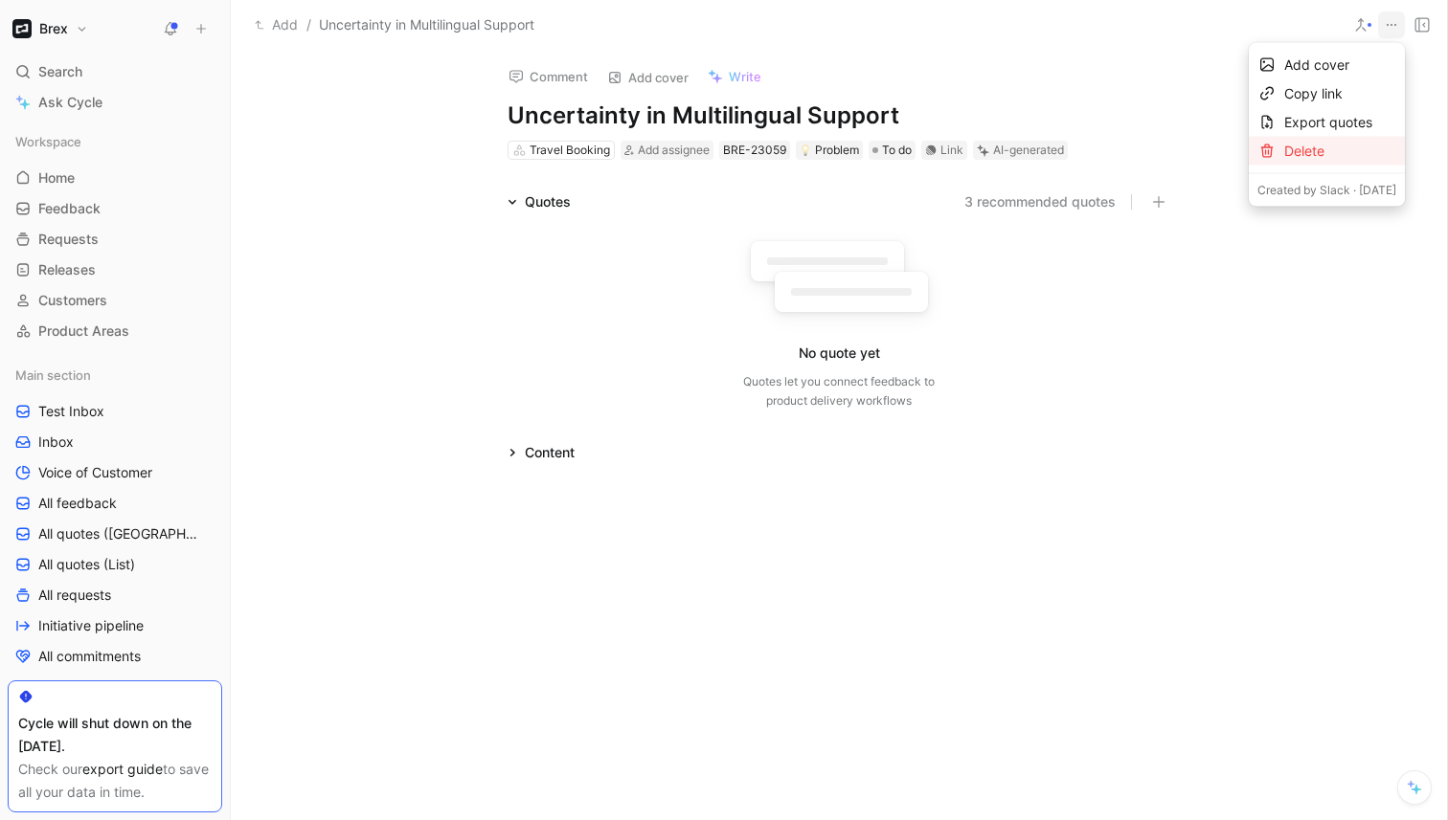
click at [1284, 153] on div "Delete" at bounding box center [1340, 151] width 112 height 23
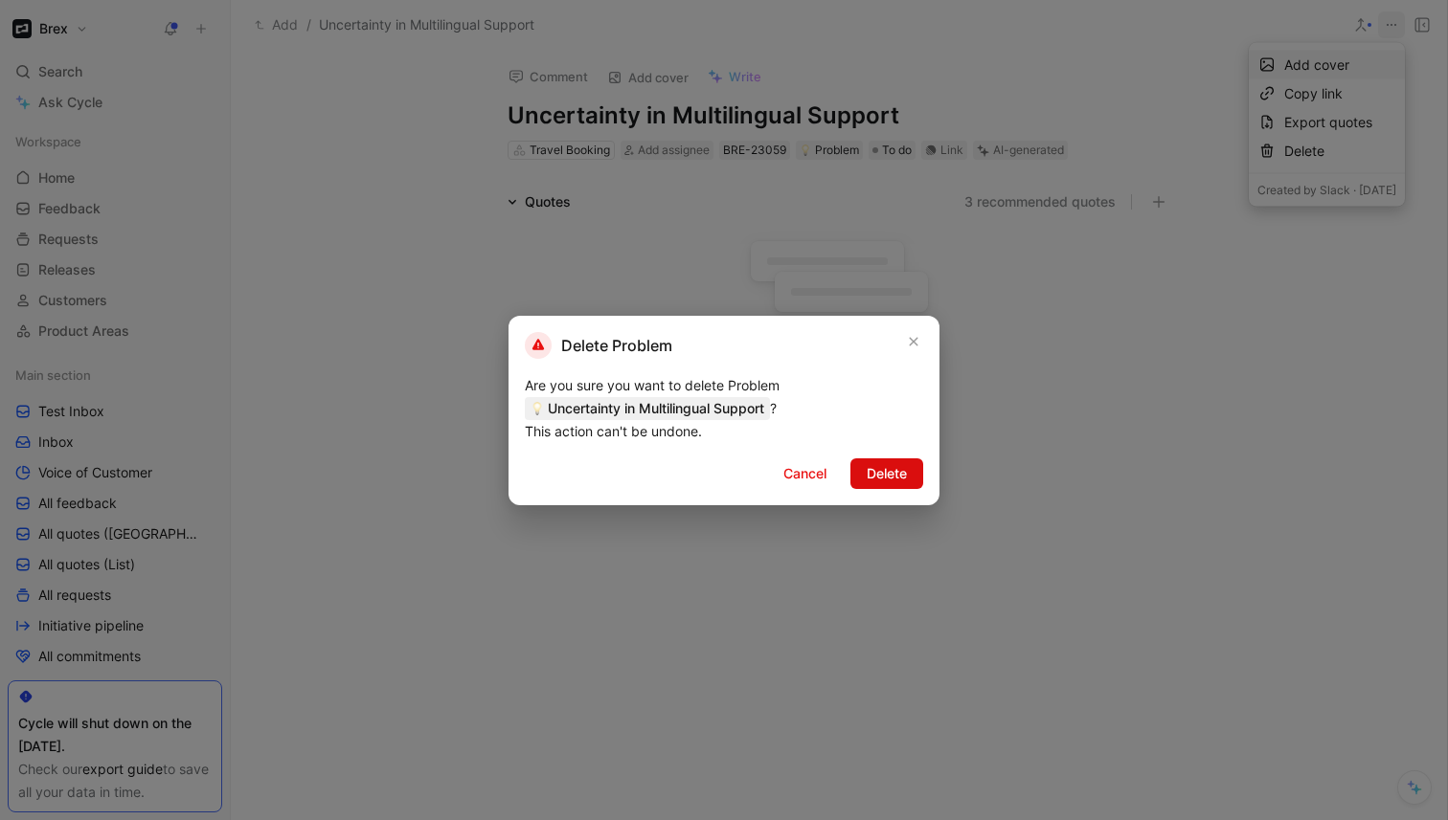
click at [890, 468] on span "Delete" at bounding box center [886, 473] width 40 height 23
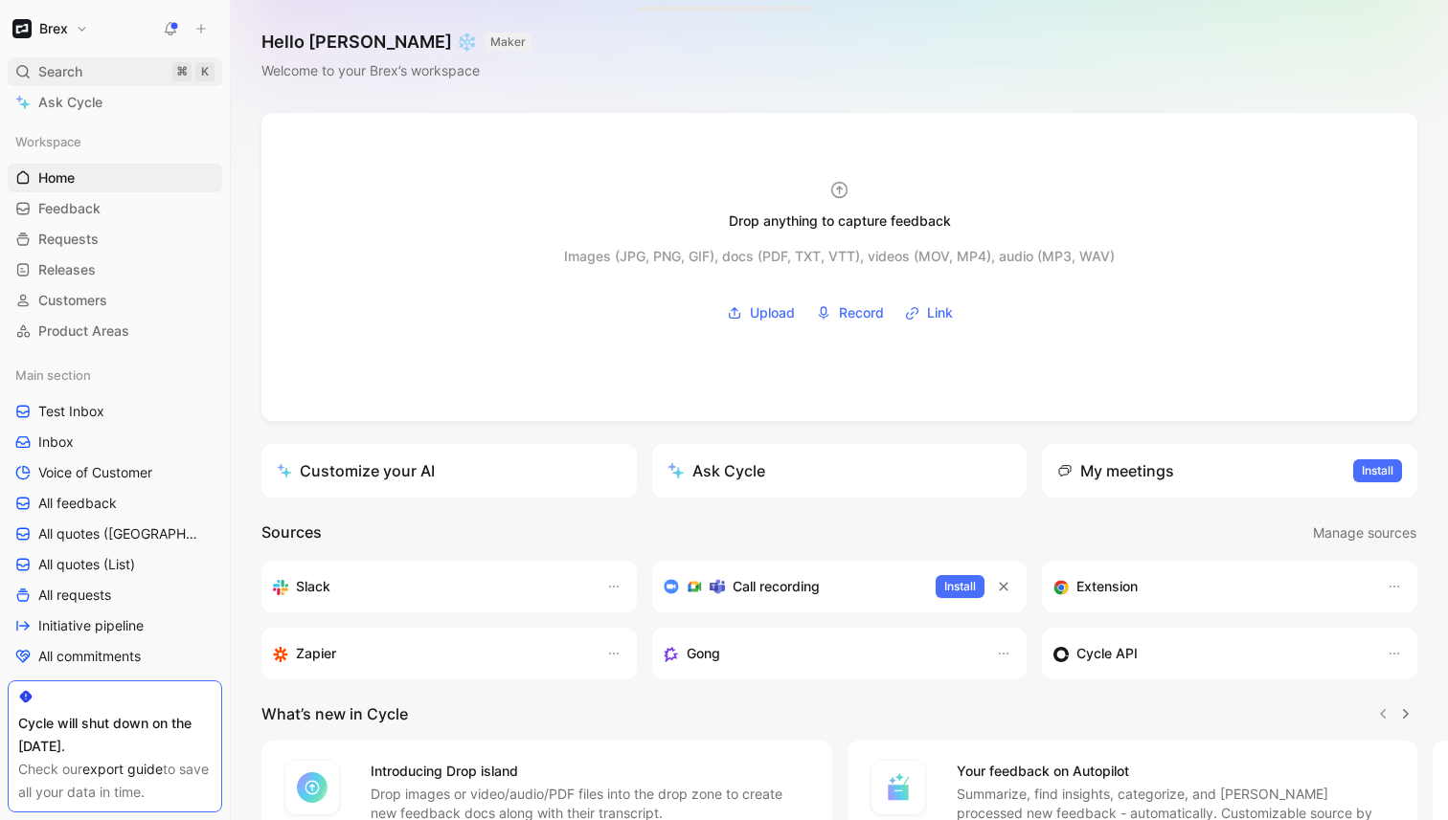
click at [87, 72] on div "Search ⌘ K" at bounding box center [115, 71] width 214 height 29
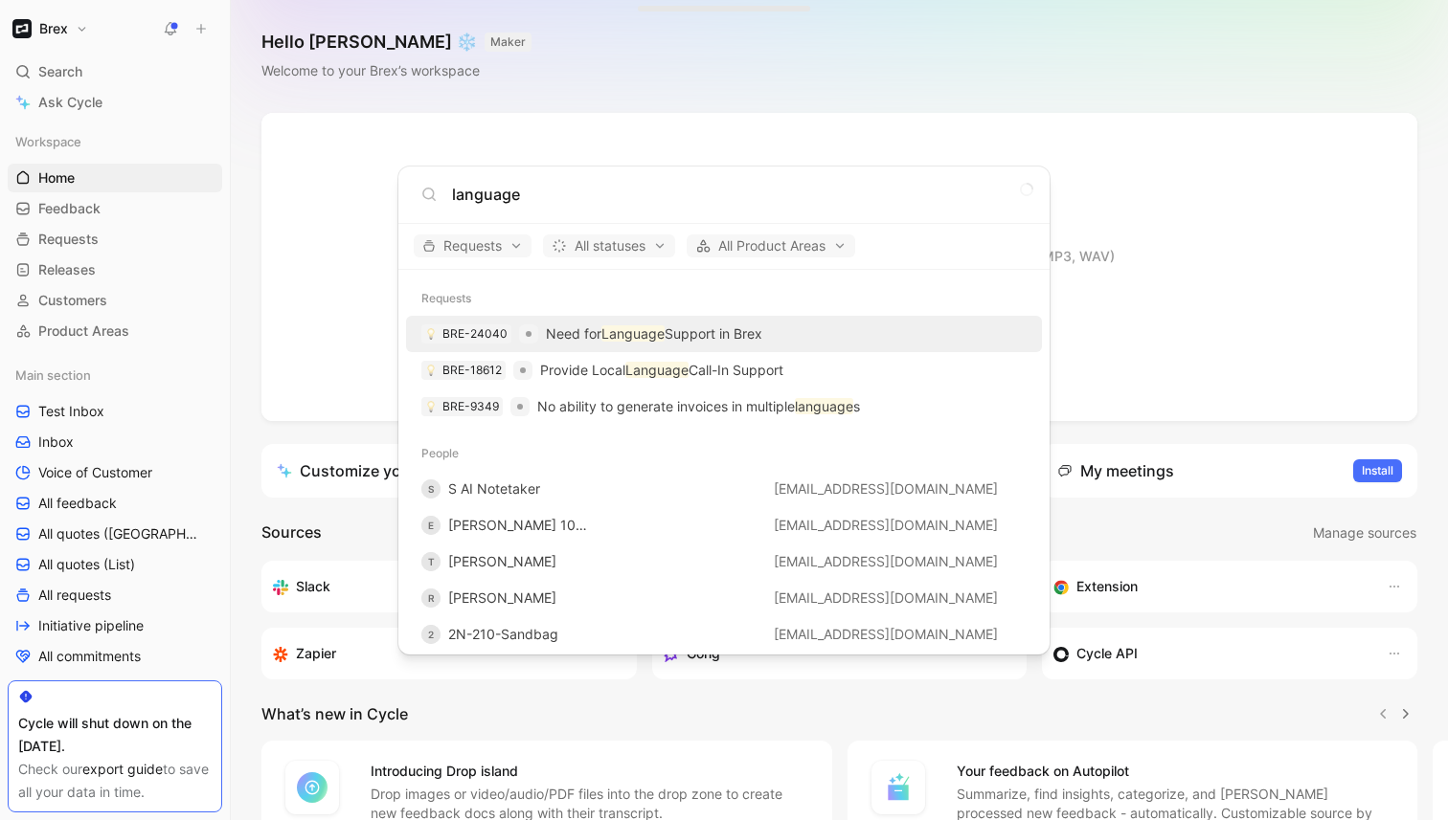
type input "language"
click at [742, 334] on p "Need for Language Support in Brex" at bounding box center [654, 334] width 216 height 23
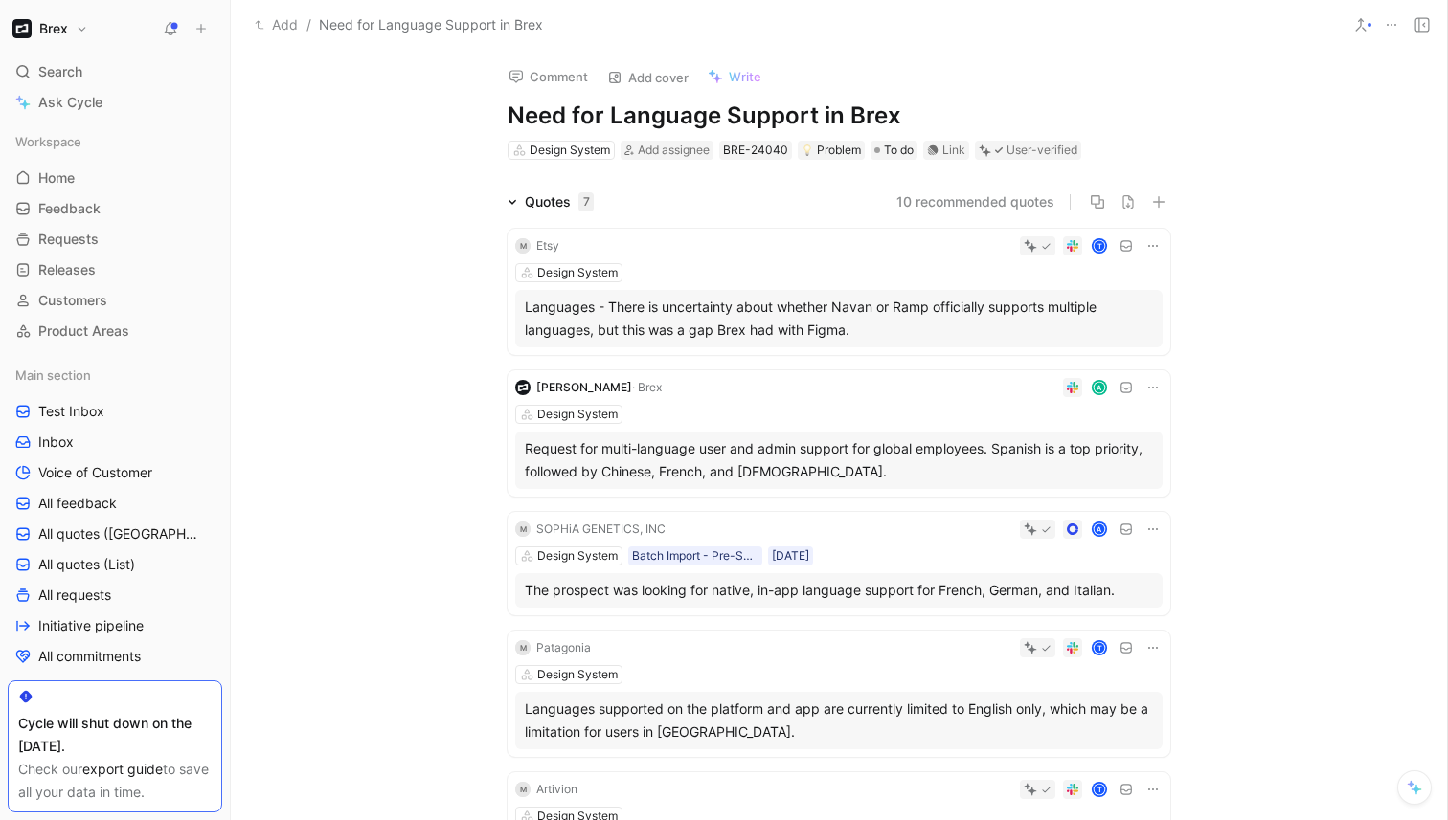
click at [1396, 25] on icon at bounding box center [1390, 24] width 15 height 15
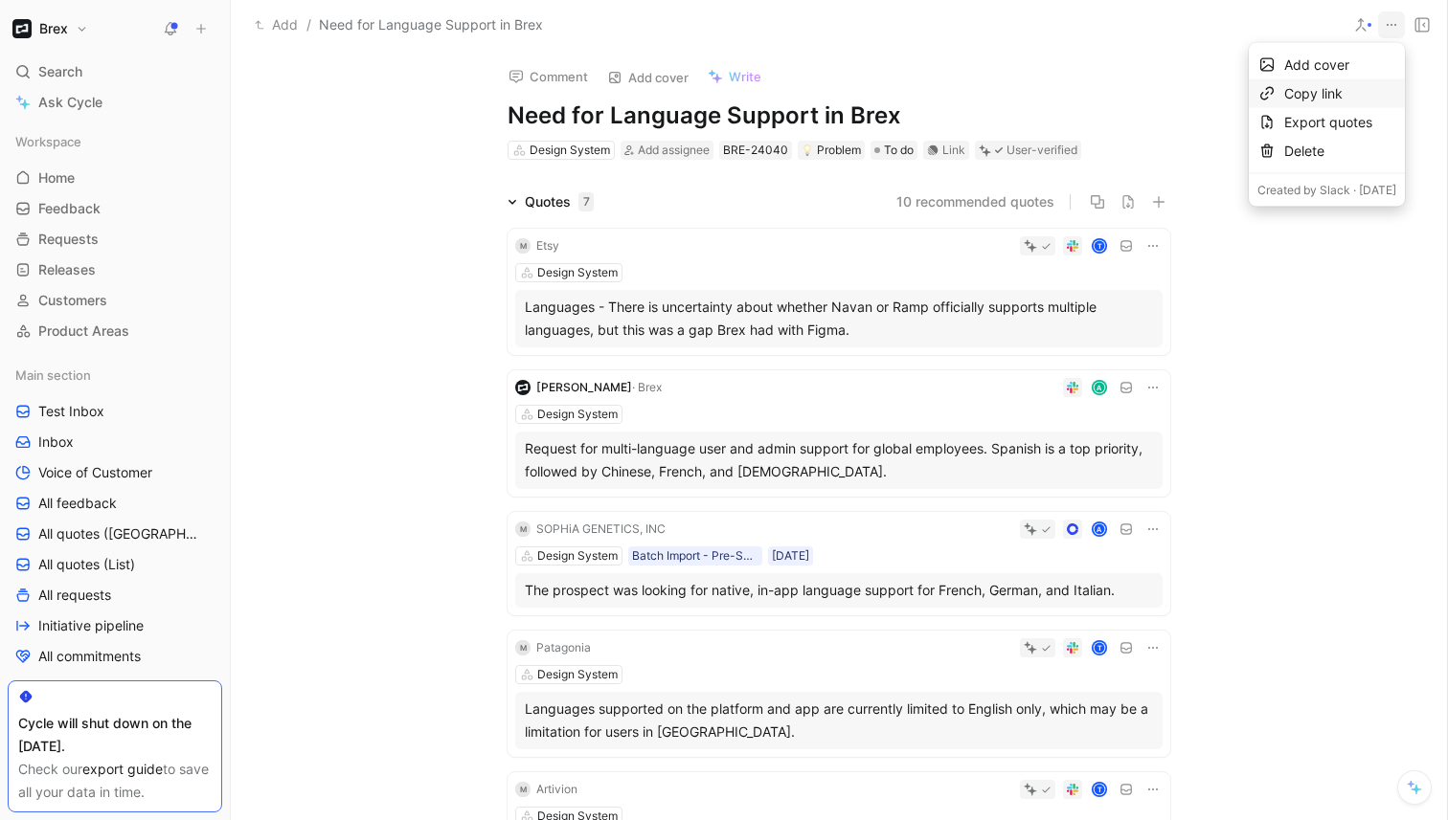
click at [1284, 94] on div "Copy link" at bounding box center [1340, 93] width 112 height 23
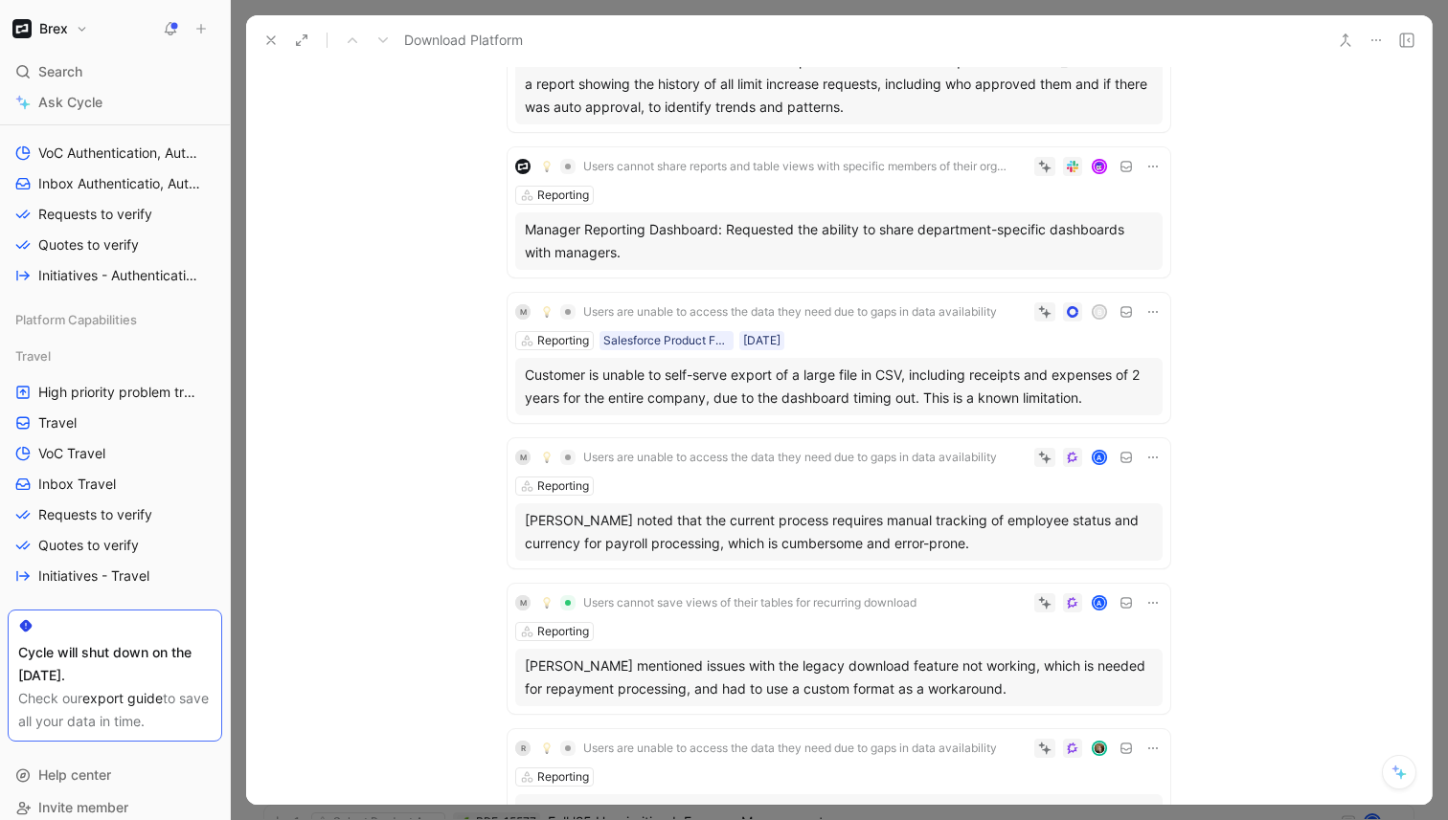
scroll to position [1191, 0]
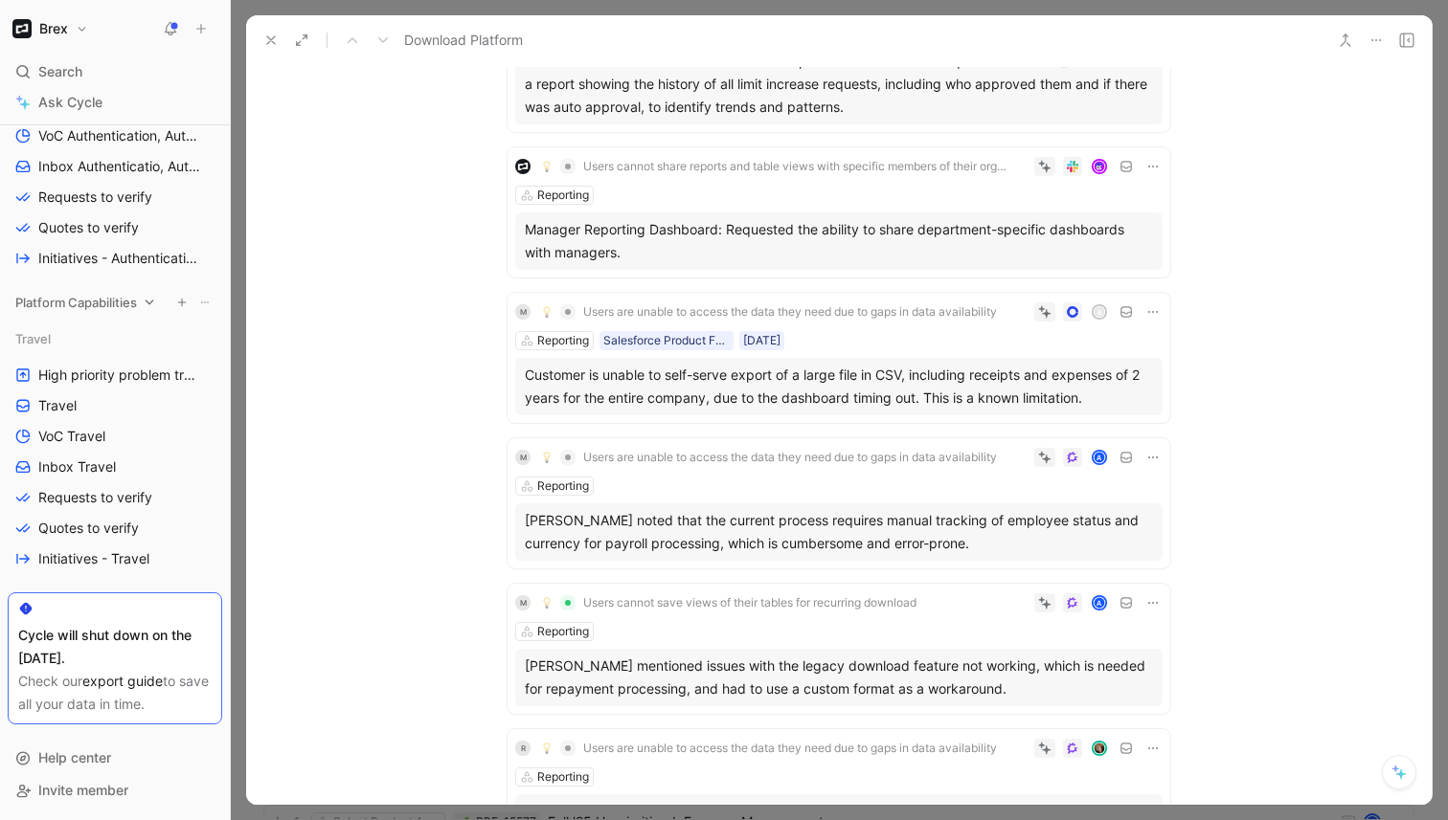
click at [92, 308] on span "Platform Capabilities" at bounding box center [76, 302] width 122 height 19
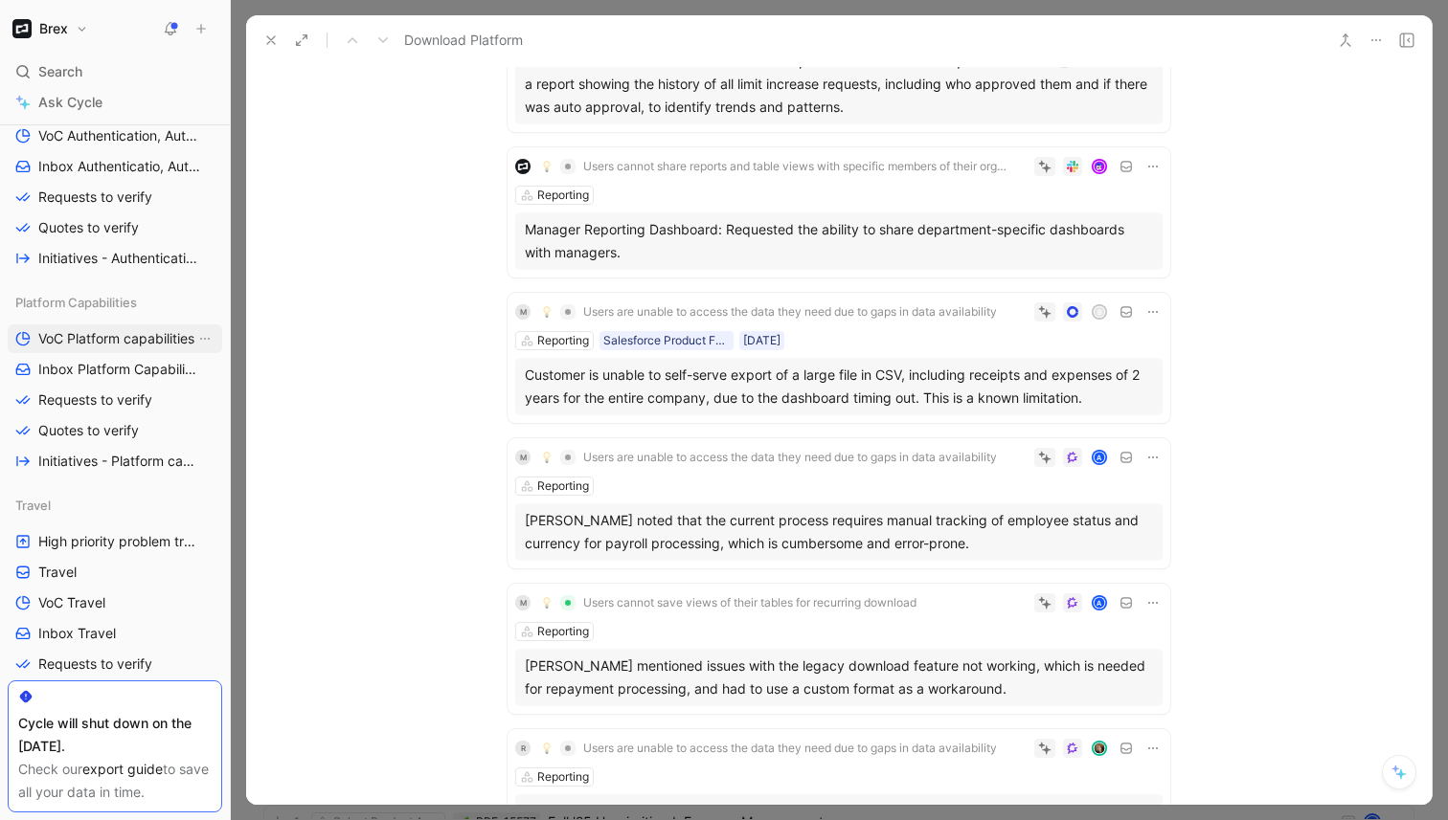
click at [101, 341] on span "VoC Platform capabilities" at bounding box center [116, 338] width 156 height 19
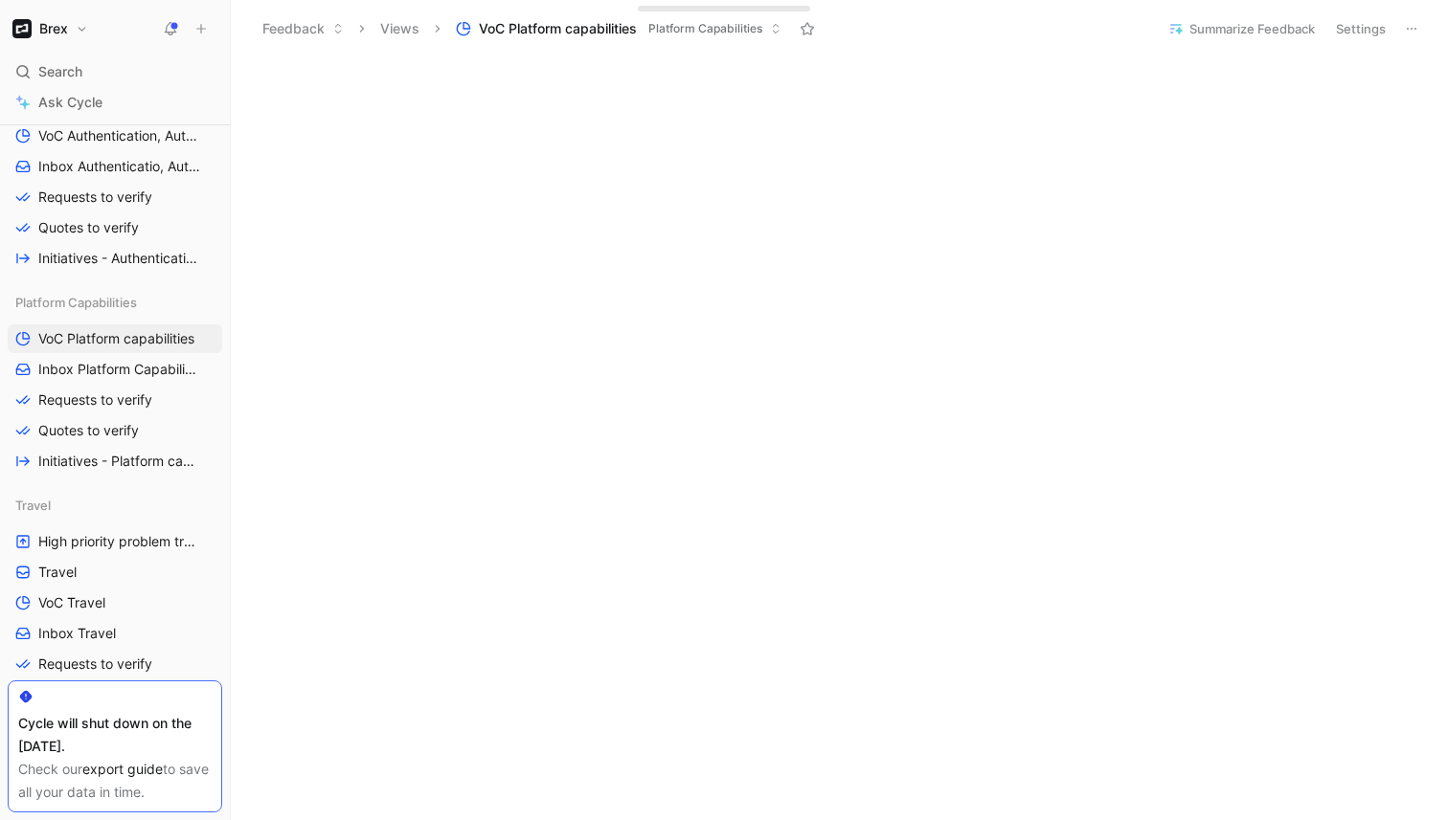
scroll to position [642, 0]
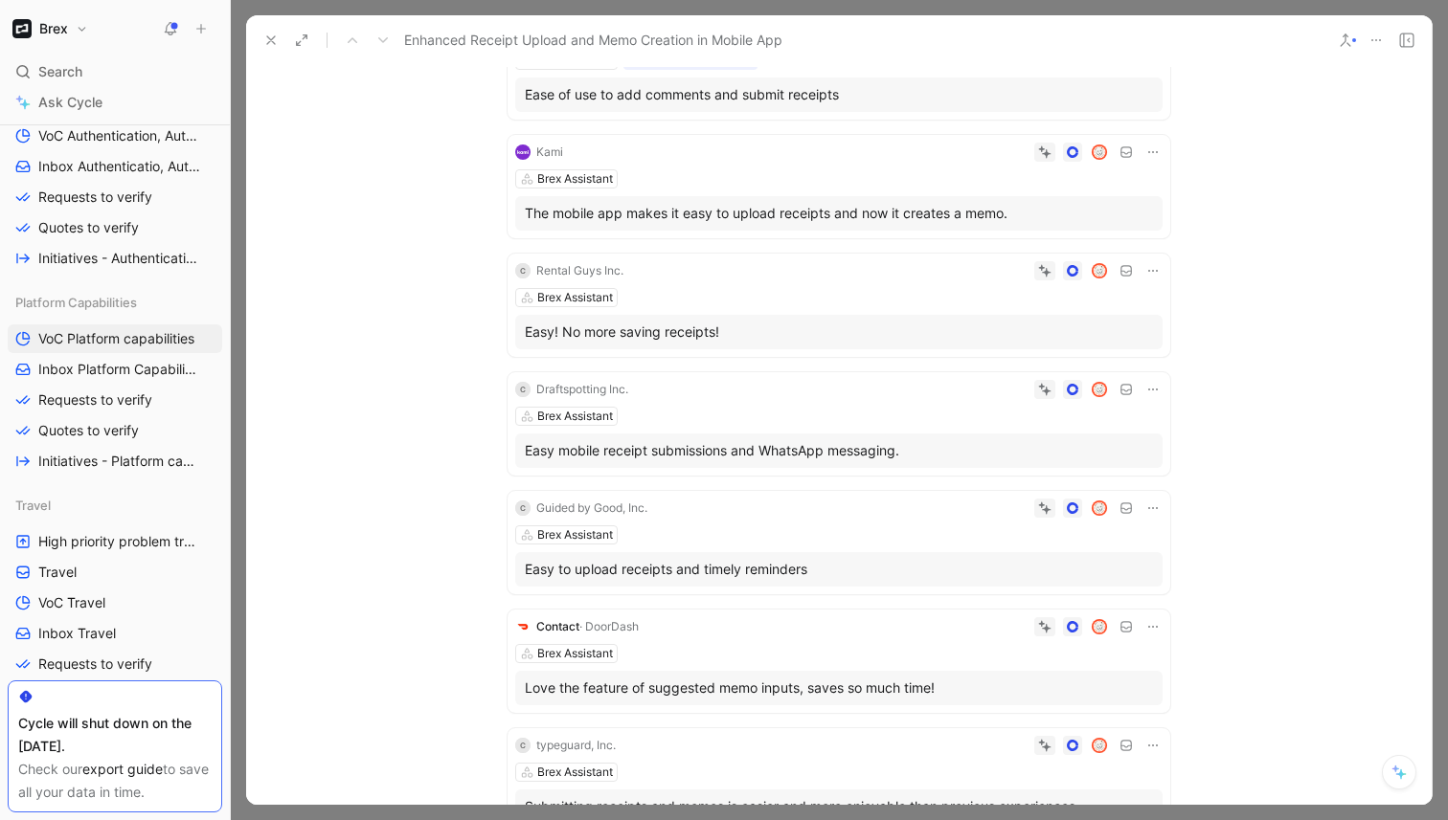
scroll to position [424, 0]
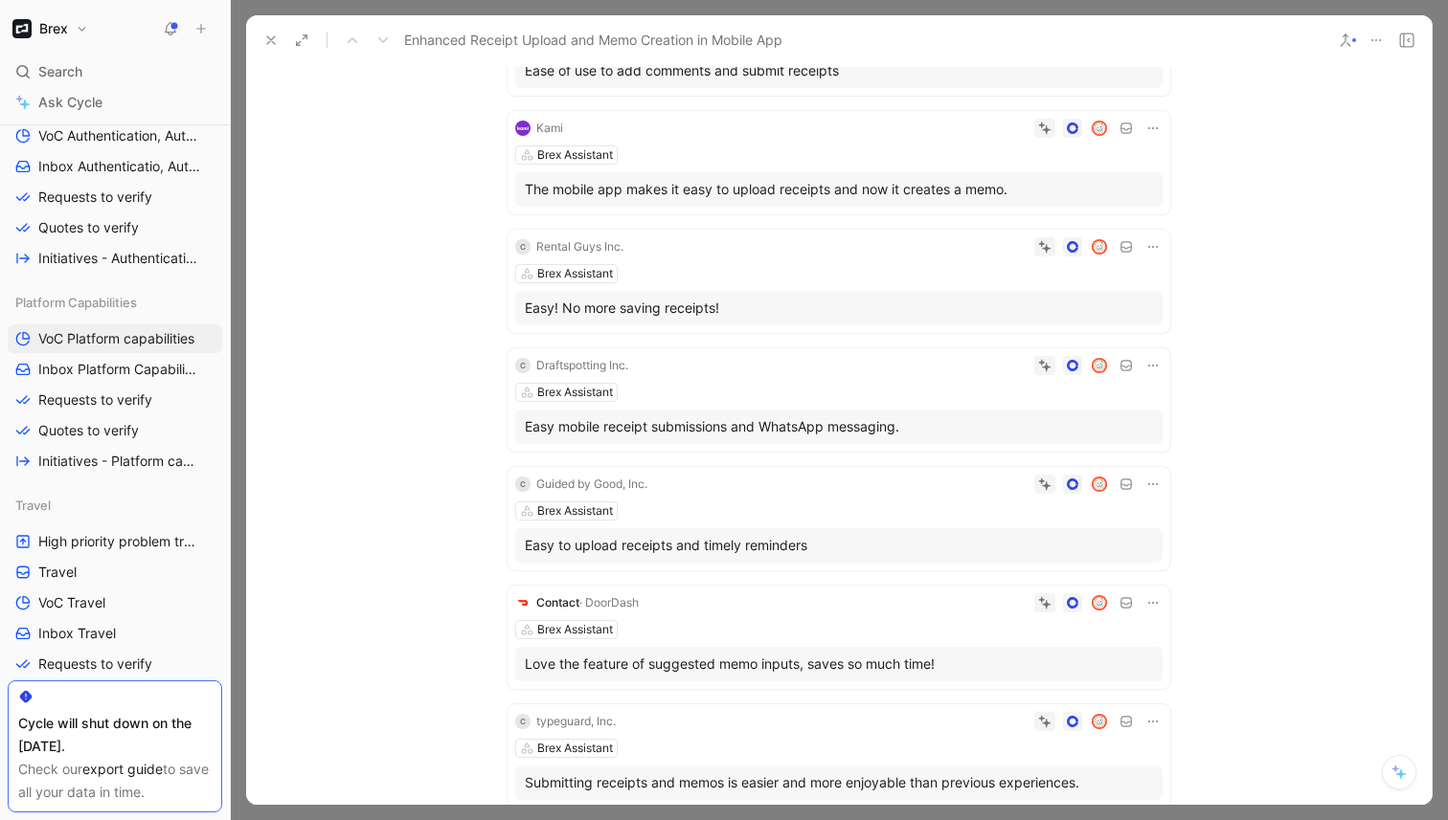
click at [270, 33] on icon at bounding box center [270, 40] width 15 height 15
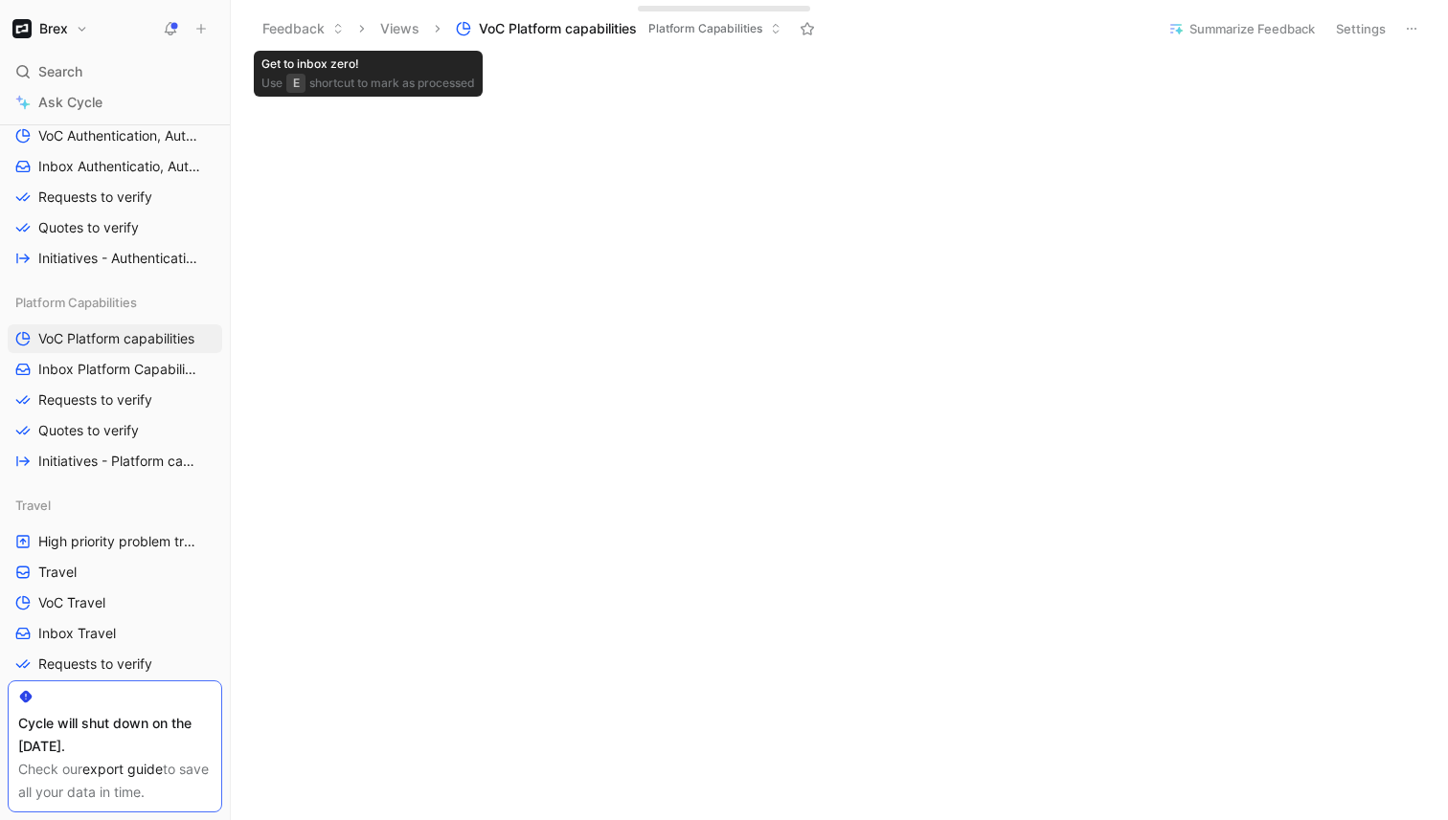
scroll to position [715, 0]
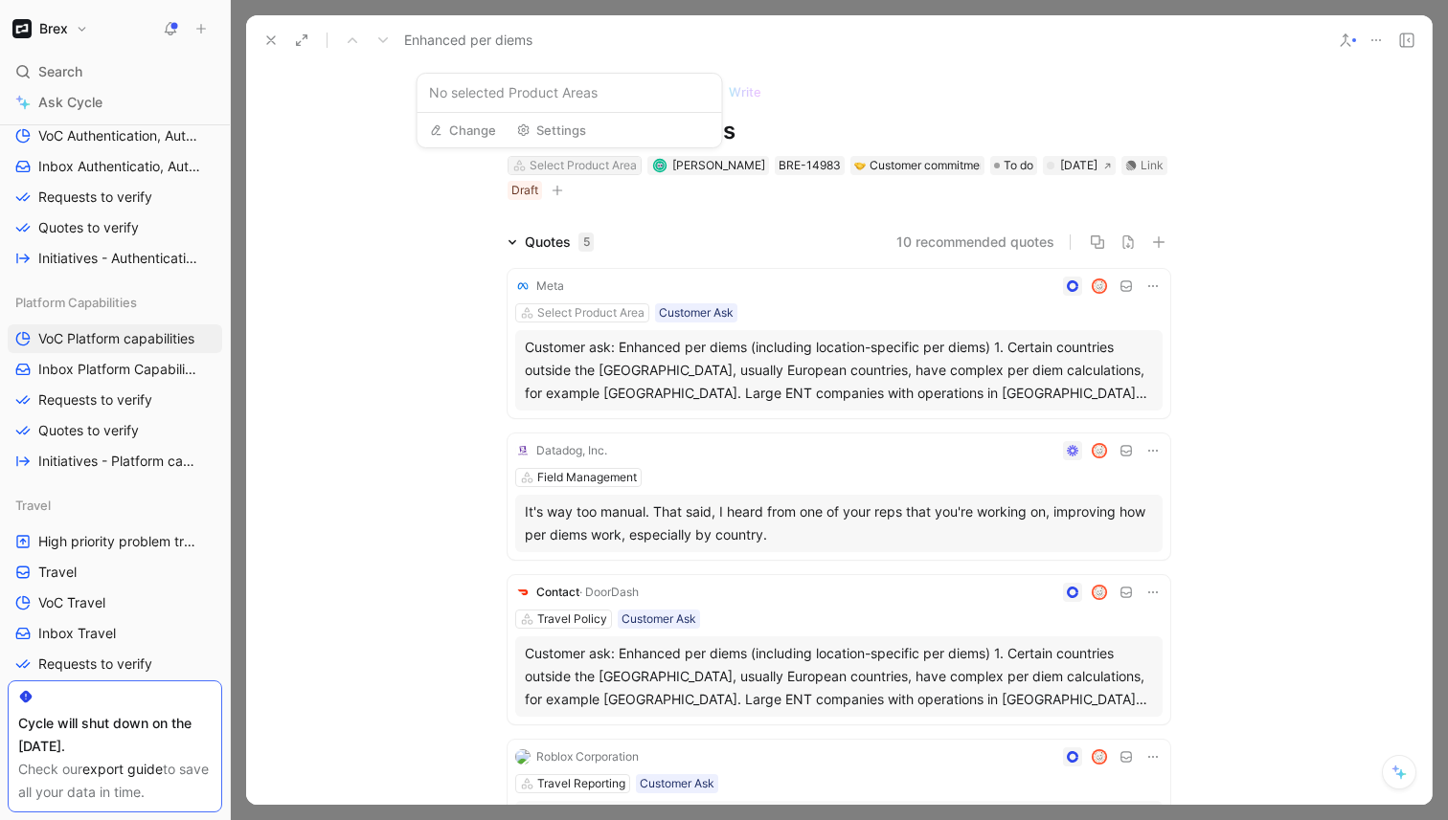
click at [585, 172] on div "Select Product Area" at bounding box center [582, 165] width 107 height 19
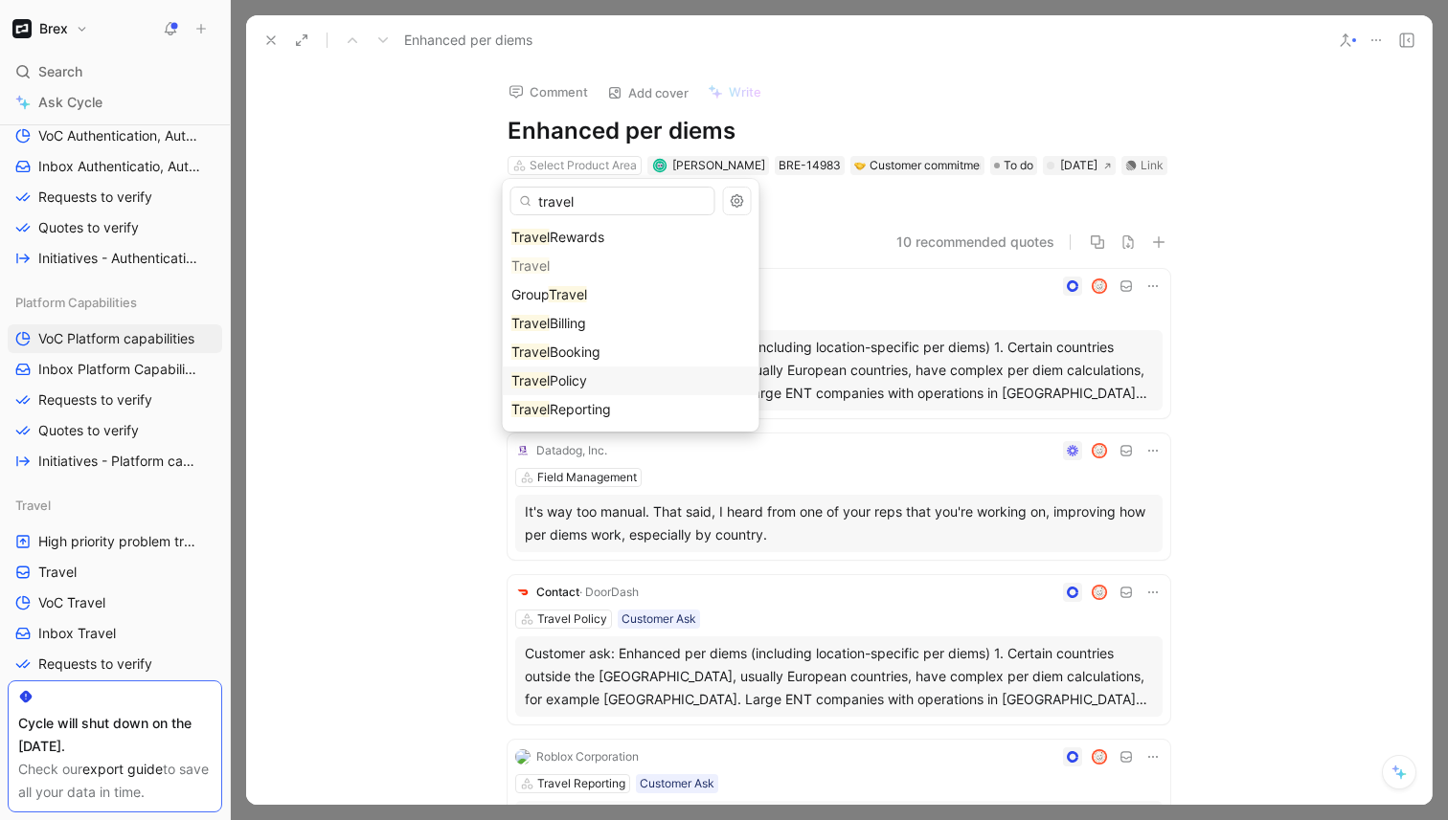
type input "travel"
click at [601, 385] on div "Travel Policy" at bounding box center [630, 381] width 239 height 23
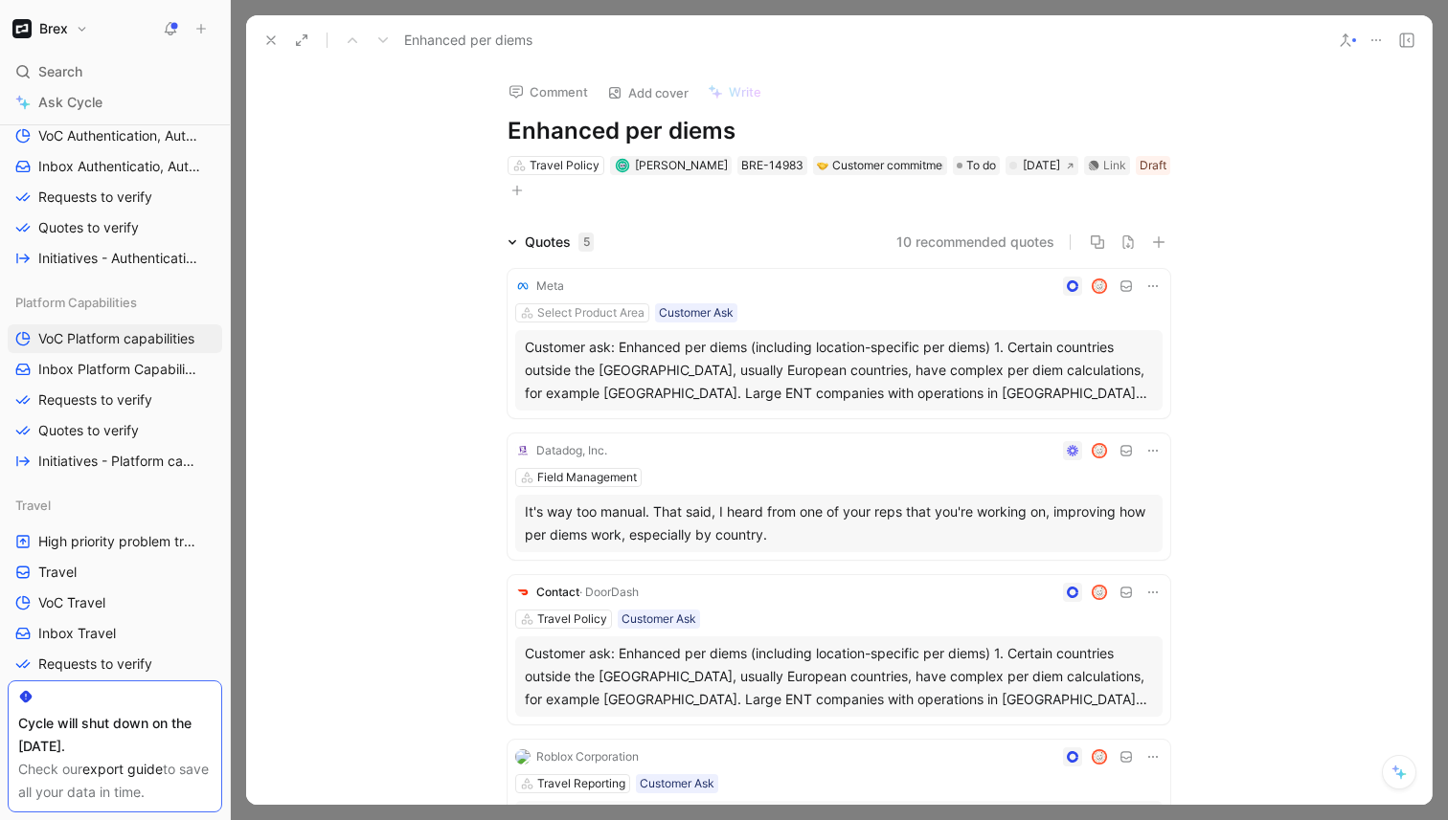
click at [269, 40] on use at bounding box center [271, 40] width 8 height 8
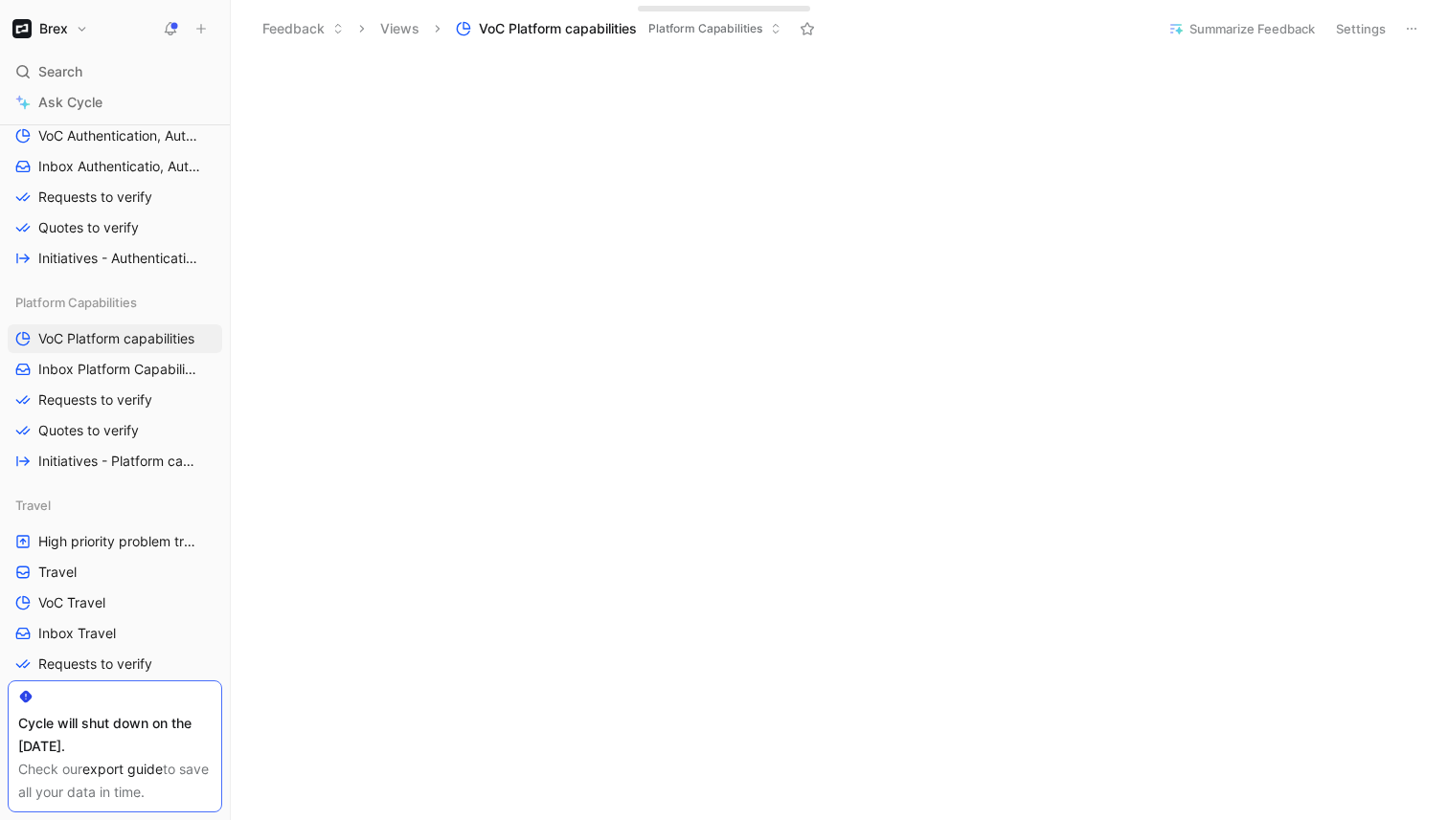
scroll to position [140, 0]
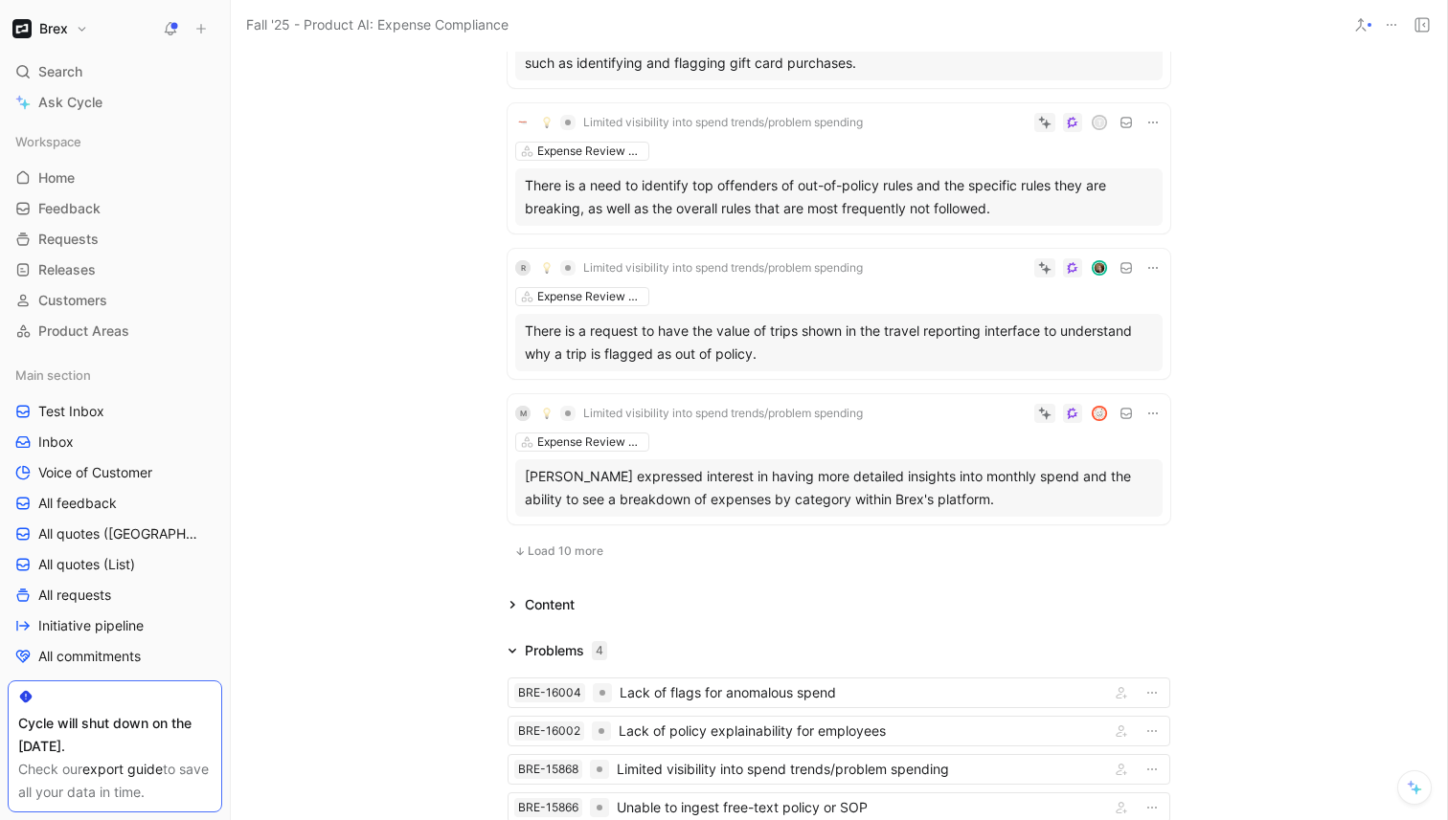
scroll to position [1188, 0]
